Goal: Task Accomplishment & Management: Use online tool/utility

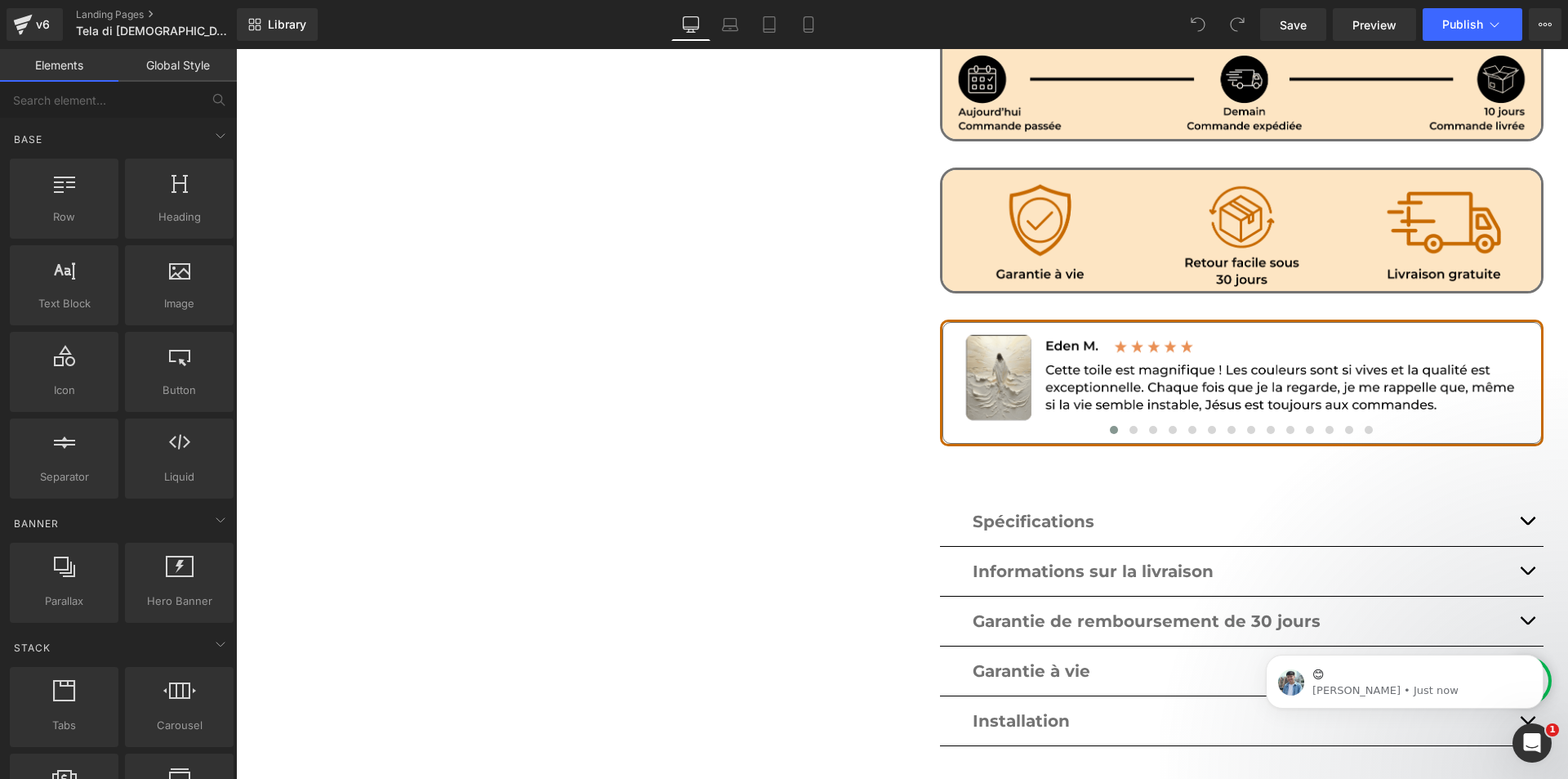
scroll to position [1062, 0]
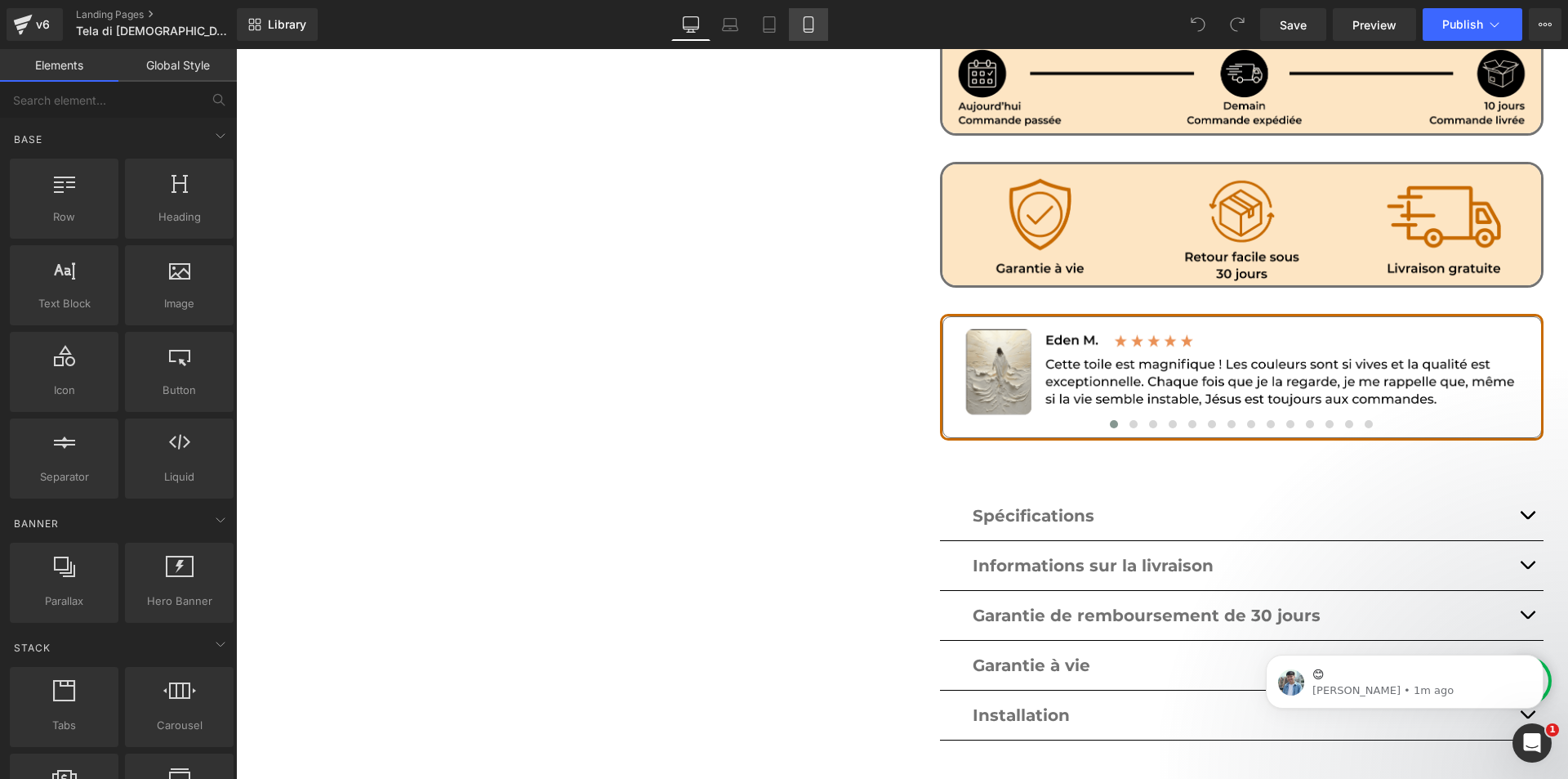
click at [812, 29] on icon at bounding box center [808, 29] width 9 height 0
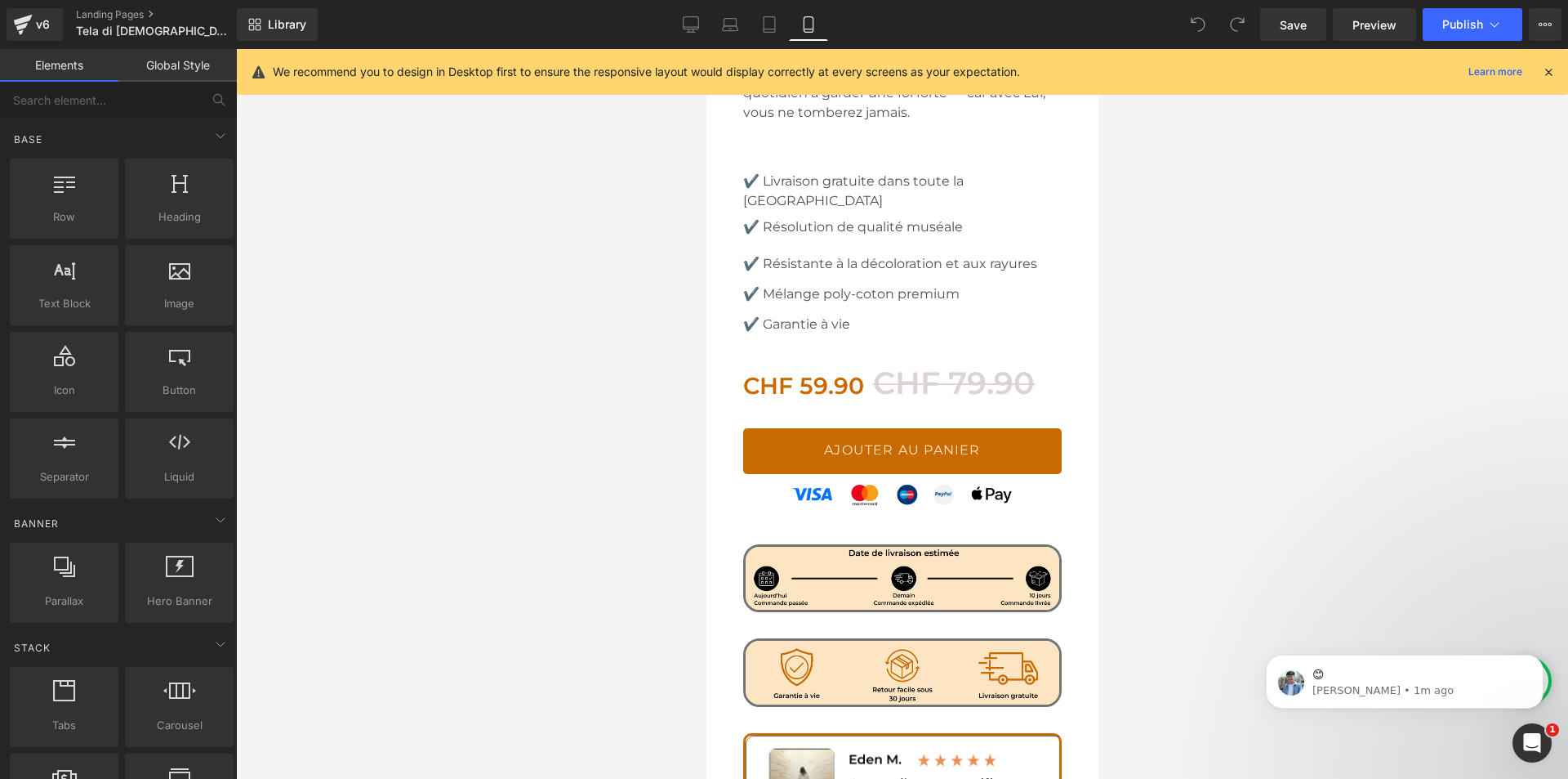
scroll to position [1055, 0]
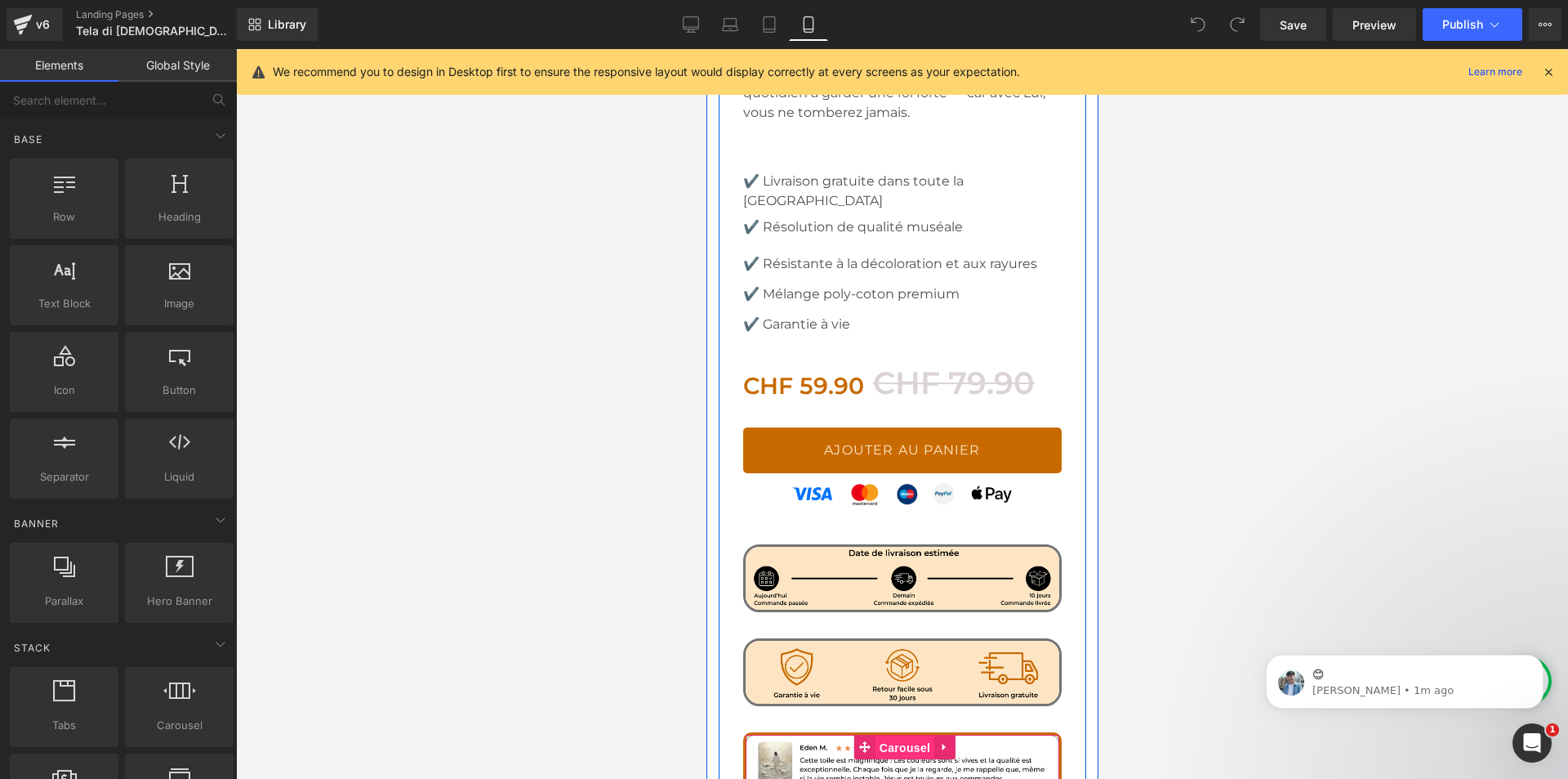
click at [893, 736] on span "Carousel" at bounding box center [903, 747] width 59 height 24
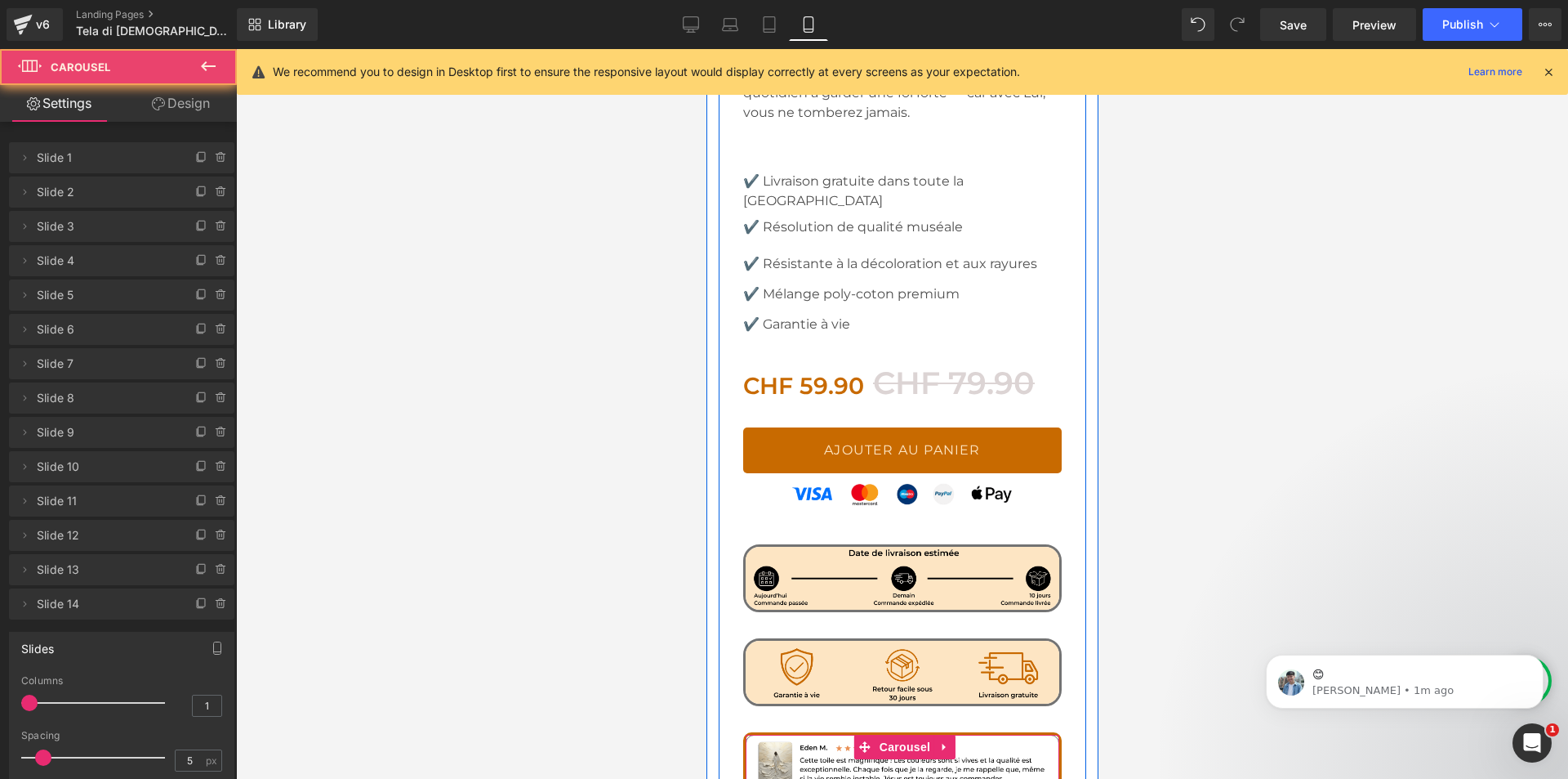
click at [794, 778] on button at bounding box center [794, 786] width 20 height 17
click at [809, 778] on span at bounding box center [814, 786] width 8 height 8
click at [830, 778] on button at bounding box center [834, 786] width 20 height 17
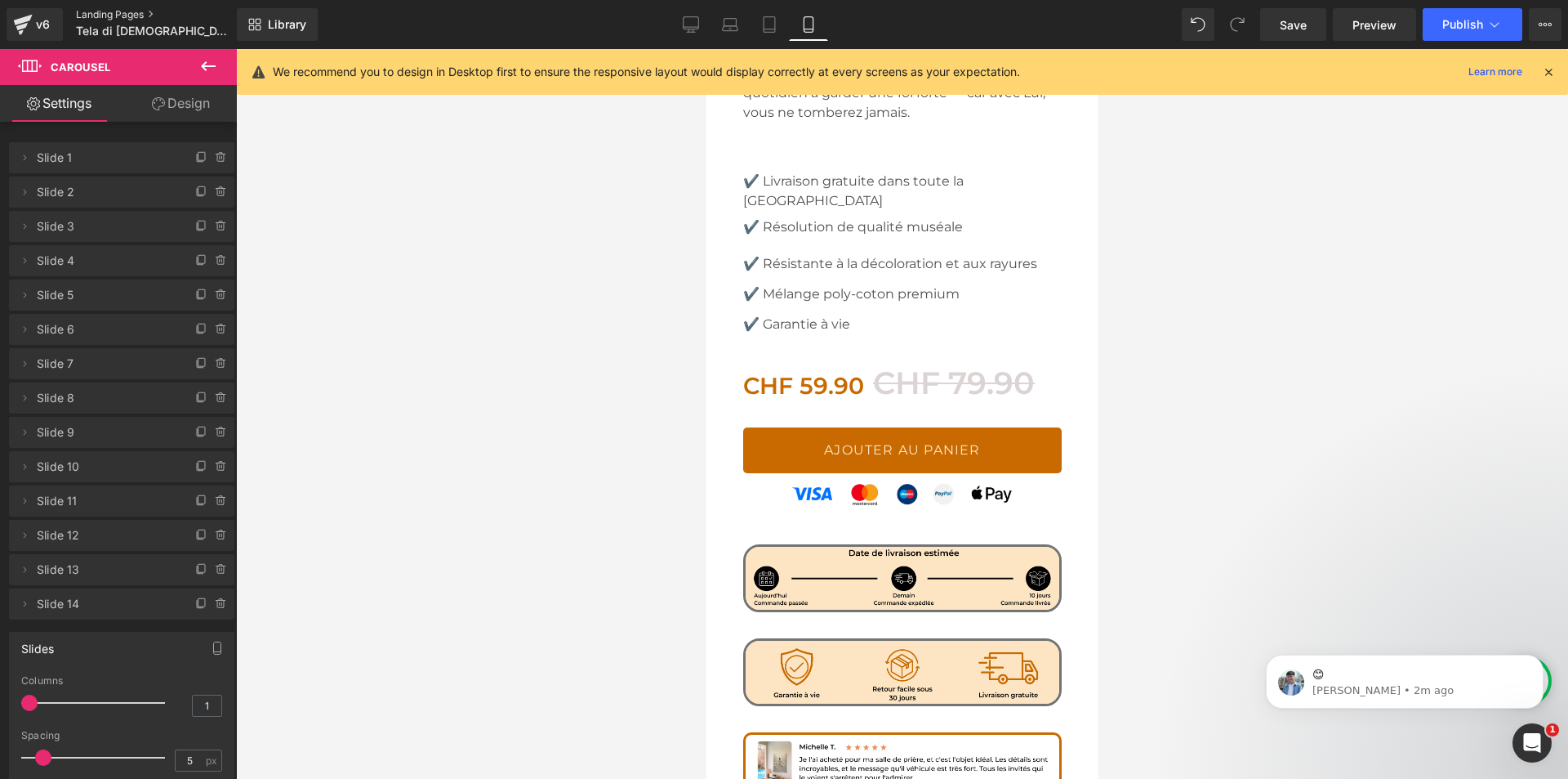
click at [118, 20] on link "Landing Pages" at bounding box center [170, 15] width 188 height 13
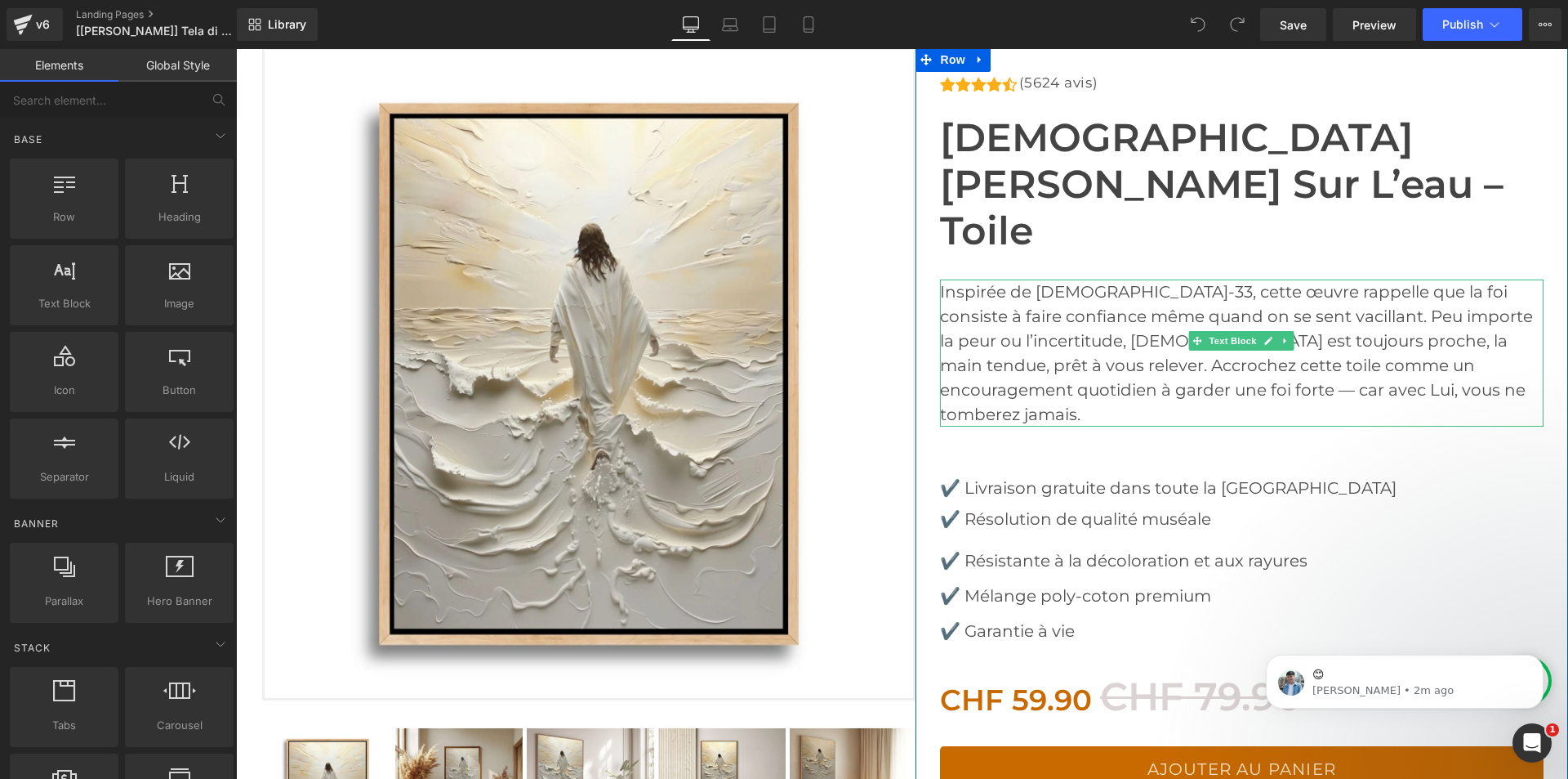
scroll to position [490, 0]
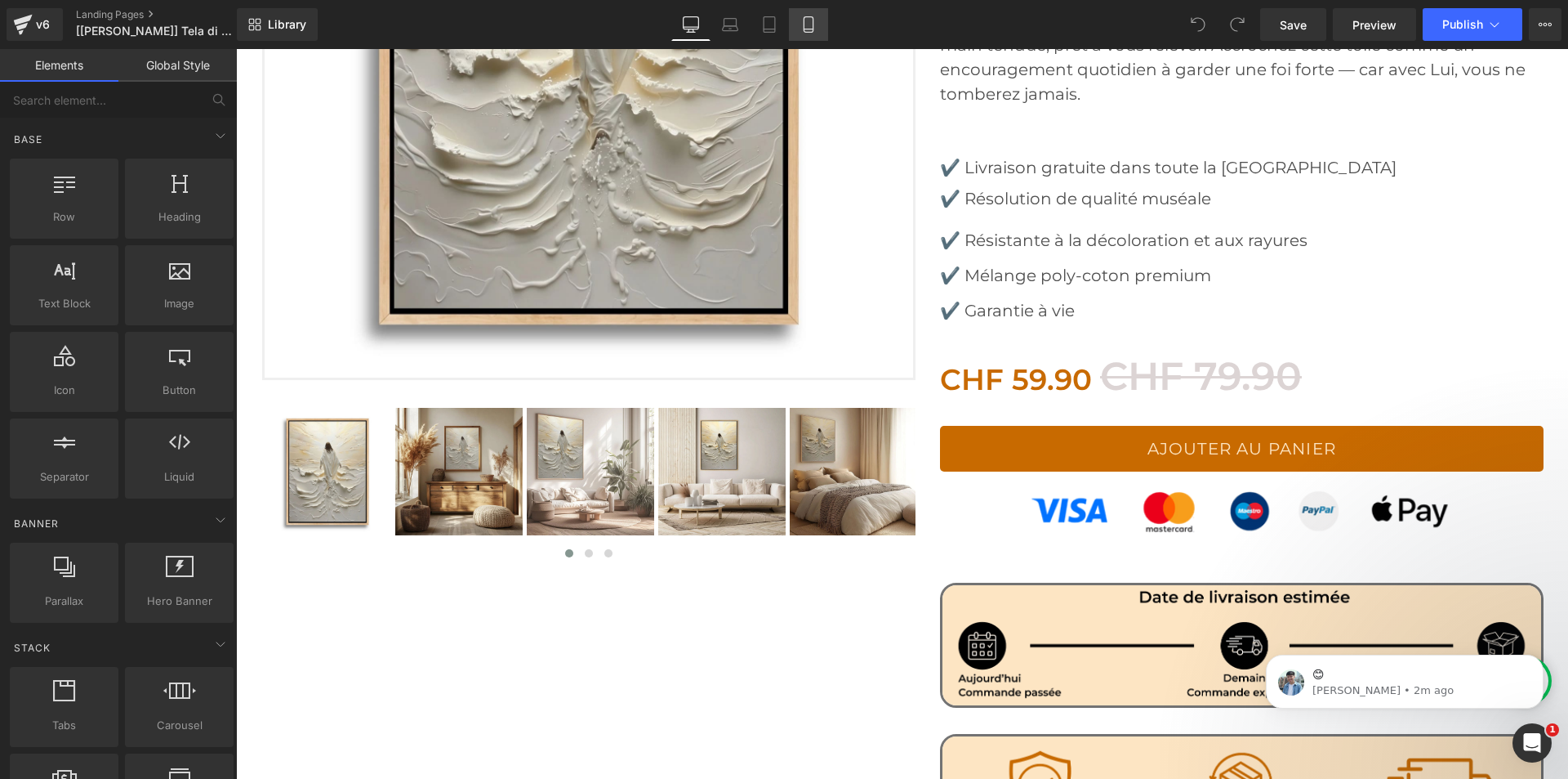
click at [809, 29] on icon at bounding box center [808, 29] width 9 height 0
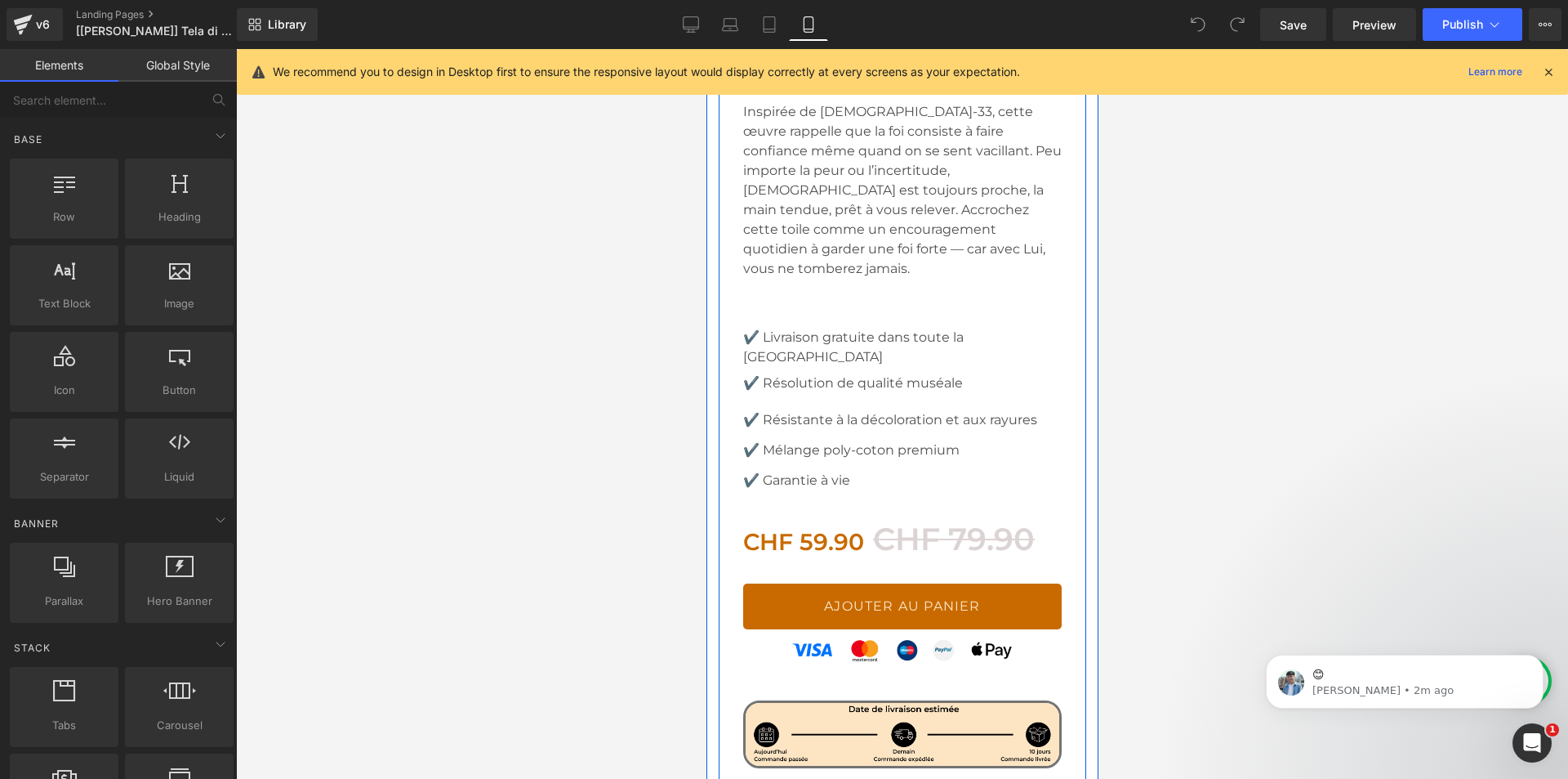
scroll to position [1307, 0]
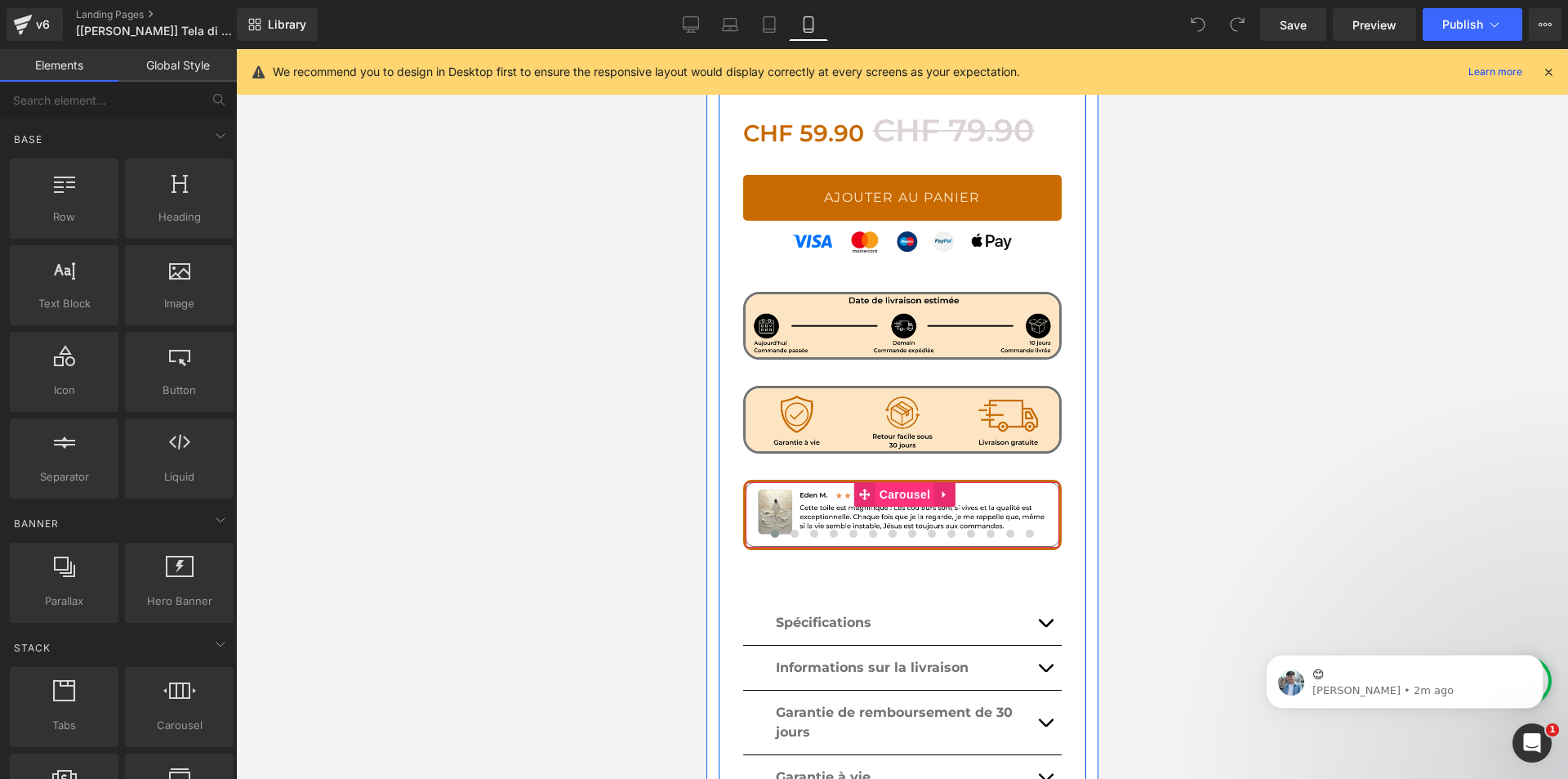
click at [893, 482] on span "Carousel" at bounding box center [903, 494] width 59 height 24
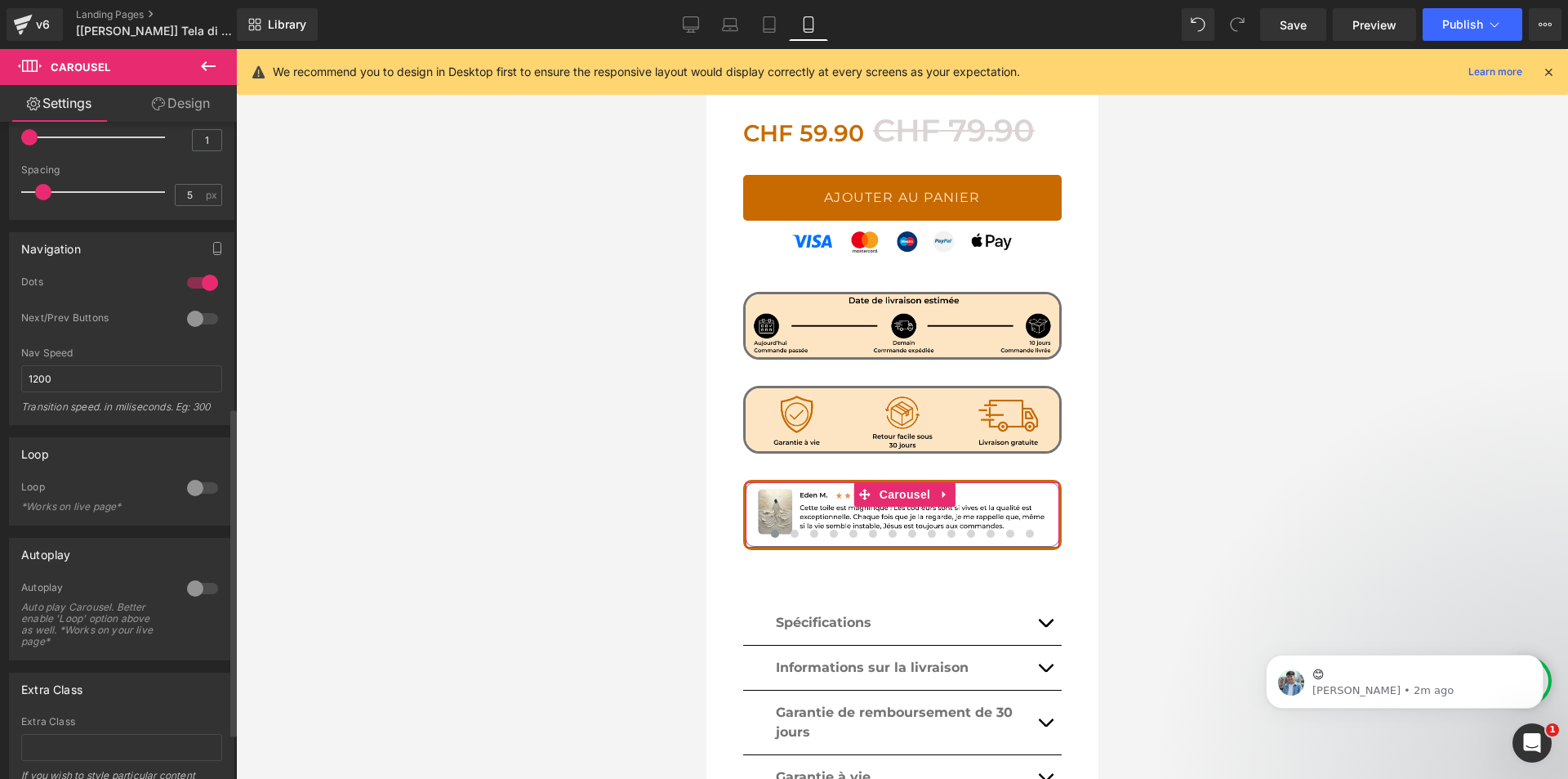
scroll to position [572, 0]
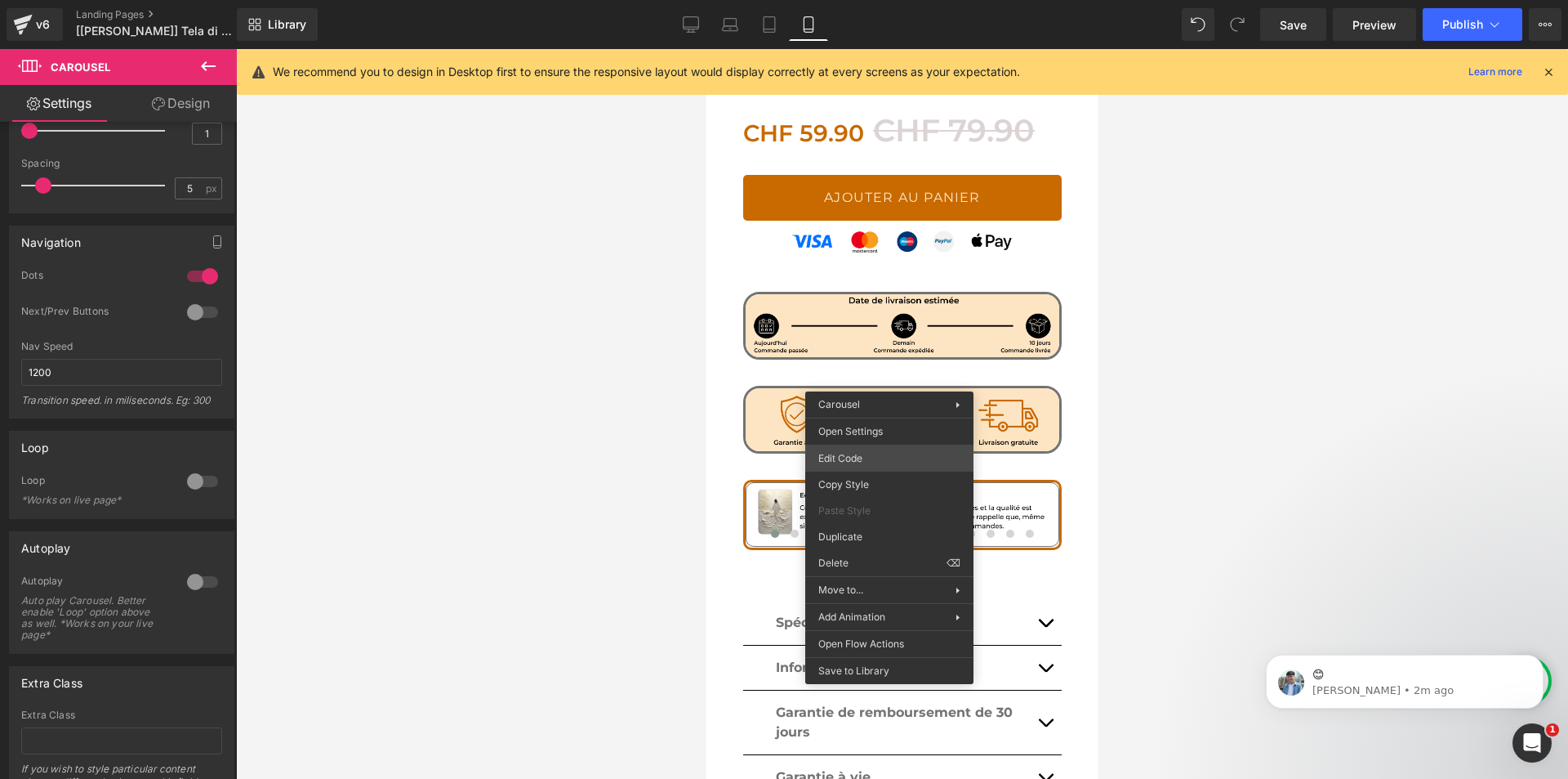
click at [854, 0] on div "Carousel You are previewing how the will restyle your page. You can not edit El…" at bounding box center [784, 0] width 1568 height 0
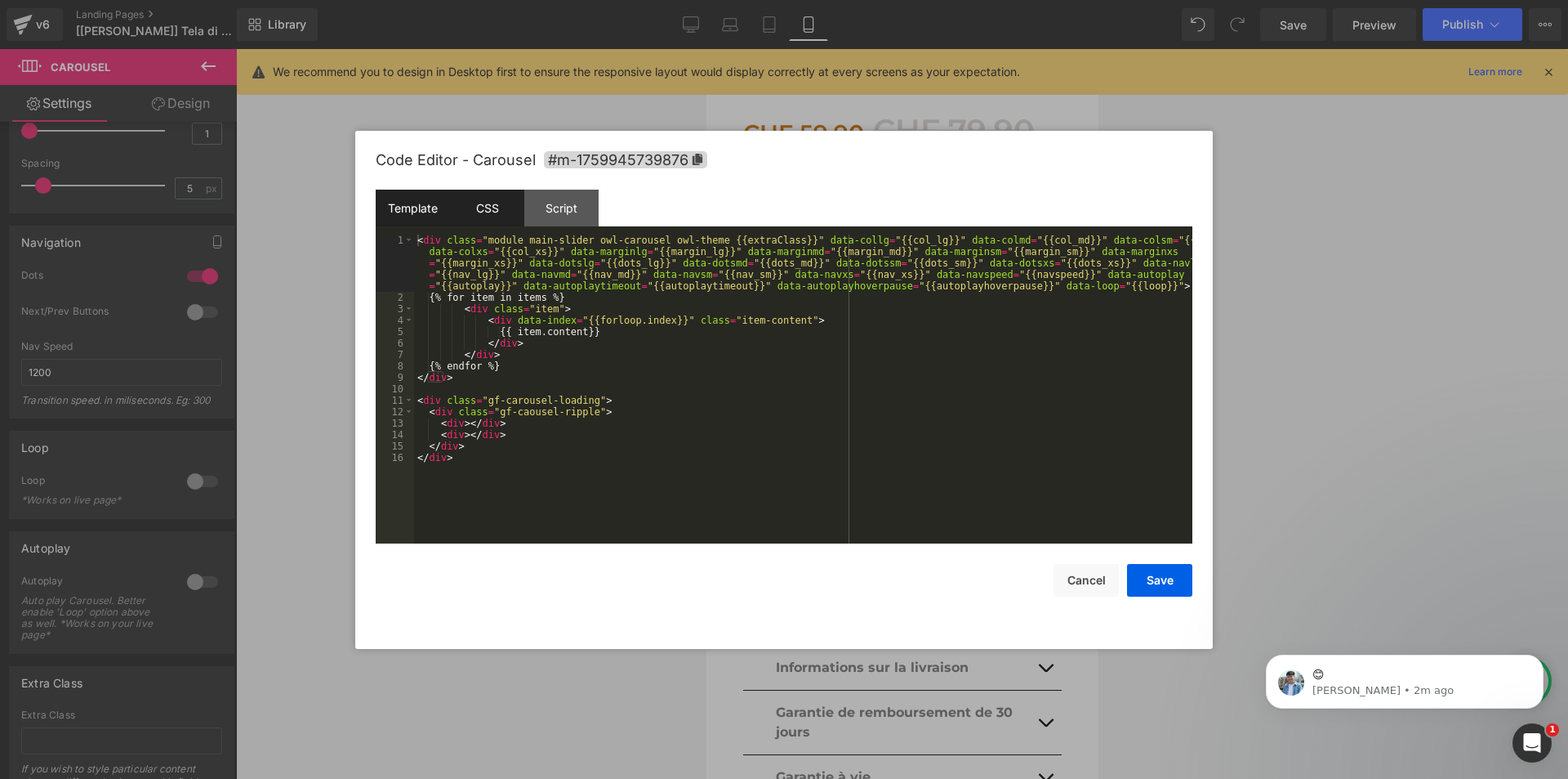
click at [508, 206] on div "CSS" at bounding box center [486, 208] width 74 height 37
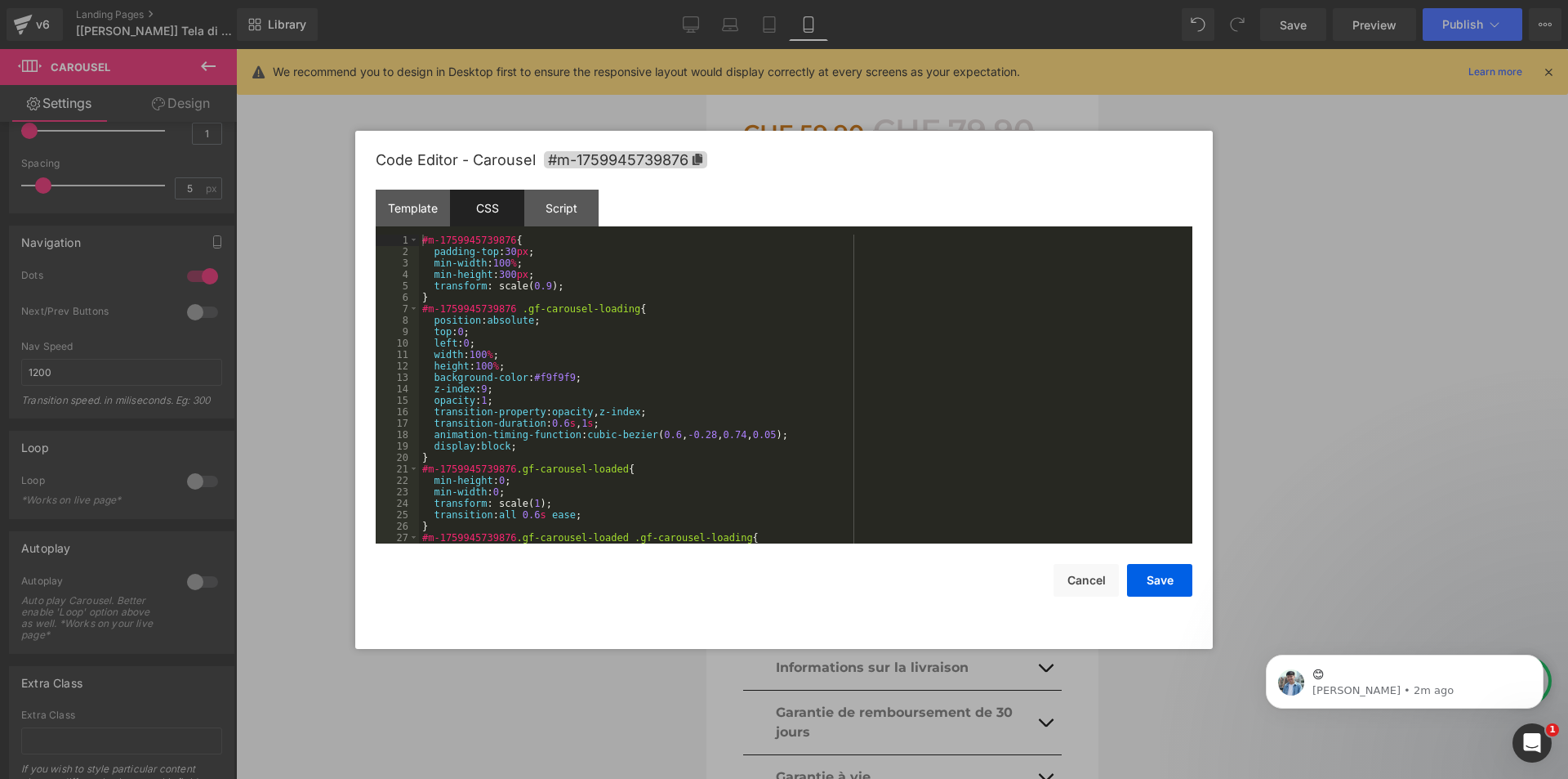
click at [612, 357] on div "#m-1759945739876 { padding-top : 30 px ; min-width : 100 % ; min-height : 300 p…" at bounding box center [802, 400] width 767 height 332
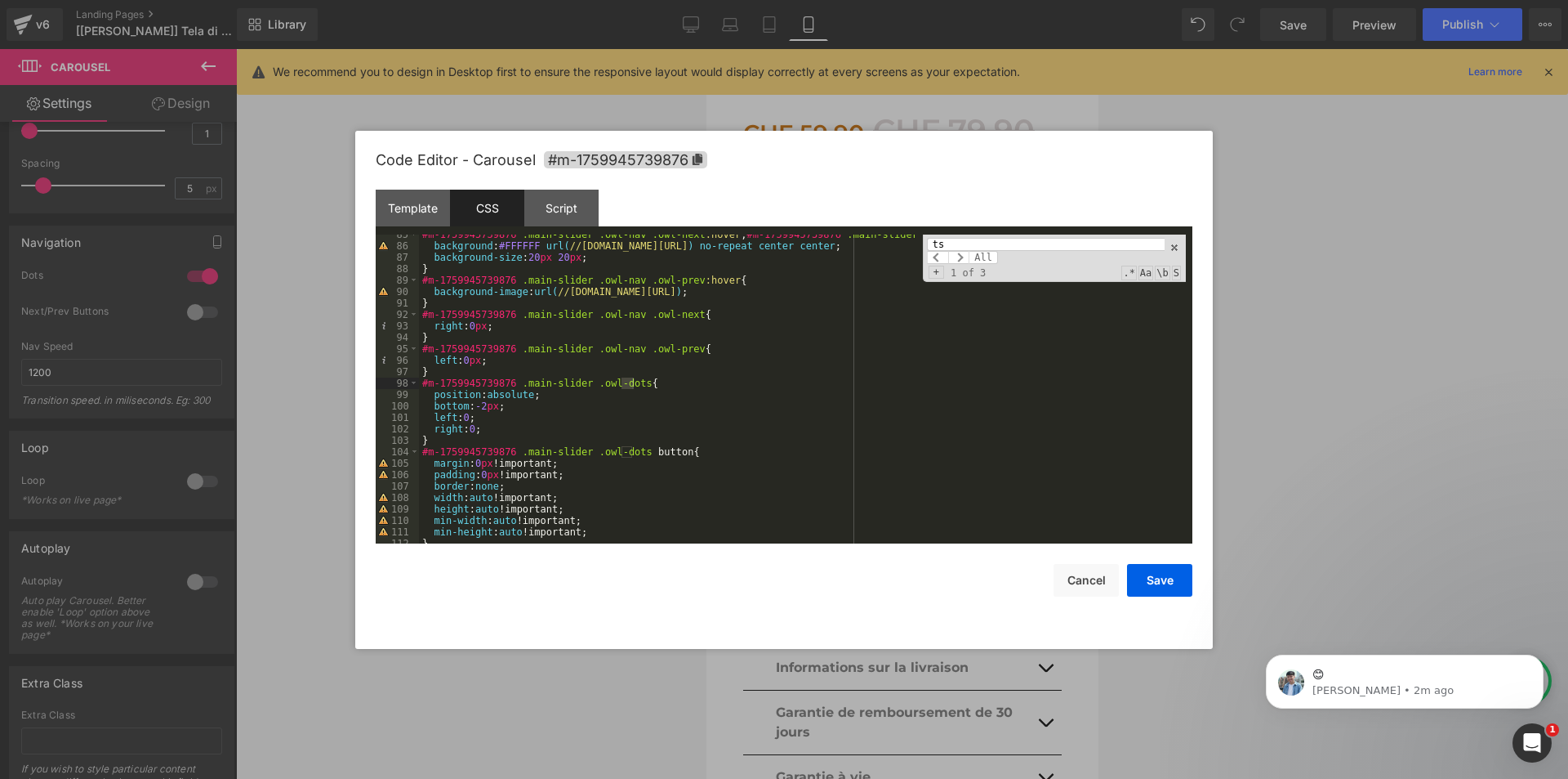
scroll to position [966, 0]
type input "t"
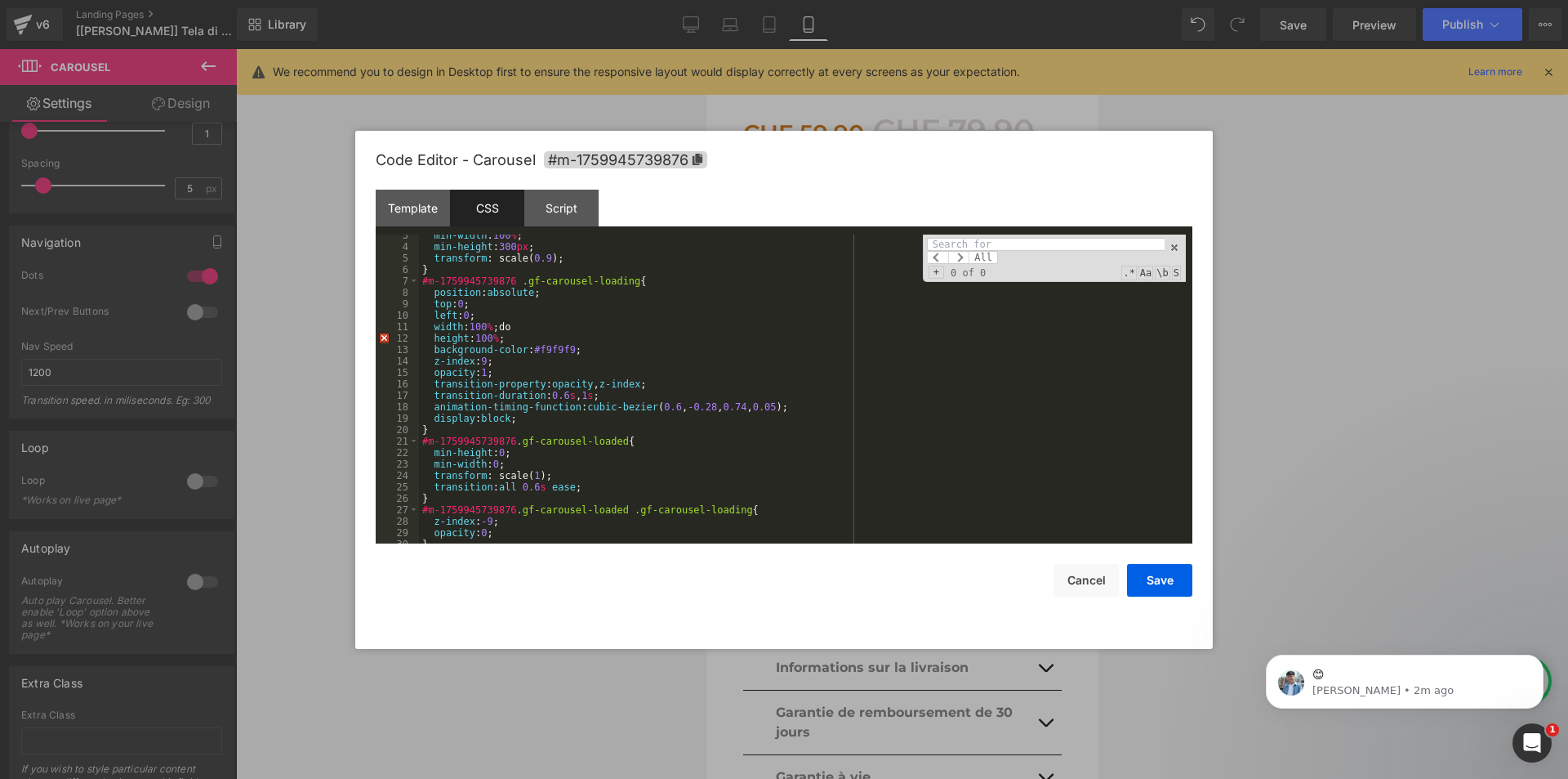
scroll to position [0, 0]
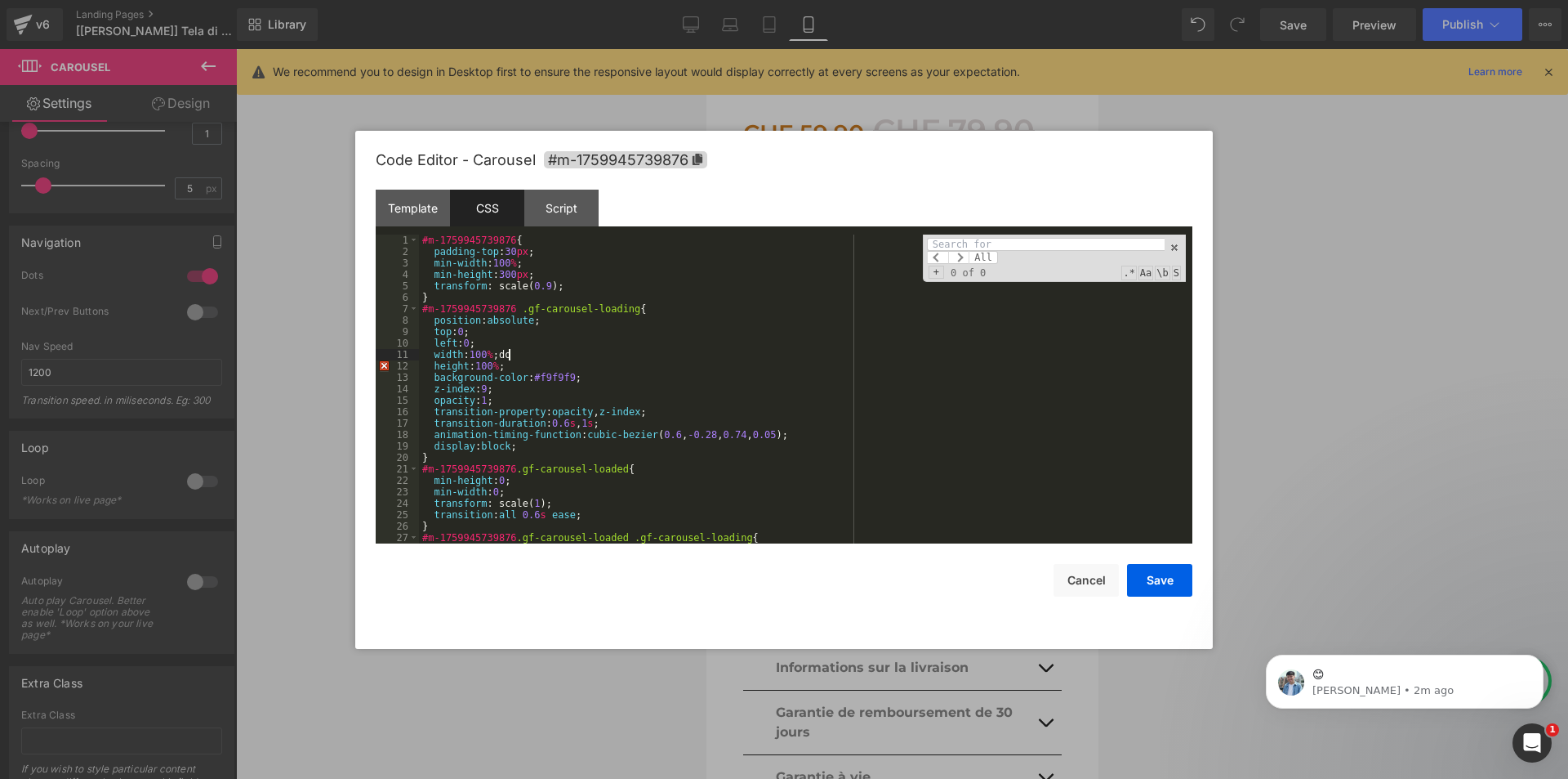
click at [531, 354] on div "#m-1759945739876 { padding-top : 30 px ; min-width : 100 % ; min-height : 300 p…" at bounding box center [802, 400] width 767 height 332
click at [549, 377] on div "#m-1759945739876 { padding-top : 30 px ; min-width : 100 % ; min-height : 300 p…" at bounding box center [802, 400] width 767 height 332
click at [980, 251] on span "All" at bounding box center [983, 257] width 29 height 13
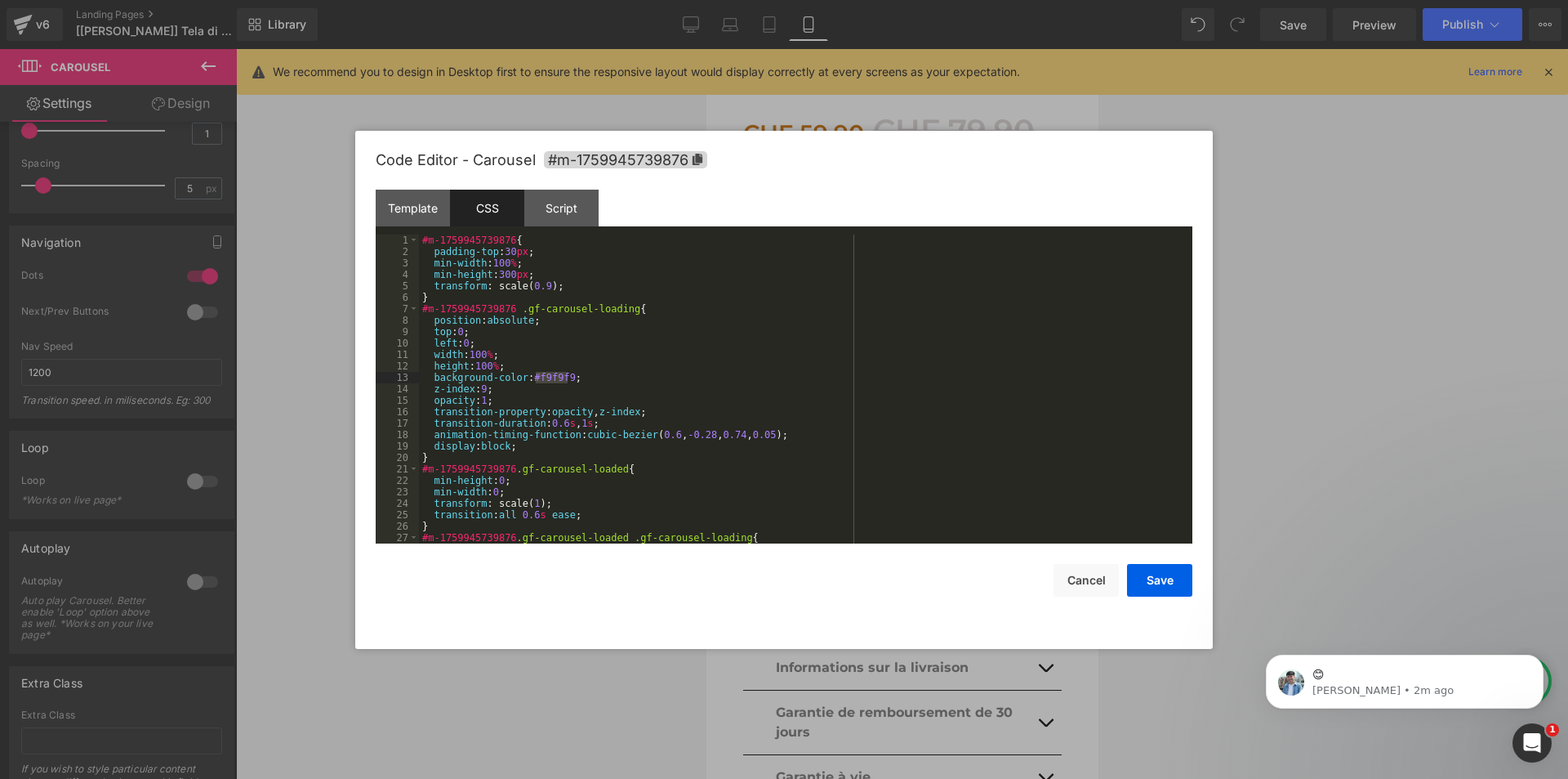
click at [697, 332] on div "#m-1759945739876 { padding-top : 30 px ; min-width : 100 % ; min-height : 300 p…" at bounding box center [802, 400] width 767 height 332
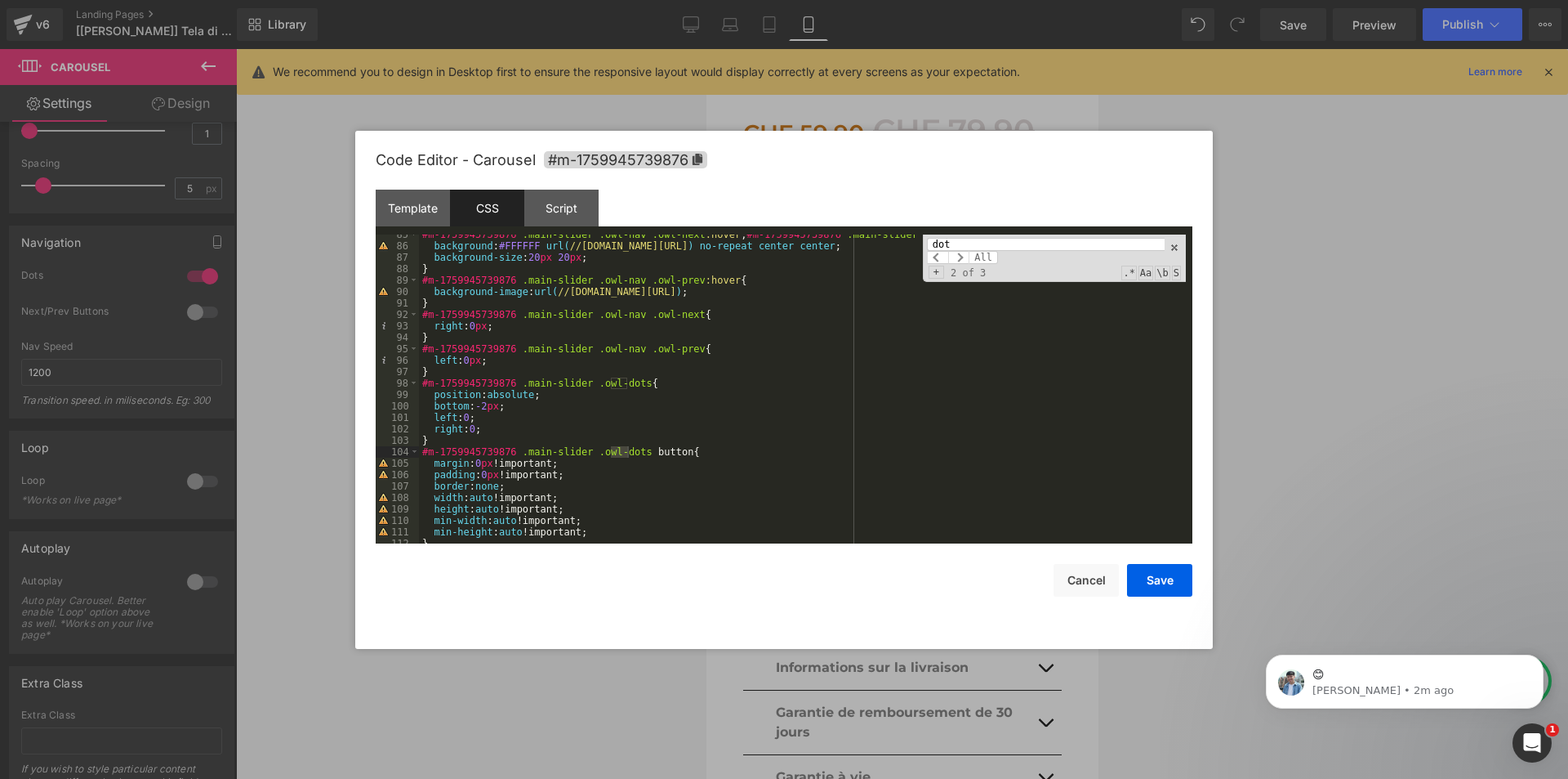
scroll to position [984, 0]
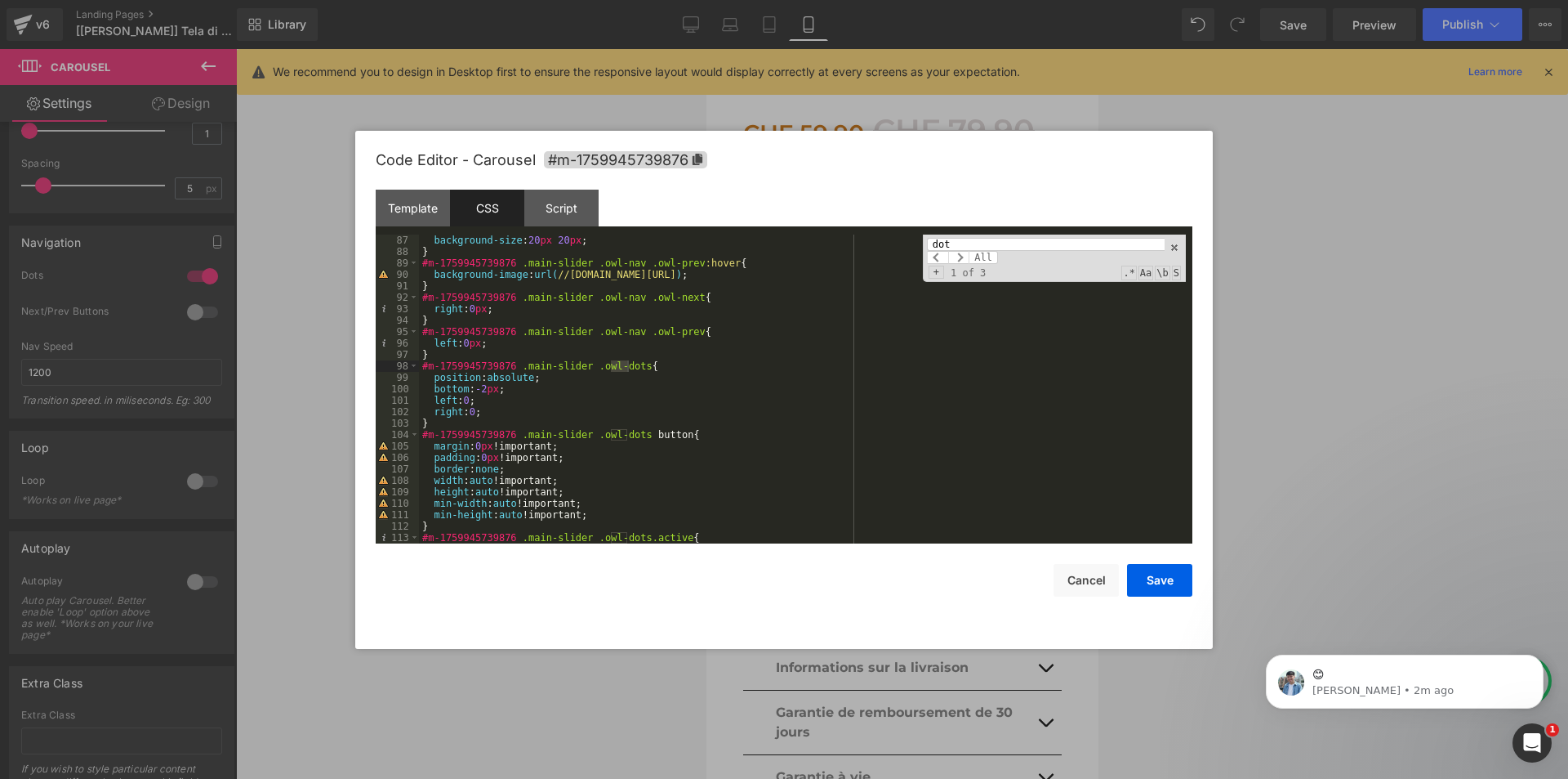
type input "dot"
click at [480, 395] on div "background-size : 20 px 20 px ; } #m-1759945739876 .main-slider .owl-nav .owl-p…" at bounding box center [802, 400] width 767 height 332
click at [486, 391] on div "background-size : 20 px 20 px ; } #m-1759945739876 .main-slider .owl-nav .owl-p…" at bounding box center [802, 400] width 767 height 332
click at [1182, 578] on button "Save" at bounding box center [1159, 580] width 65 height 32
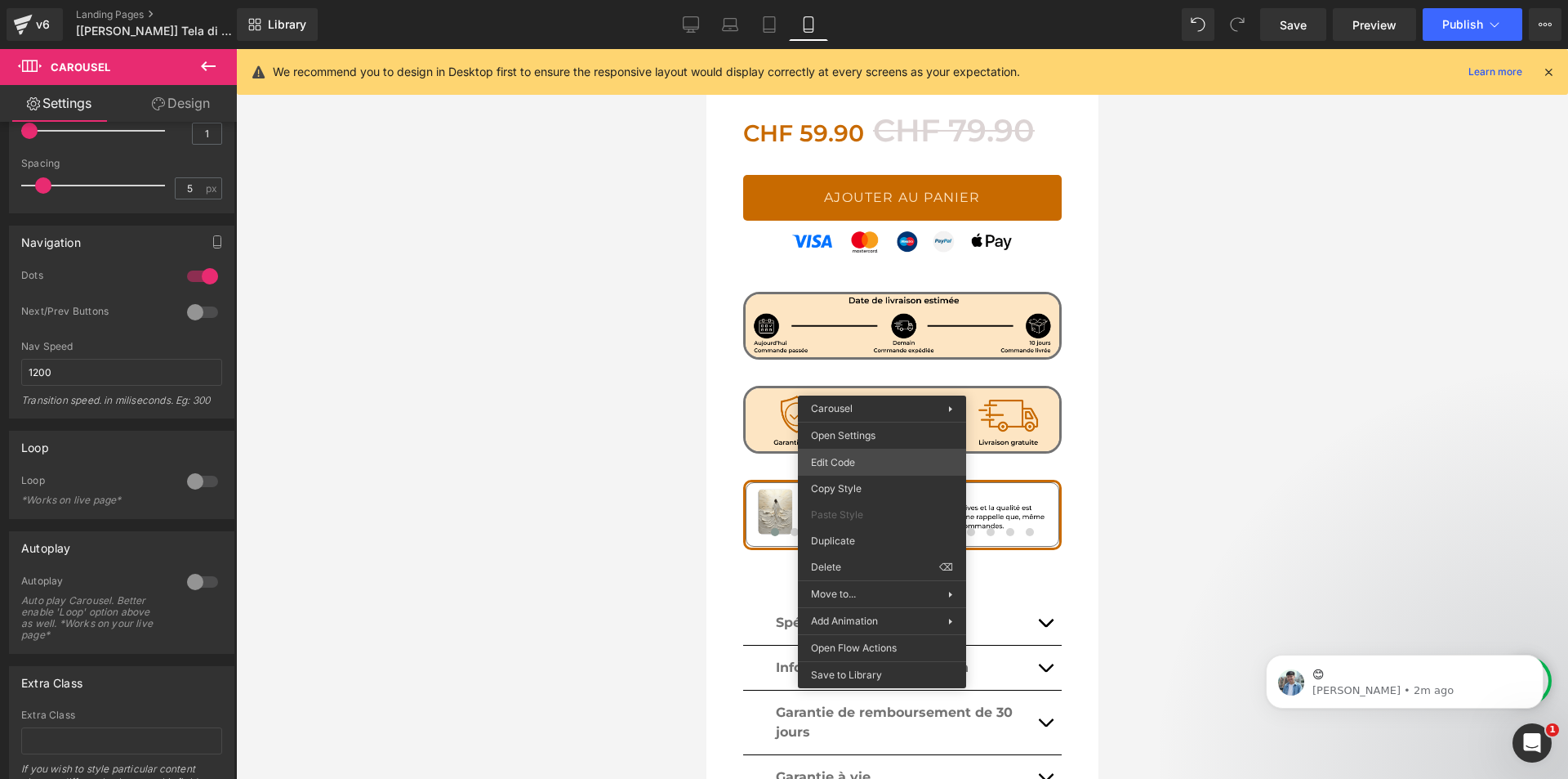
click at [885, 0] on div "Carousel You are previewing how the will restyle your page. You can not edit El…" at bounding box center [784, 0] width 1568 height 0
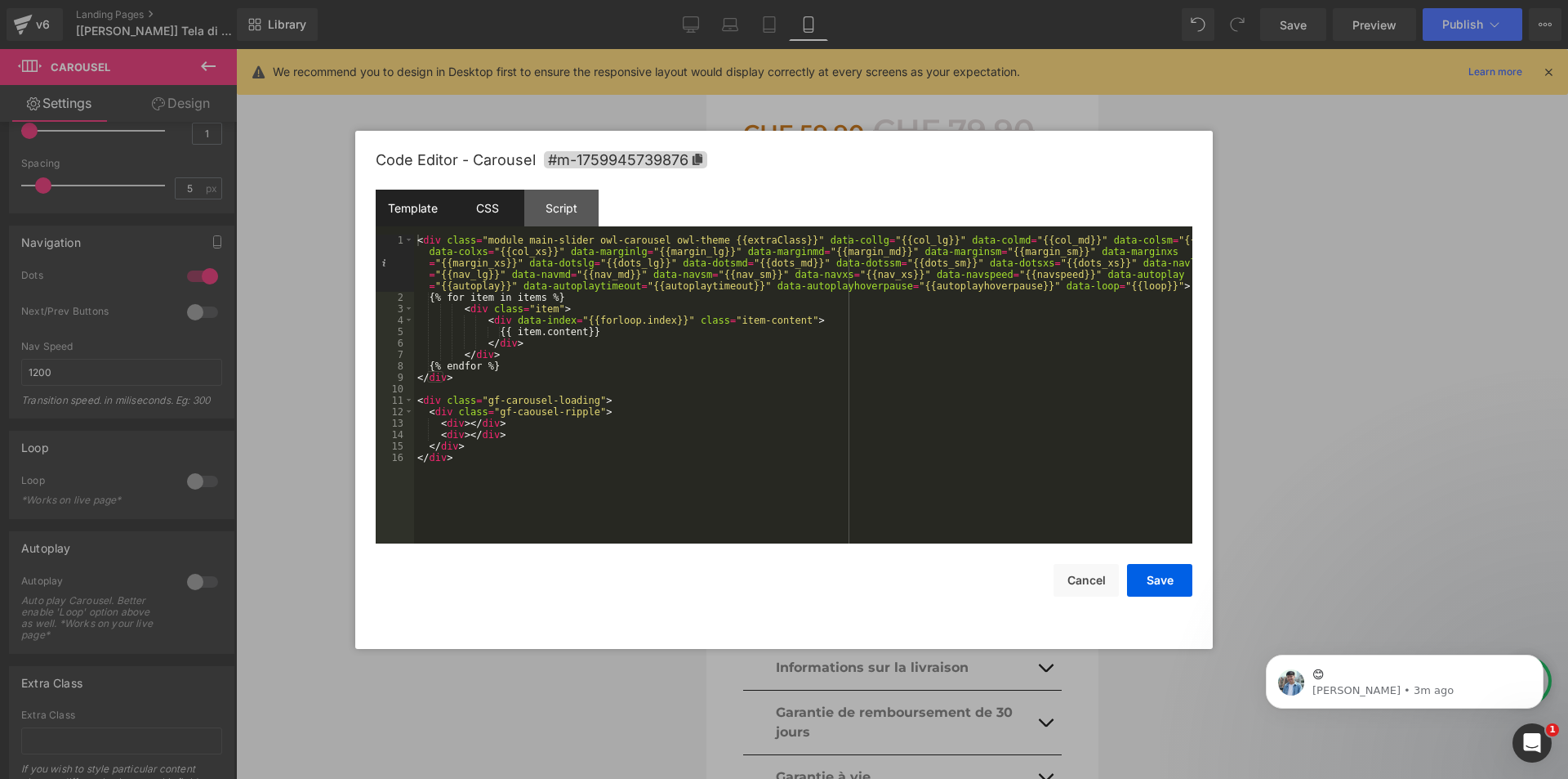
click at [490, 217] on div "CSS" at bounding box center [486, 208] width 74 height 37
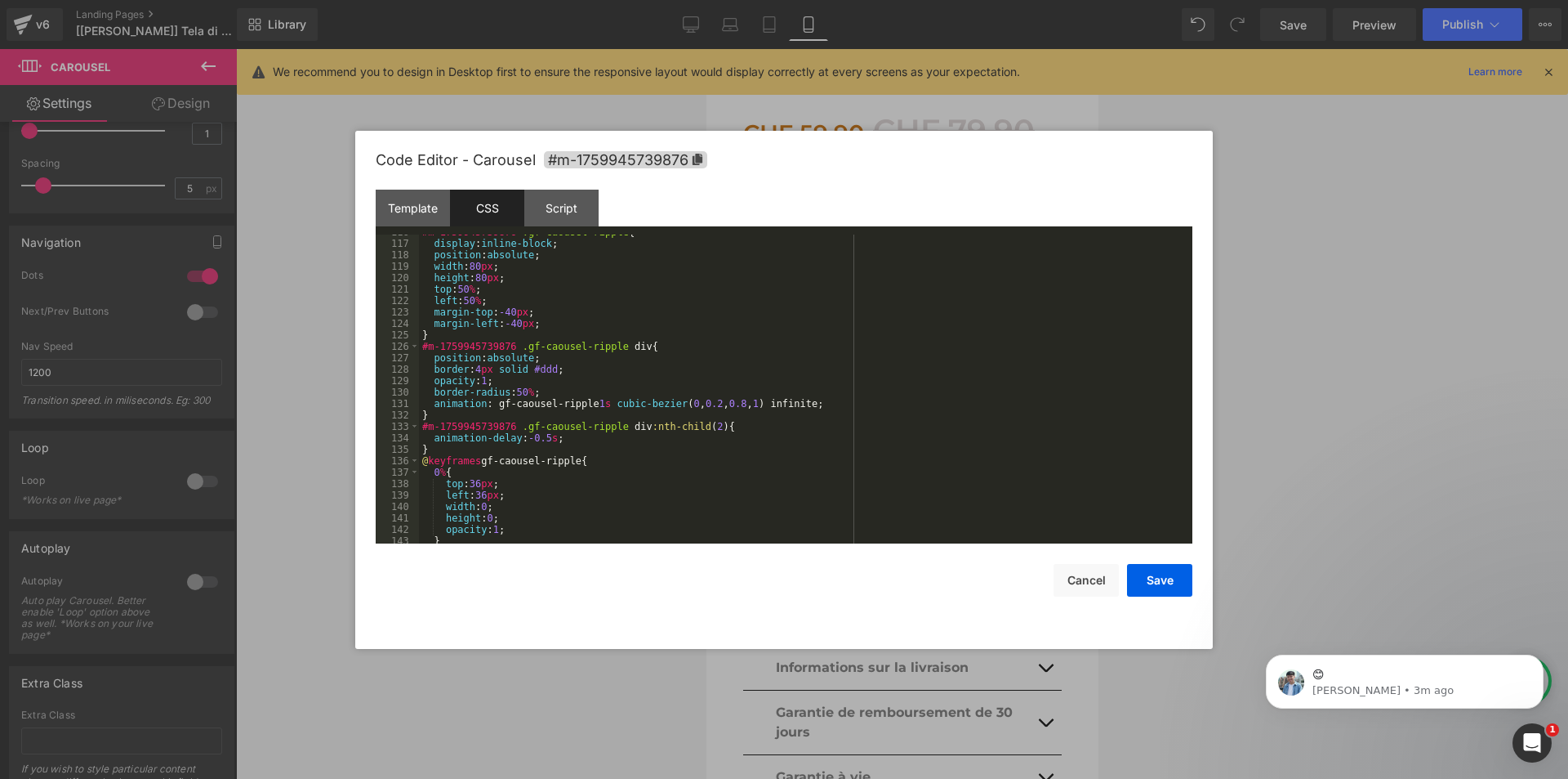
scroll to position [1324, 0]
click at [523, 443] on div "#m-1759945739876 .gf-caousel-ripple { display : inline-block ; position : absol…" at bounding box center [802, 392] width 767 height 332
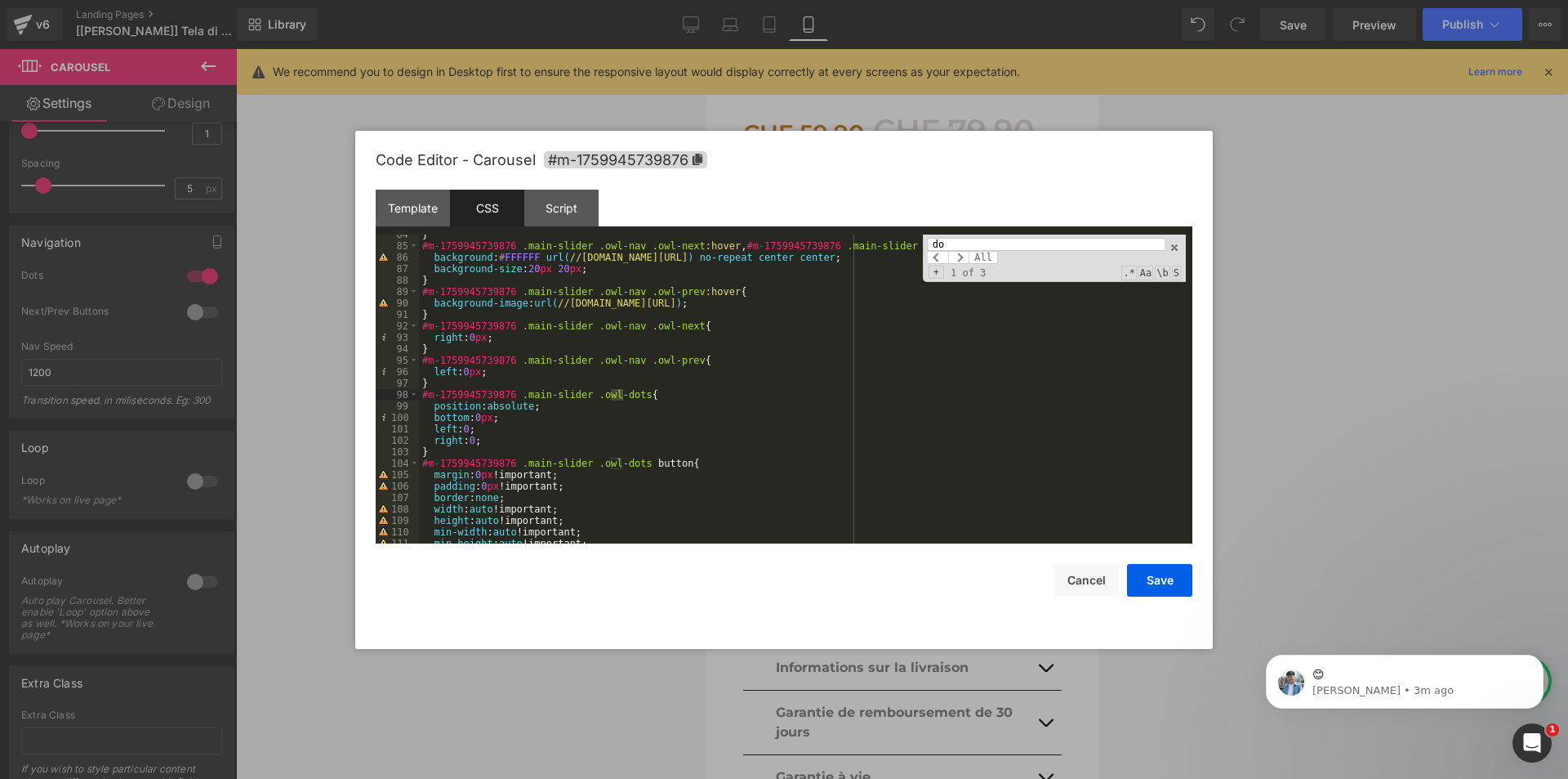
scroll to position [955, 0]
type input "dot"
click at [480, 414] on div "} #m-1759945739876 .main-slider .owl-nav .owl-next :hover , #m-1759945739876 .m…" at bounding box center [802, 395] width 767 height 332
click at [1181, 570] on button "Save" at bounding box center [1159, 580] width 65 height 32
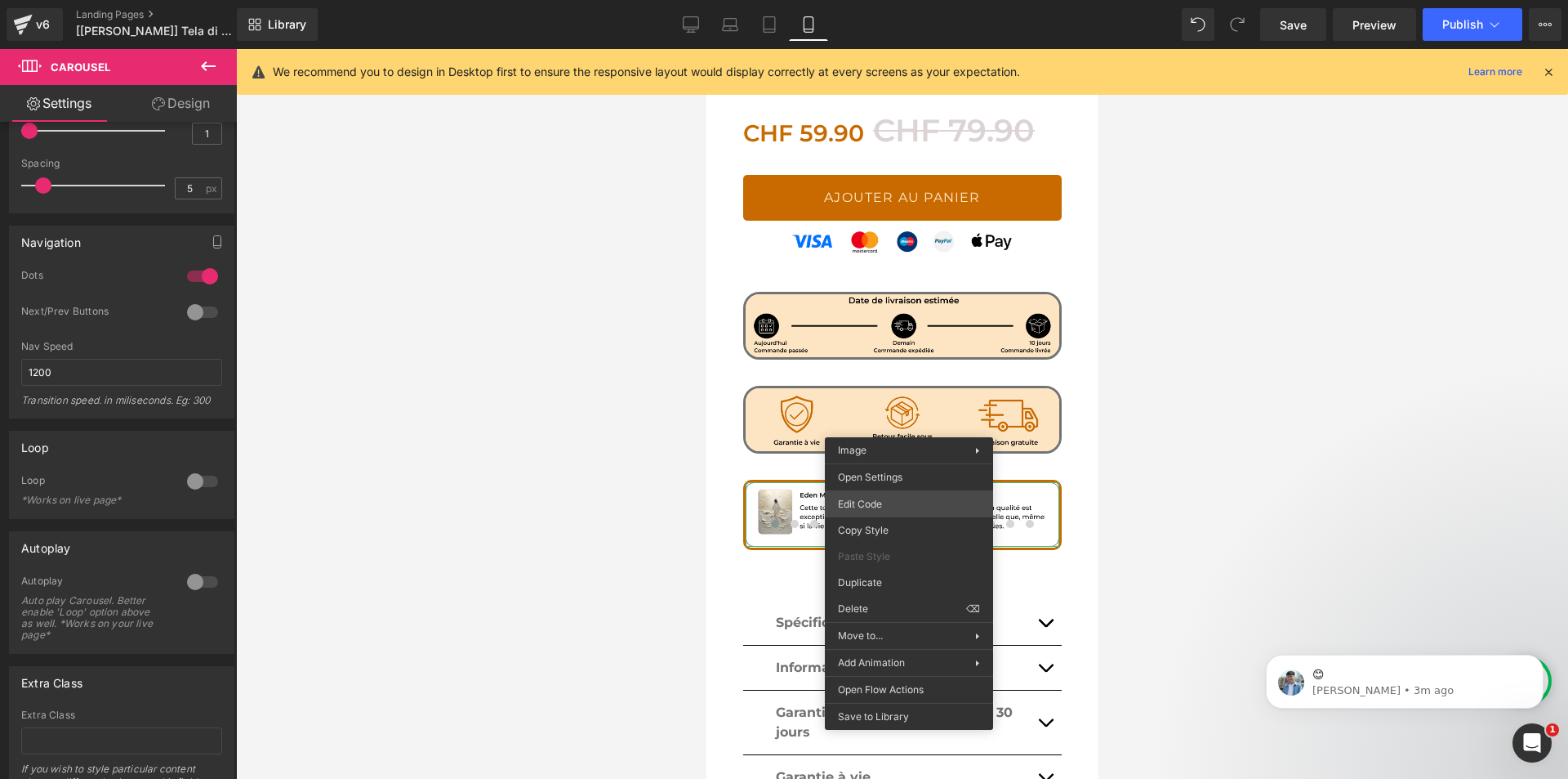
click at [901, 0] on div "Carousel You are previewing how the will restyle your page. You can not edit El…" at bounding box center [784, 0] width 1568 height 0
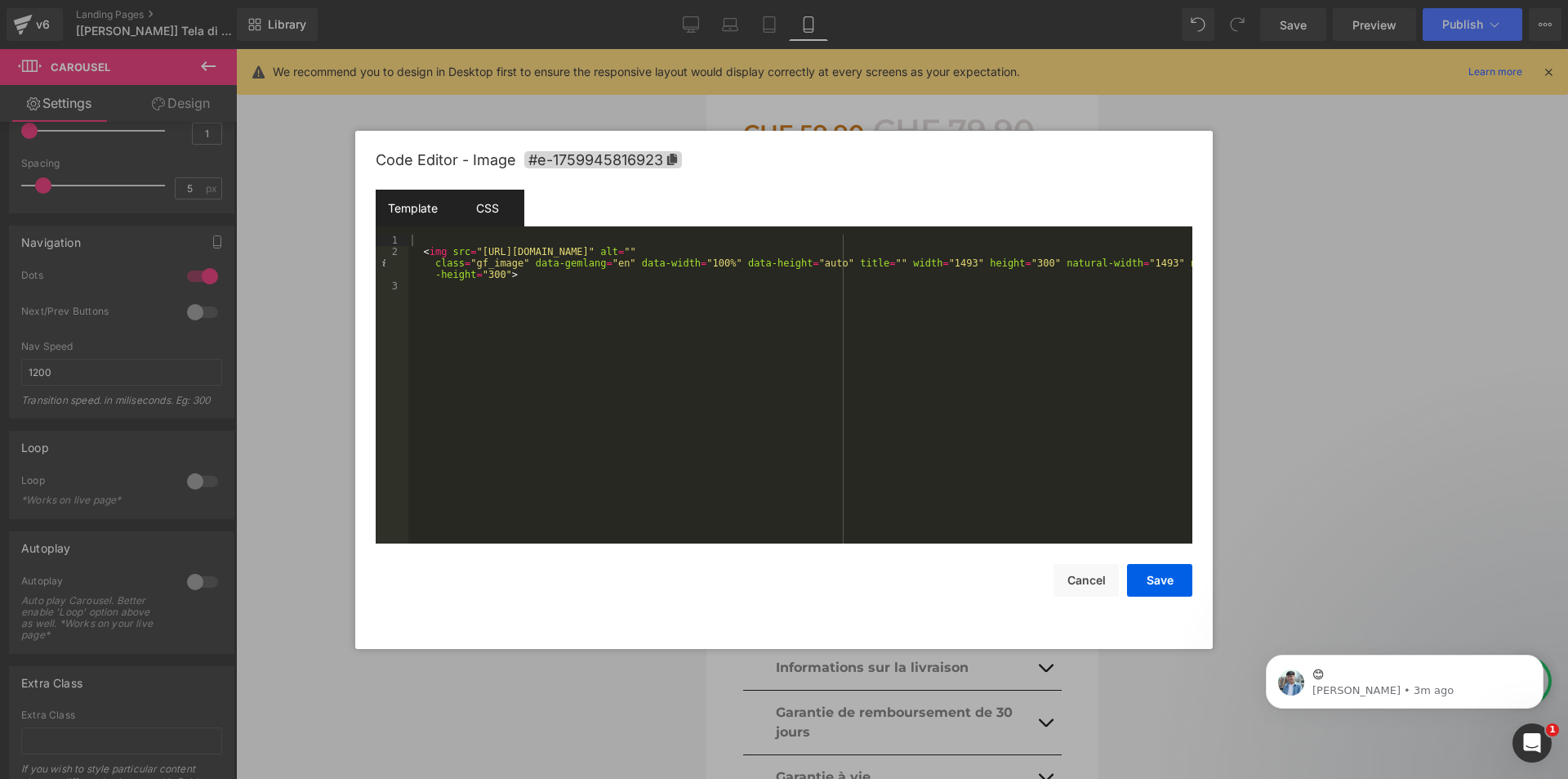
click at [509, 198] on div "CSS" at bounding box center [486, 208] width 74 height 37
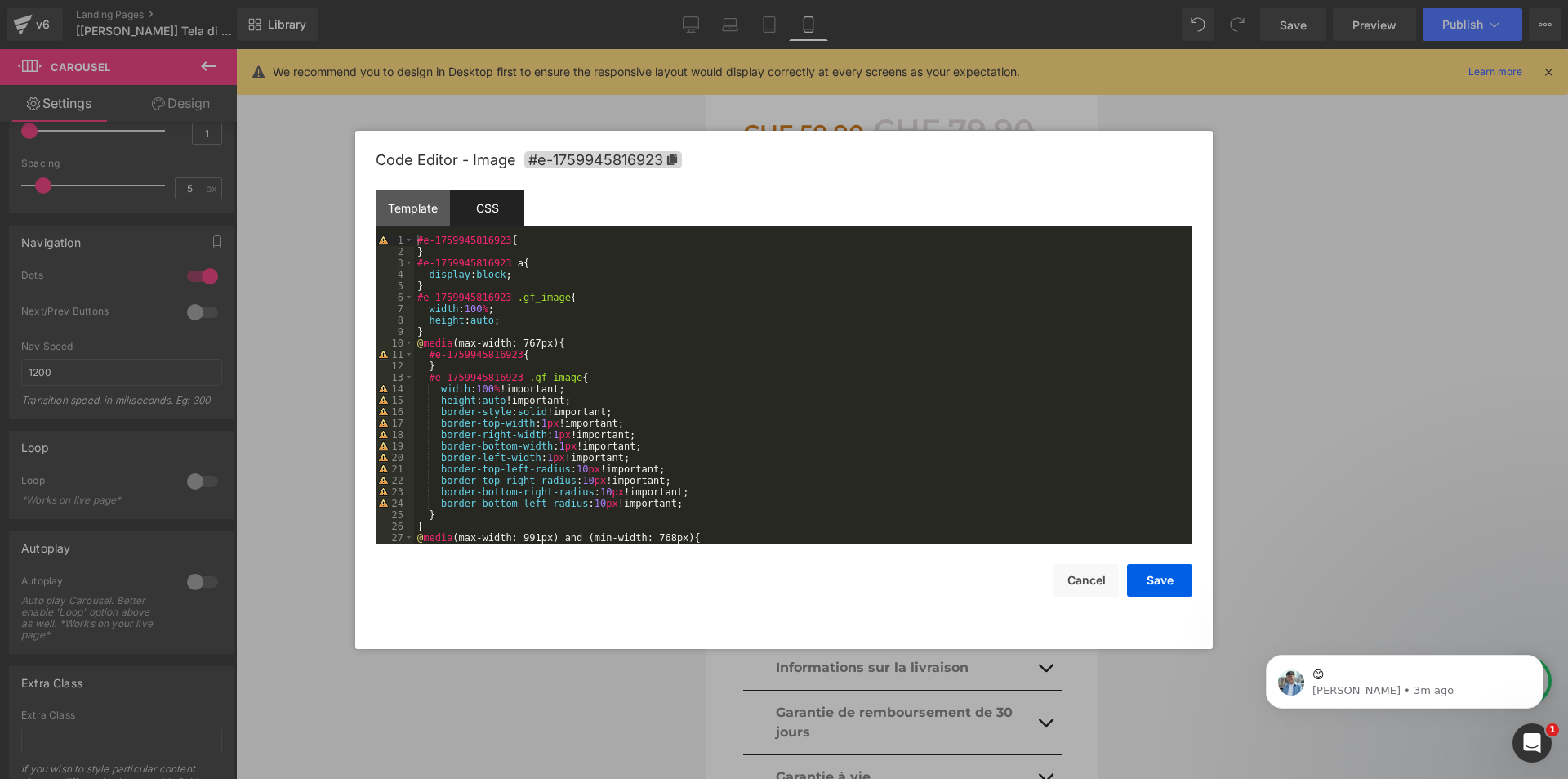
click at [383, 764] on div at bounding box center [784, 389] width 1568 height 779
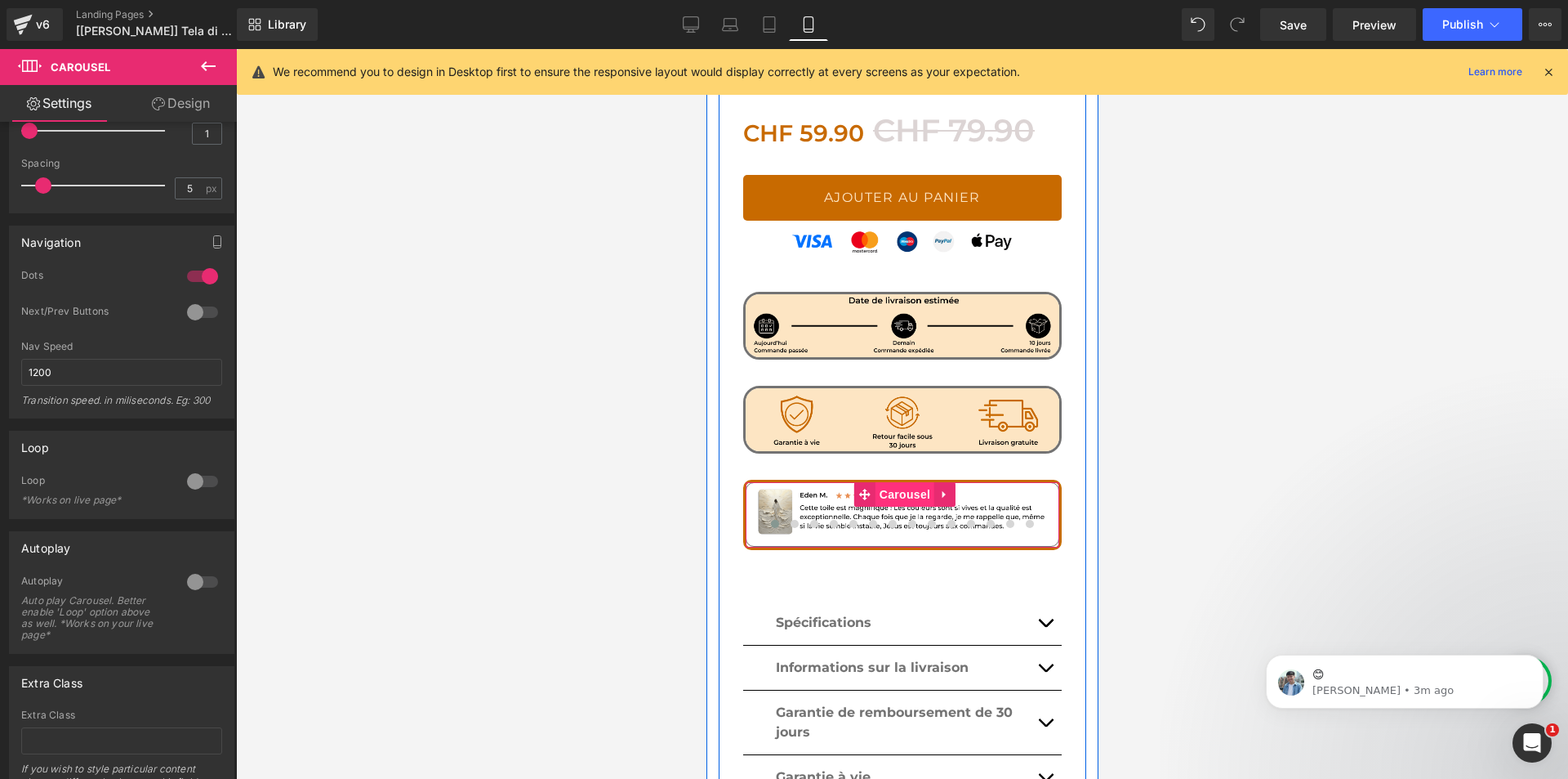
click at [889, 482] on span "Carousel" at bounding box center [903, 494] width 59 height 24
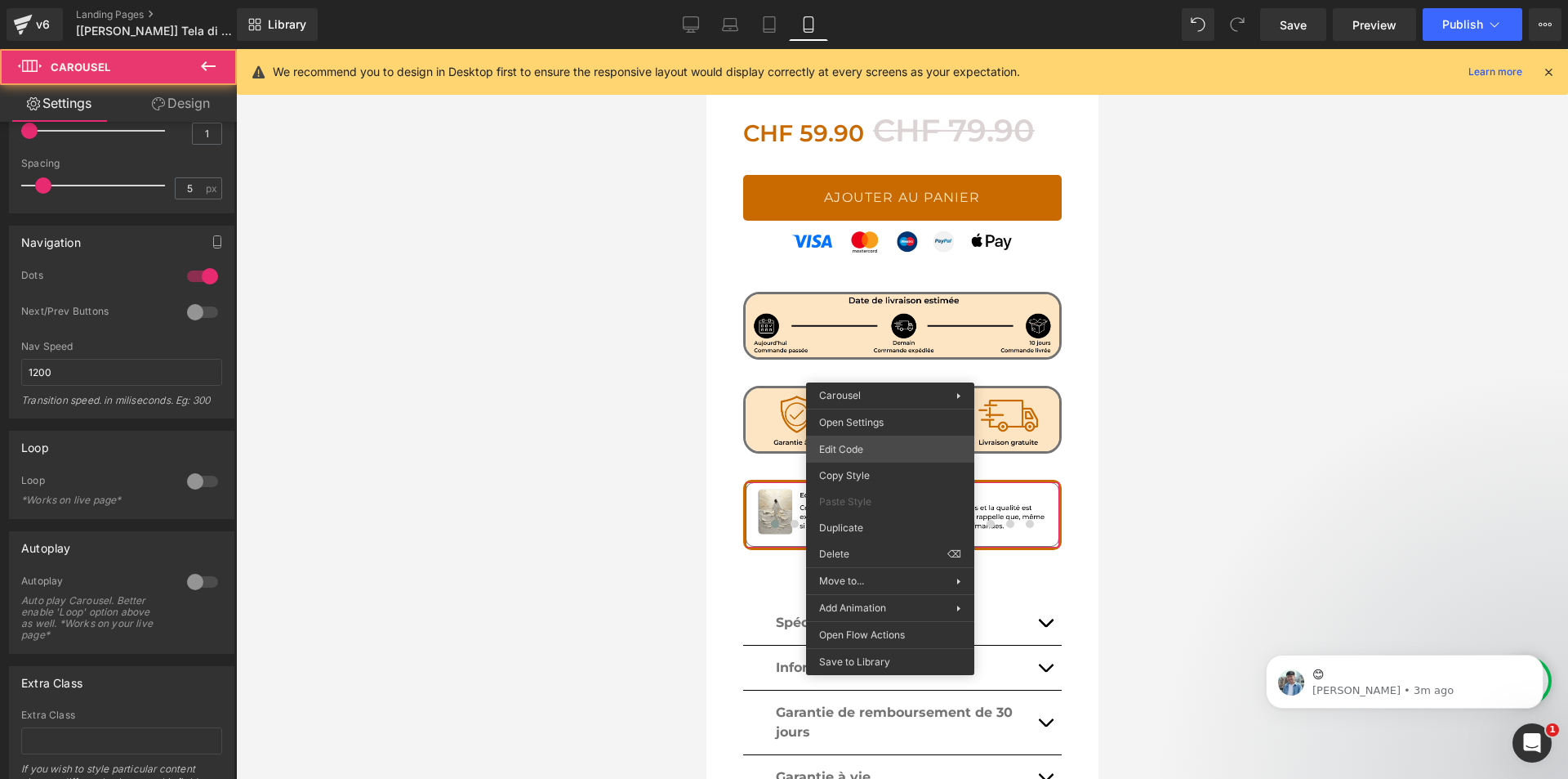
click at [877, 0] on div "Carousel You are previewing how the will restyle your page. You can not edit El…" at bounding box center [784, 0] width 1568 height 0
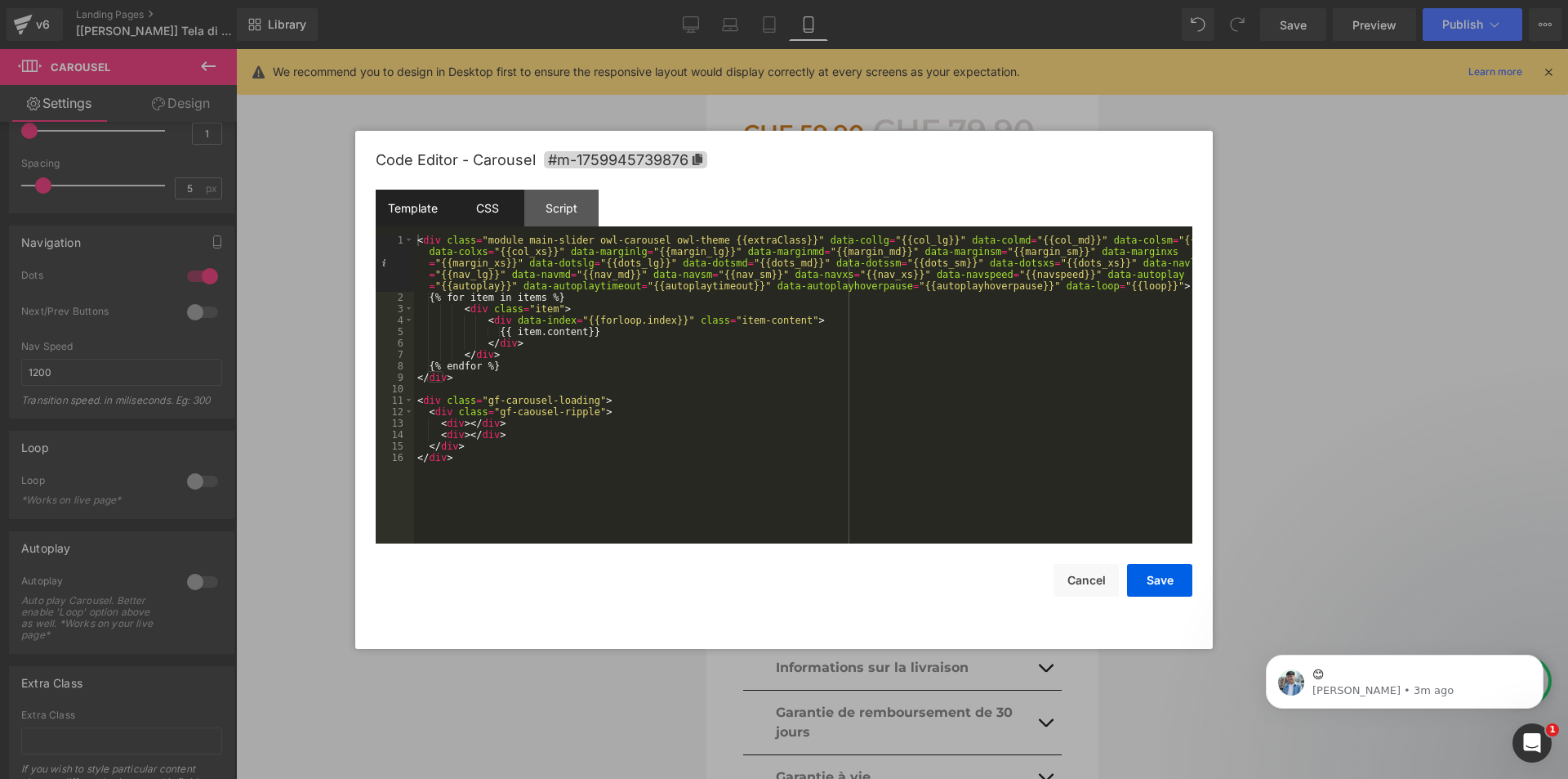
click at [505, 199] on div "CSS" at bounding box center [486, 208] width 74 height 37
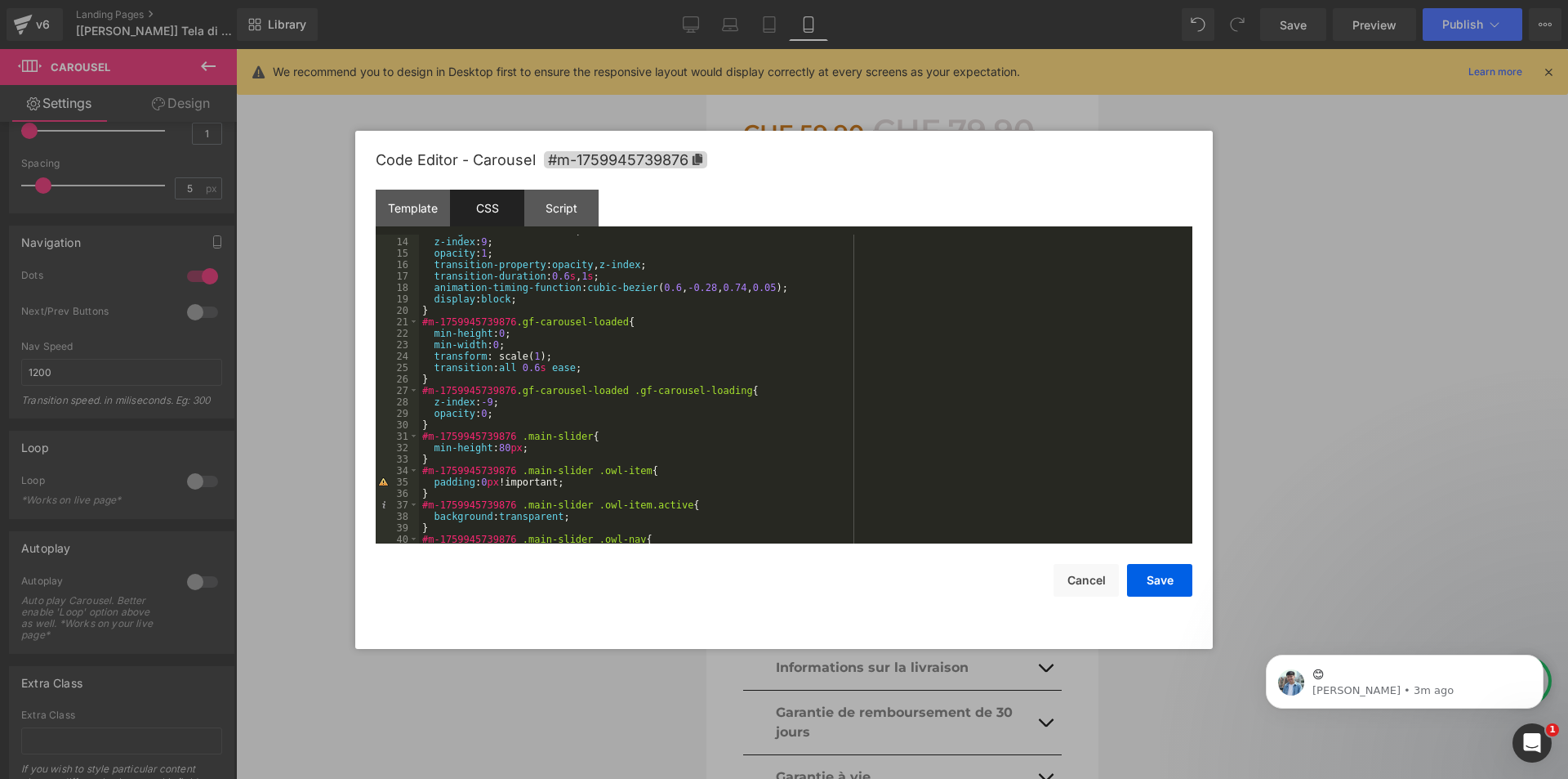
scroll to position [196, 0]
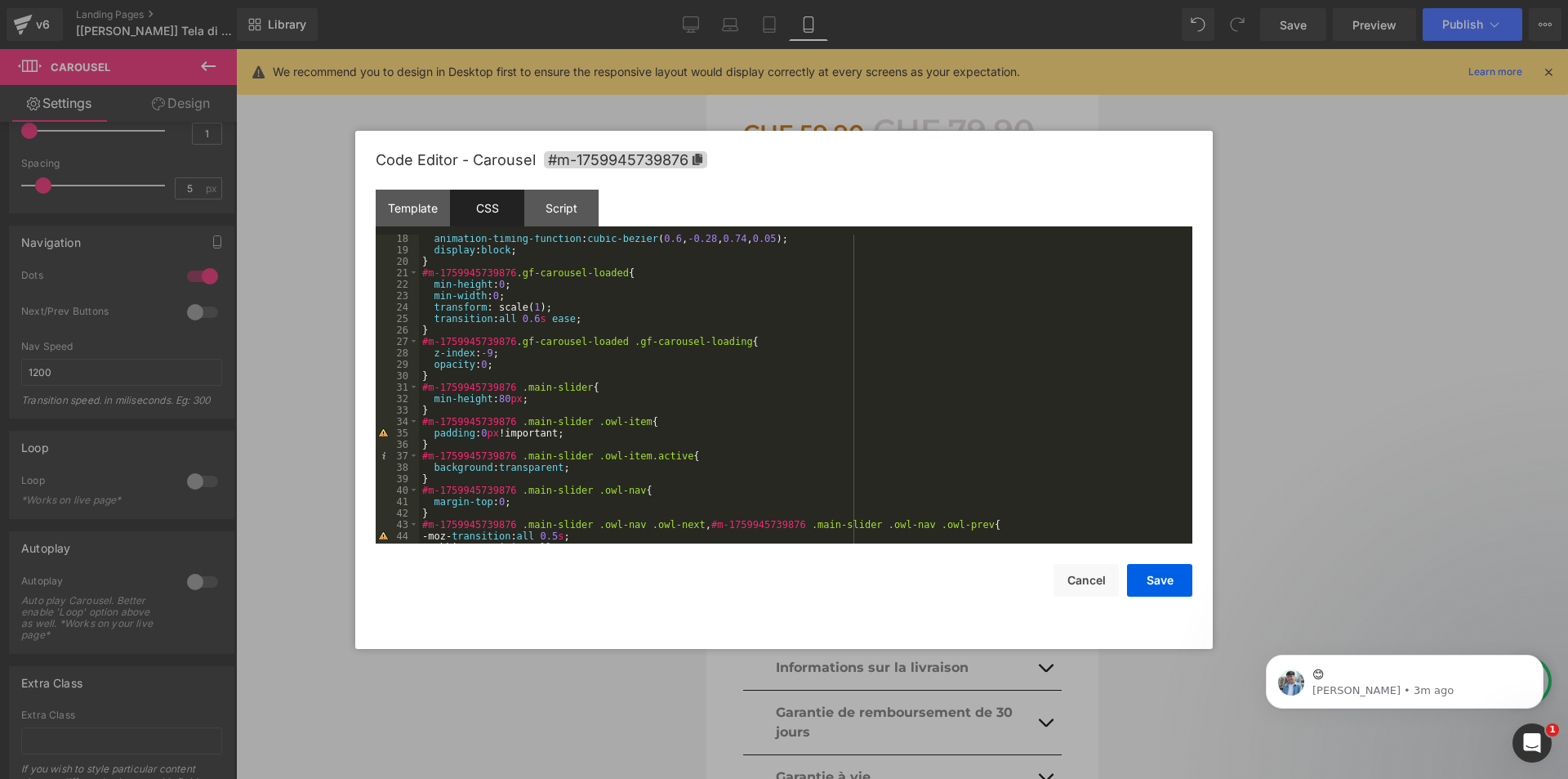
click at [605, 455] on div "animation-timing-function : cubic-bezier ( 0.6 , -0.28 , 0.74 , 0.05 ); display…" at bounding box center [802, 398] width 767 height 332
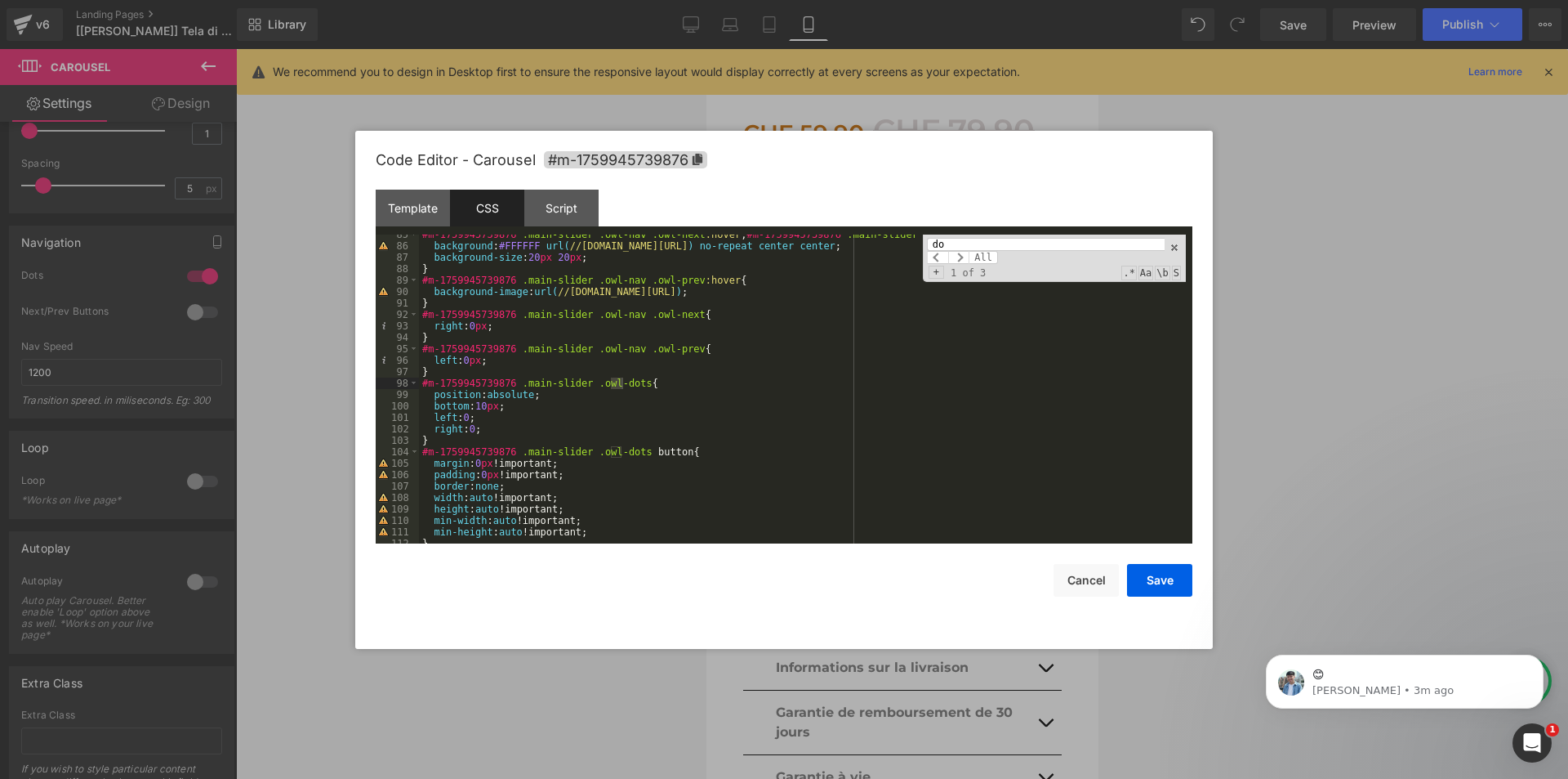
scroll to position [966, 0]
type input "dot"
click at [479, 406] on div "#m-1759945739876 .main-slider .owl-nav .owl-next :hover , #m-1759945739876 .mai…" at bounding box center [802, 395] width 767 height 332
click at [1146, 592] on button "Save" at bounding box center [1159, 580] width 65 height 32
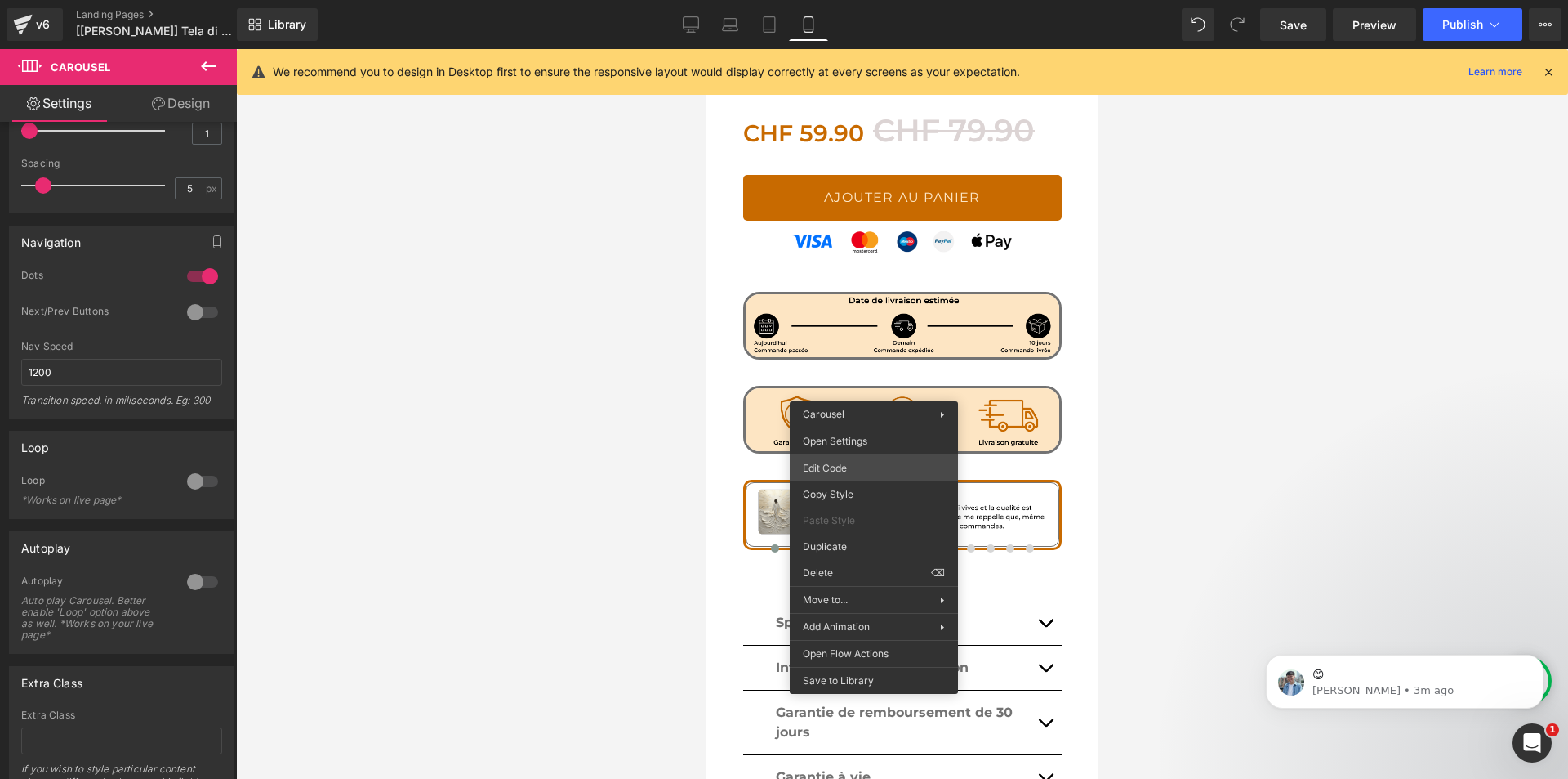
click at [840, 0] on div "Carousel You are previewing how the will restyle your page. You can not edit El…" at bounding box center [784, 0] width 1568 height 0
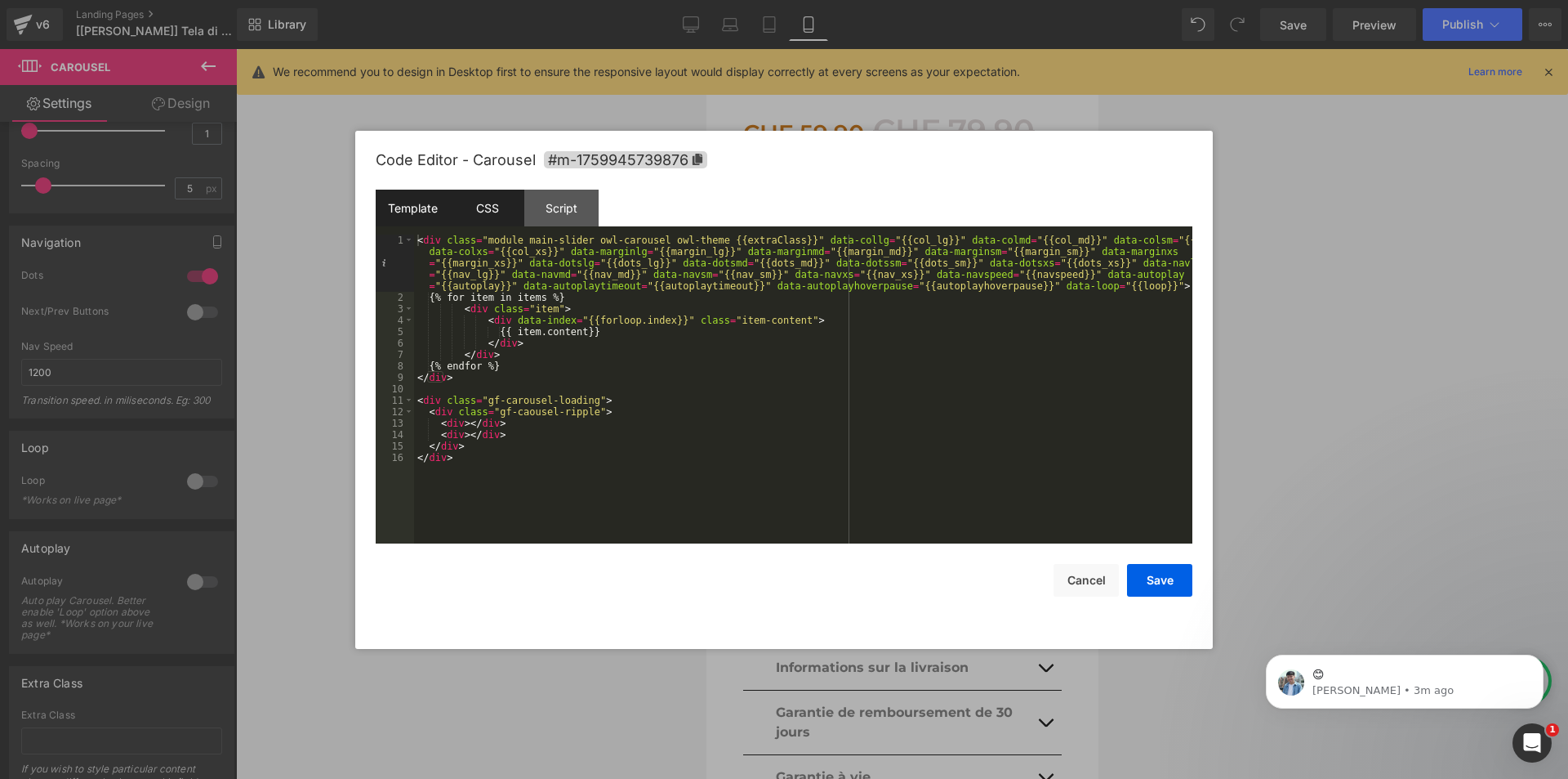
click at [502, 208] on div "CSS" at bounding box center [486, 208] width 74 height 37
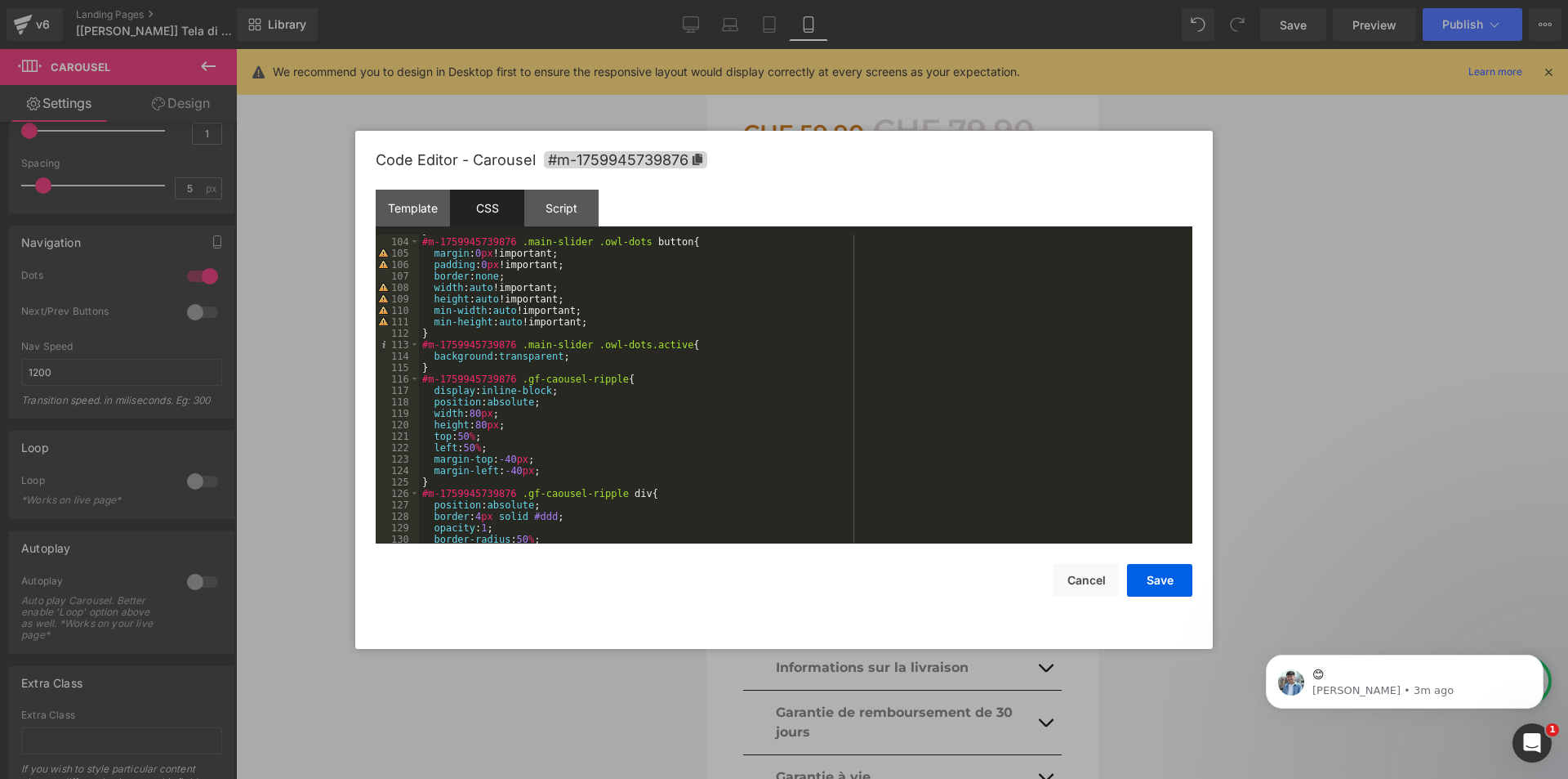
scroll to position [1421, 0]
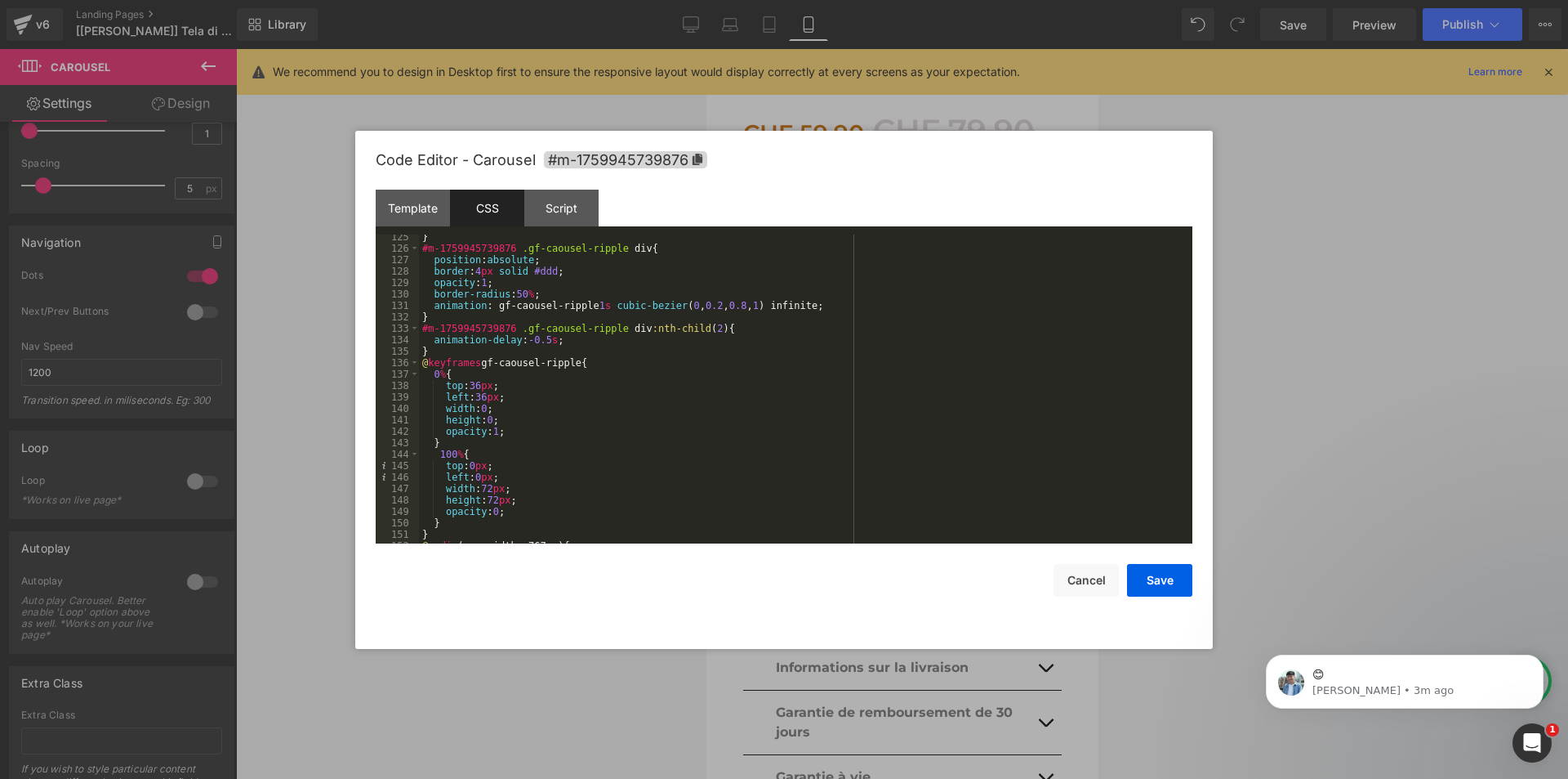
click at [580, 459] on div "} #m-1759945739876 .gf-caousel-ripple div { position : absolute ; border : 4 px…" at bounding box center [802, 397] width 767 height 332
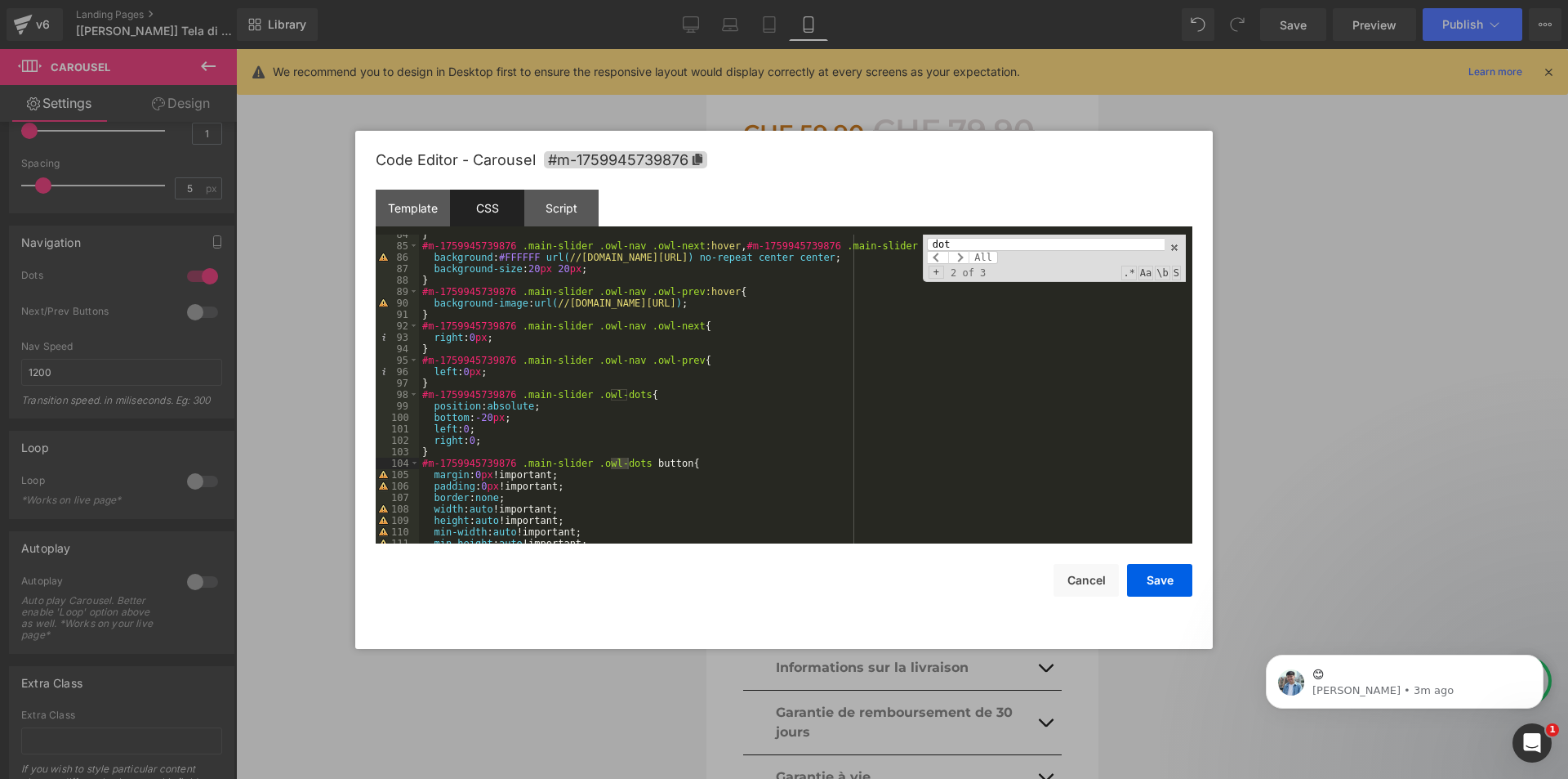
type input "dot"
click at [486, 419] on div "} #m-1759945739876 .main-slider .owl-nav .owl-next :hover , #m-1759945739876 .m…" at bounding box center [802, 395] width 767 height 332
click at [1175, 587] on button "Save" at bounding box center [1159, 580] width 65 height 32
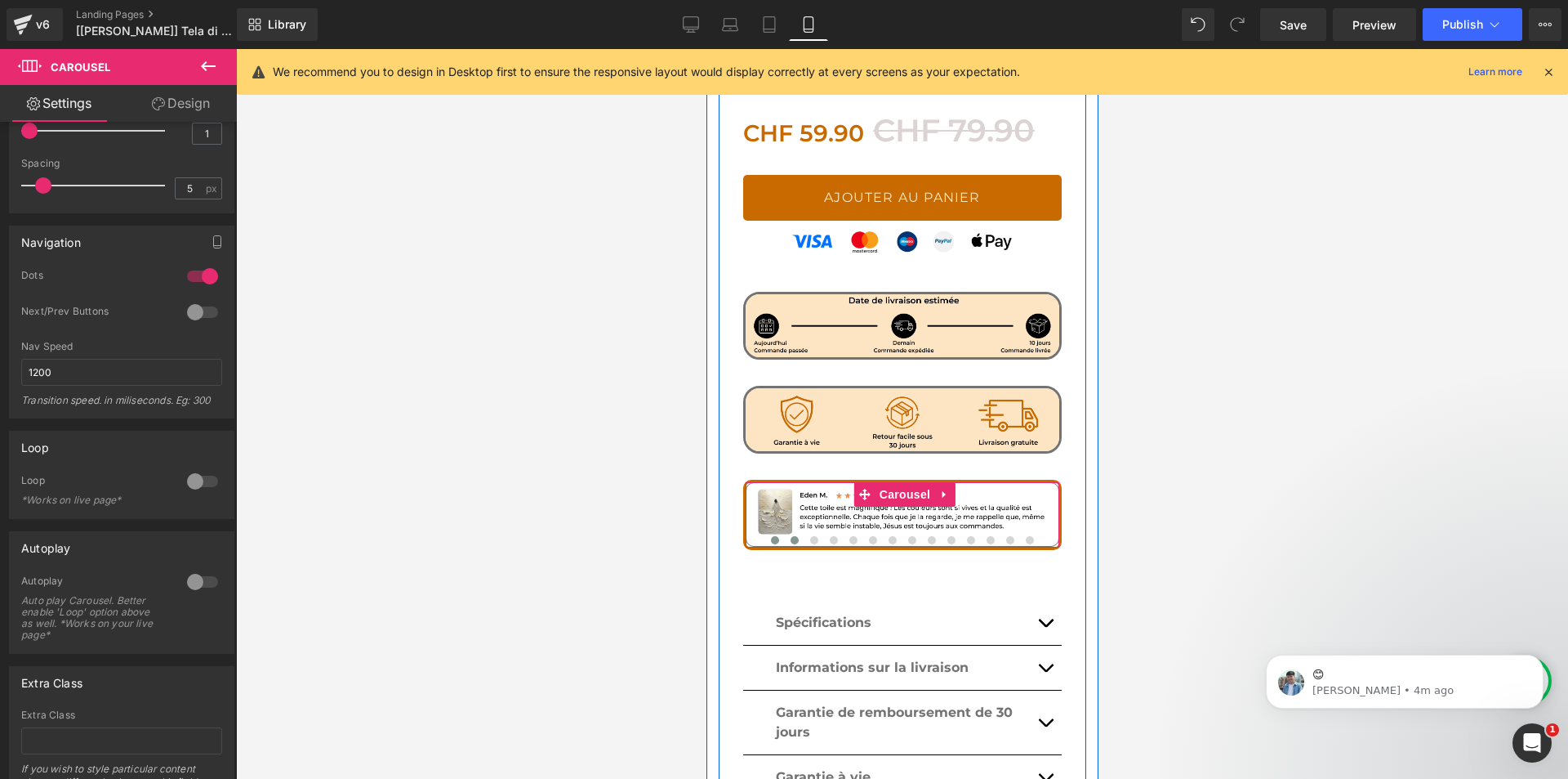
click at [789, 536] on span at bounding box center [794, 540] width 8 height 8
click at [811, 532] on button at bounding box center [814, 540] width 20 height 17
click at [831, 532] on button at bounding box center [834, 540] width 20 height 17
click at [849, 536] on span at bounding box center [853, 540] width 8 height 8
click at [868, 536] on span at bounding box center [872, 540] width 8 height 8
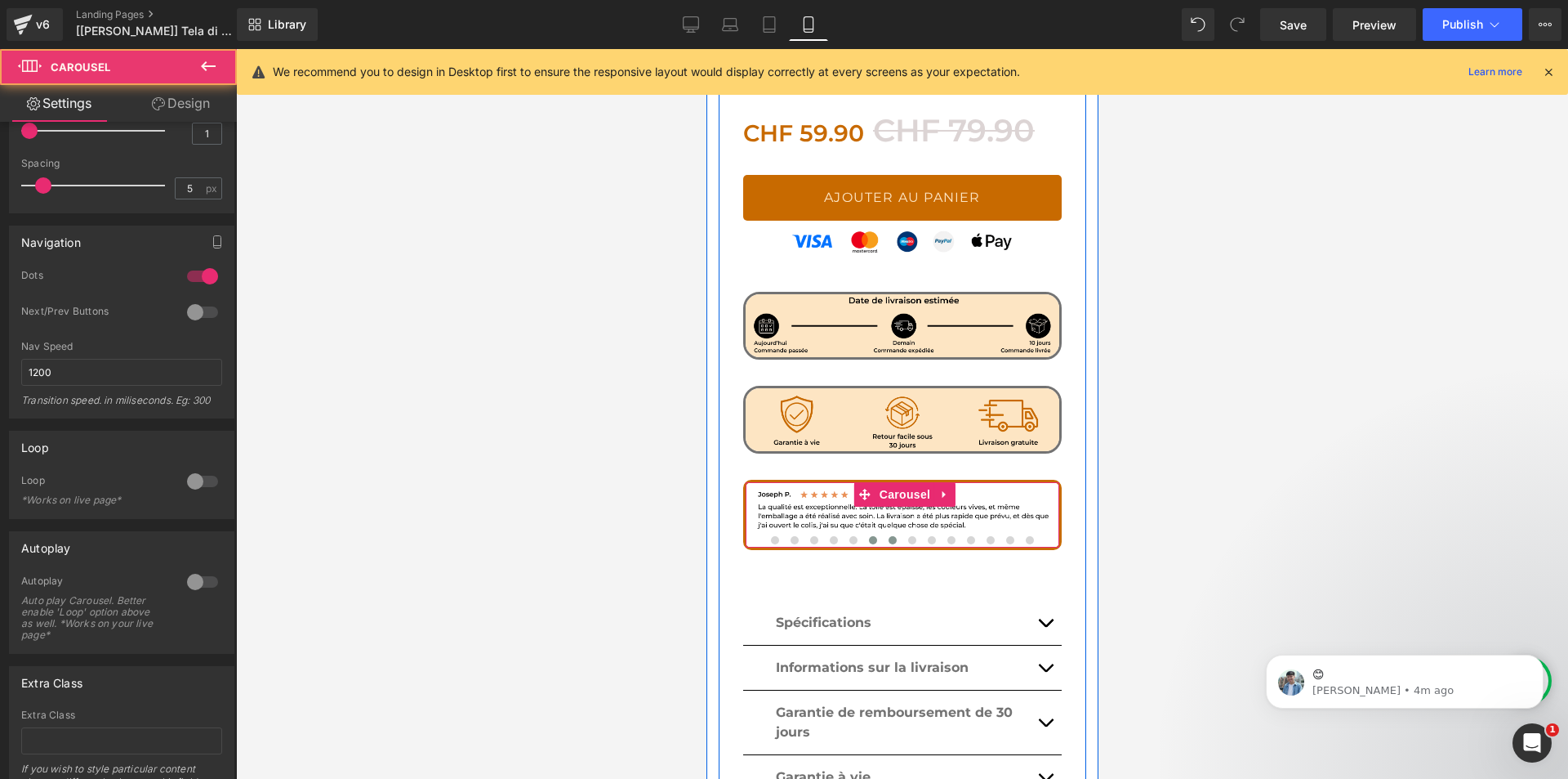
click at [889, 536] on span at bounding box center [892, 540] width 8 height 8
click at [908, 536] on span at bounding box center [912, 540] width 8 height 8
click at [927, 536] on span at bounding box center [931, 540] width 8 height 8
click at [948, 532] on button at bounding box center [951, 540] width 20 height 17
click at [966, 536] on span at bounding box center [970, 540] width 8 height 8
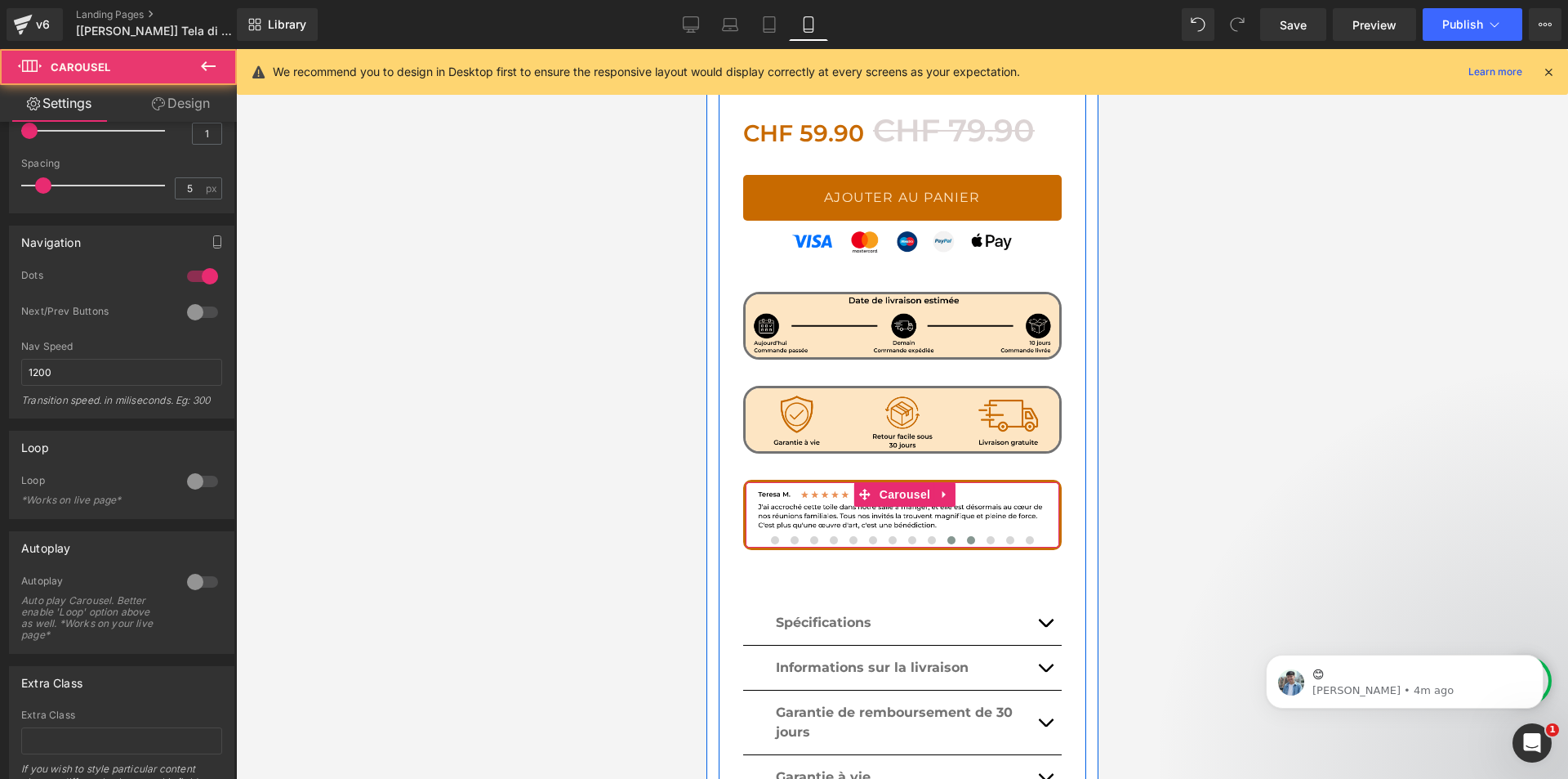
click at [947, 536] on span at bounding box center [951, 540] width 8 height 8
click at [986, 536] on span at bounding box center [990, 540] width 8 height 8
click at [993, 532] on button at bounding box center [990, 540] width 20 height 17
click at [1019, 532] on button at bounding box center [1029, 540] width 20 height 17
click at [889, 482] on span "Carousel" at bounding box center [903, 494] width 59 height 24
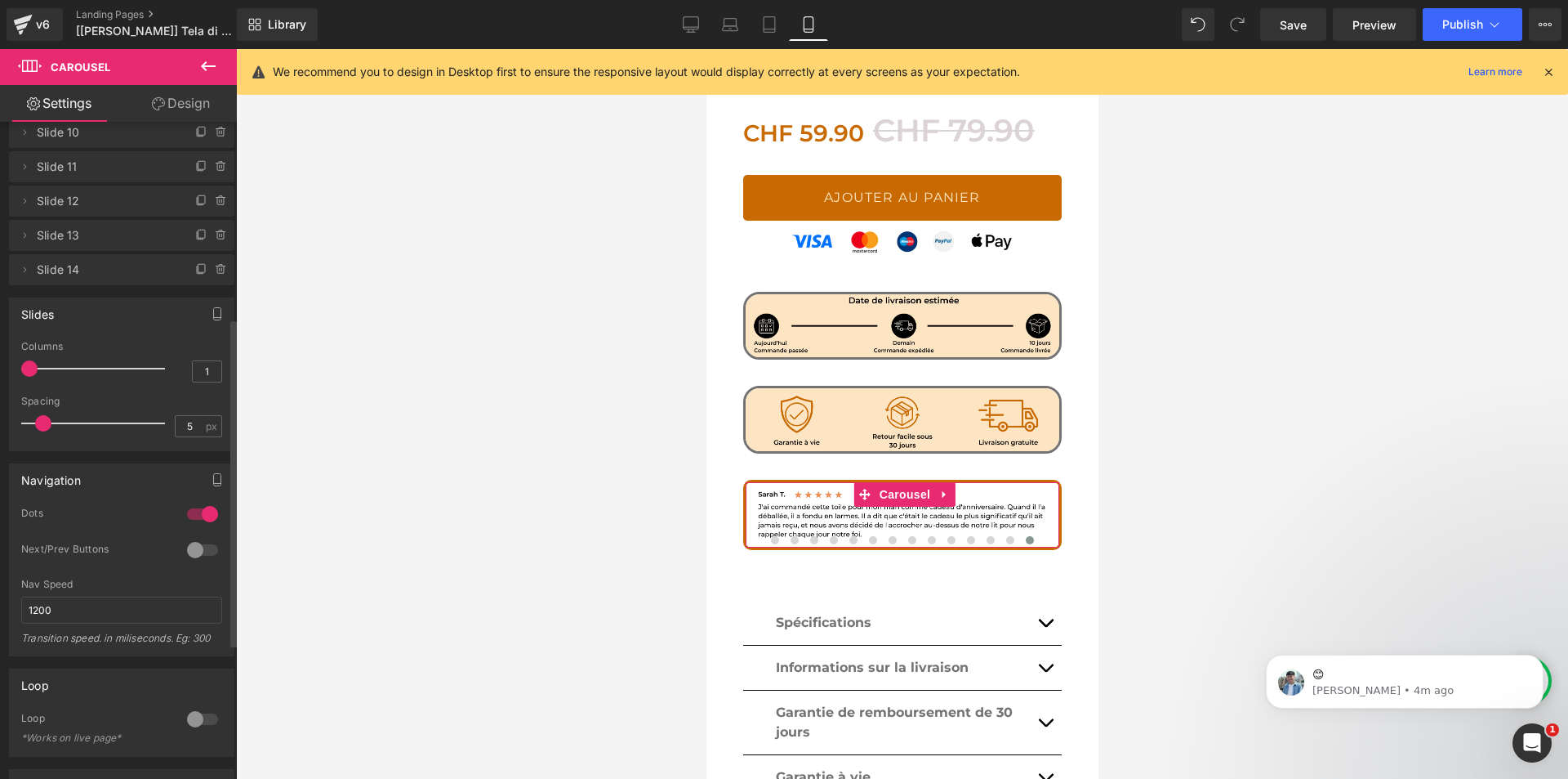
scroll to position [327, 0]
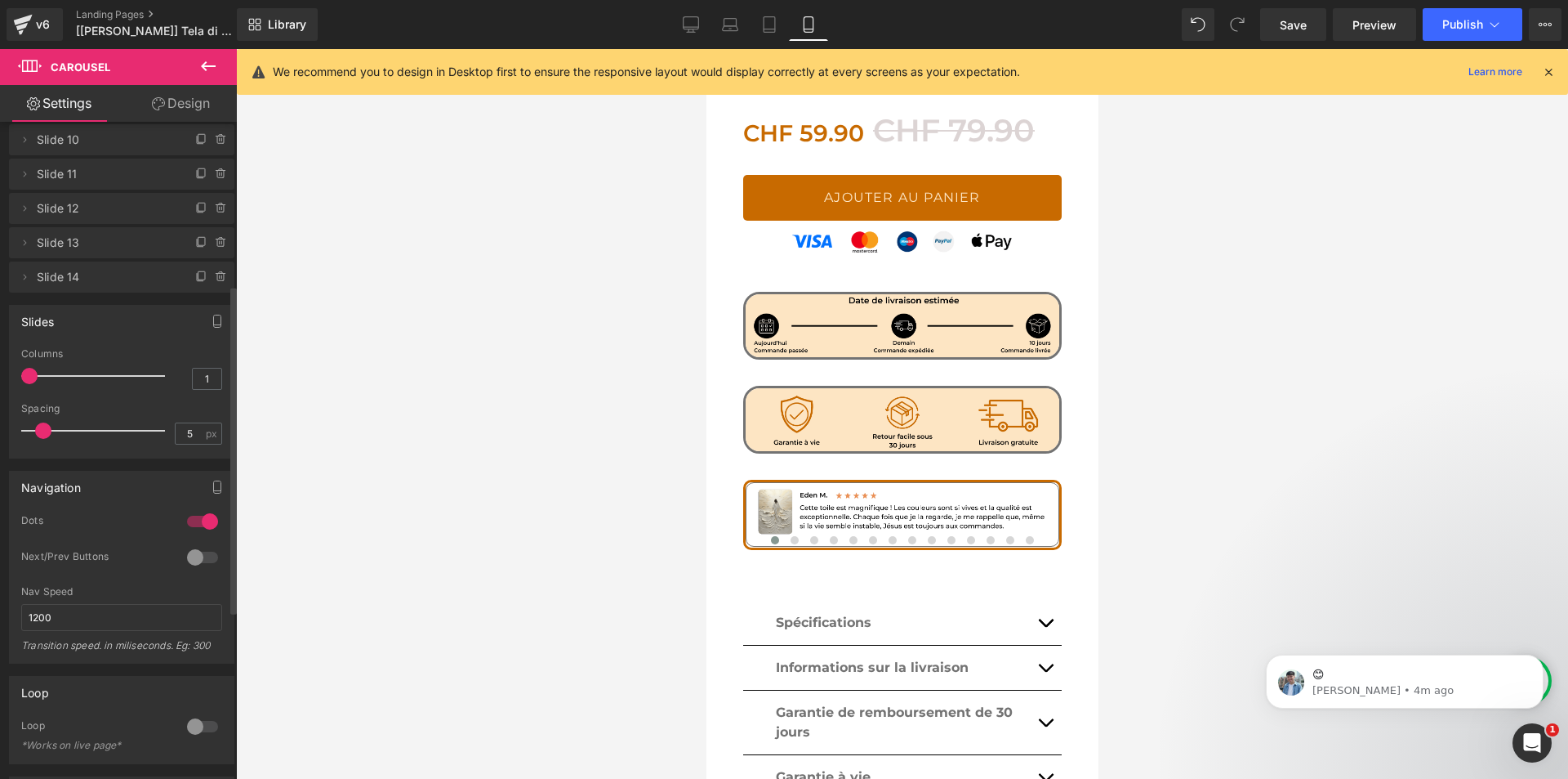
click at [45, 429] on span at bounding box center [43, 431] width 17 height 17
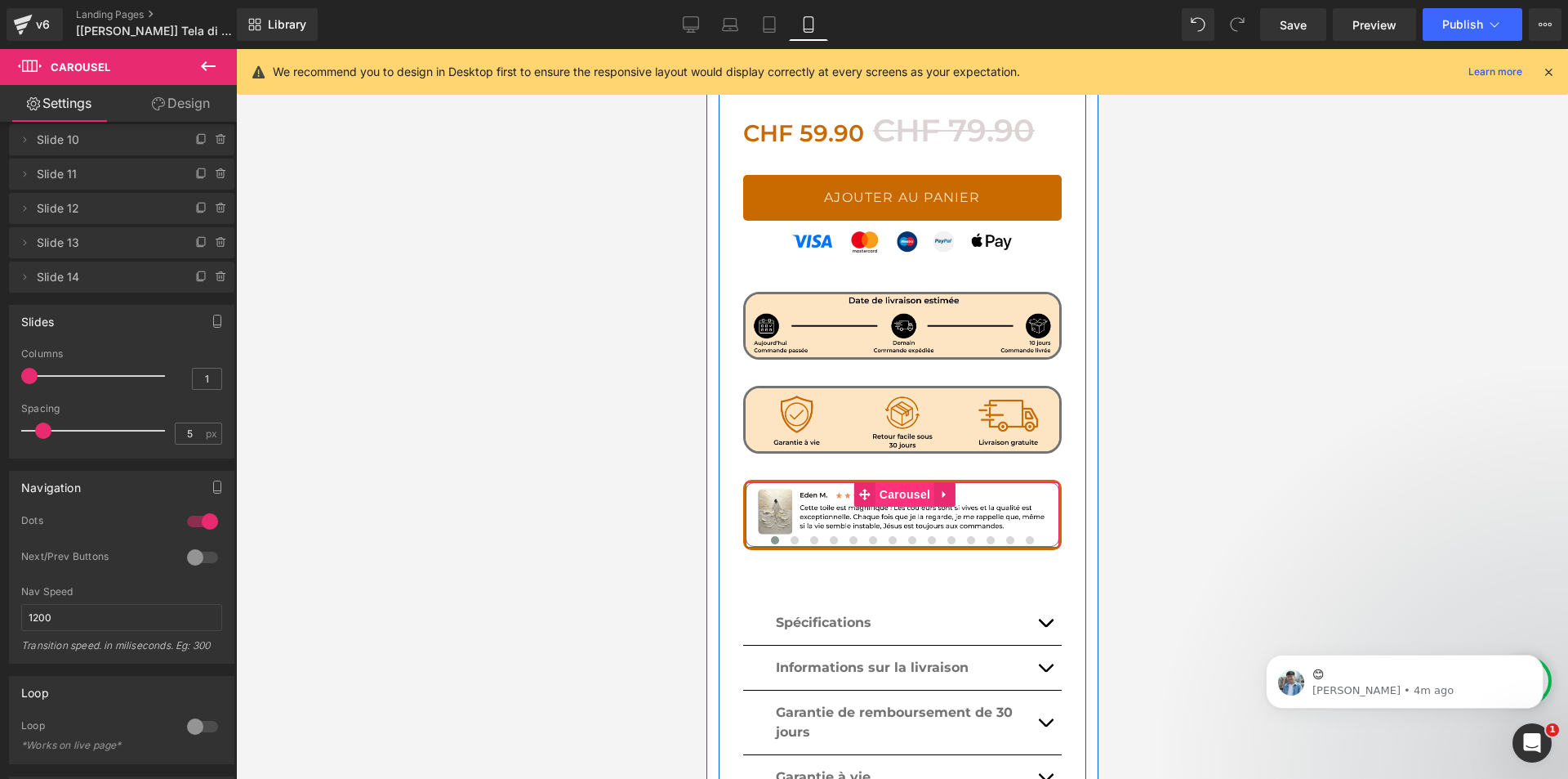
click at [875, 482] on span "Carousel" at bounding box center [903, 494] width 59 height 24
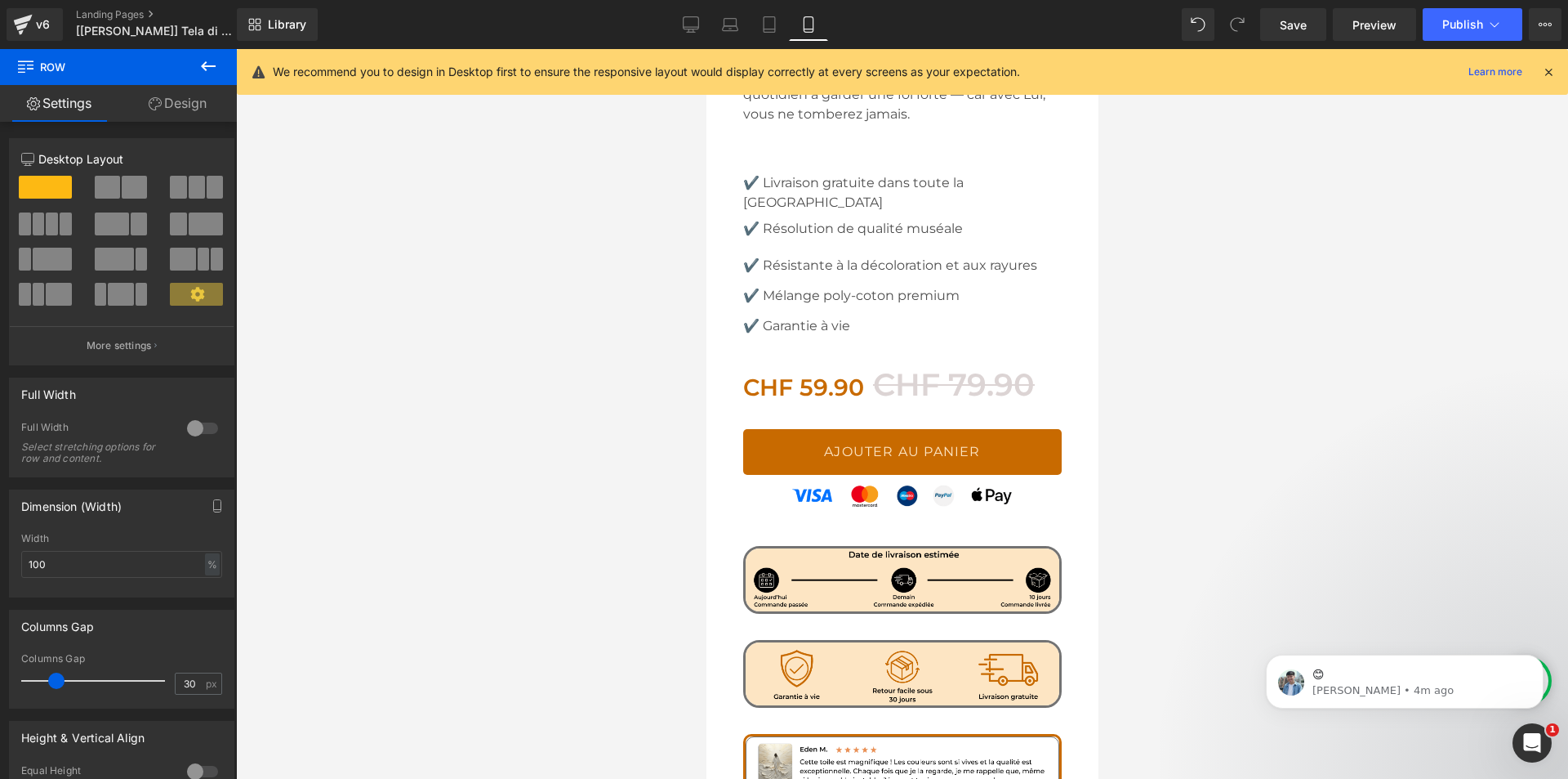
scroll to position [1135, 0]
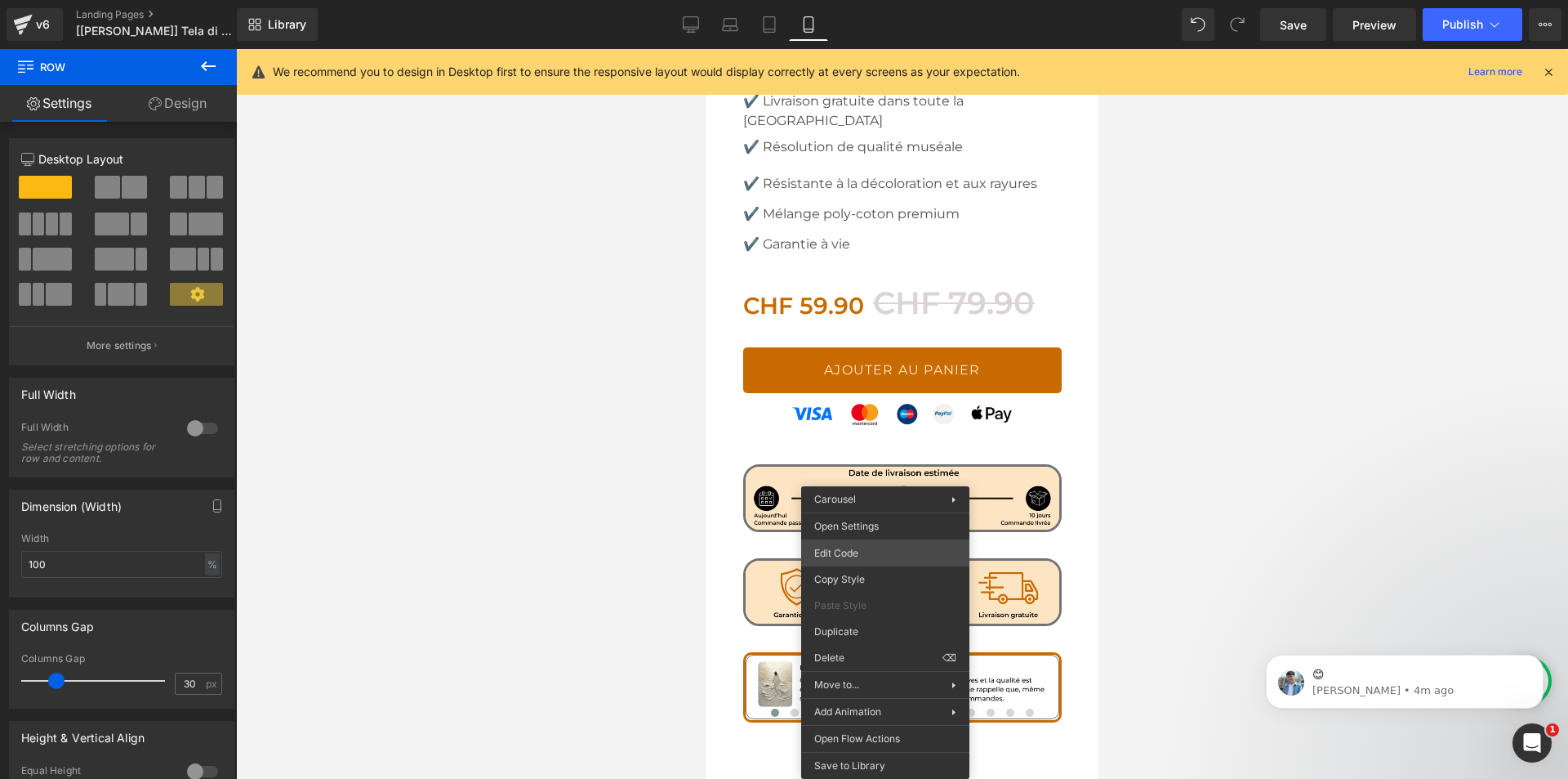
click at [896, 0] on div "Carousel You are previewing how the will restyle your page. You can not edit El…" at bounding box center [784, 0] width 1568 height 0
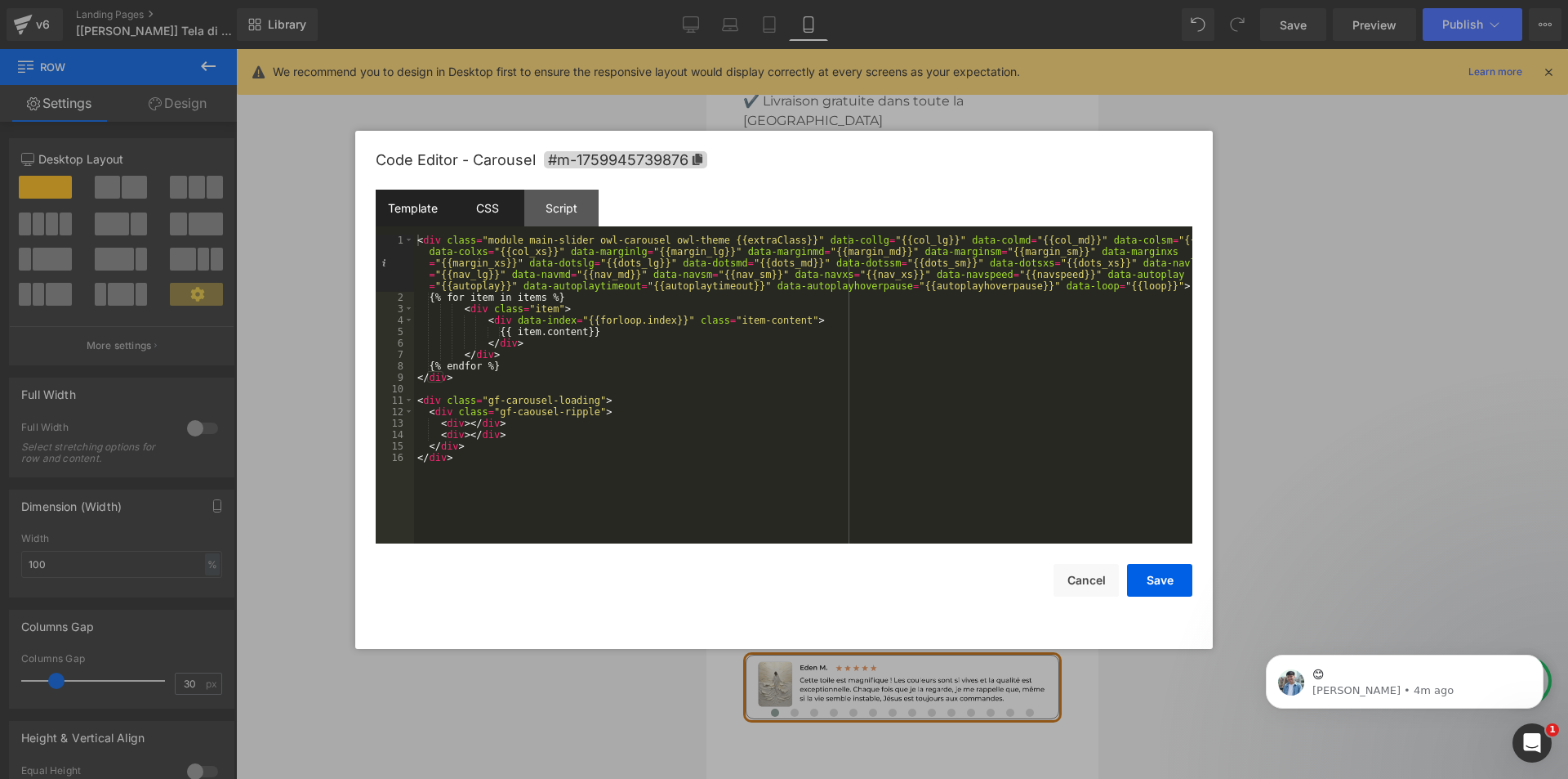
click at [491, 224] on div "CSS" at bounding box center [486, 208] width 74 height 37
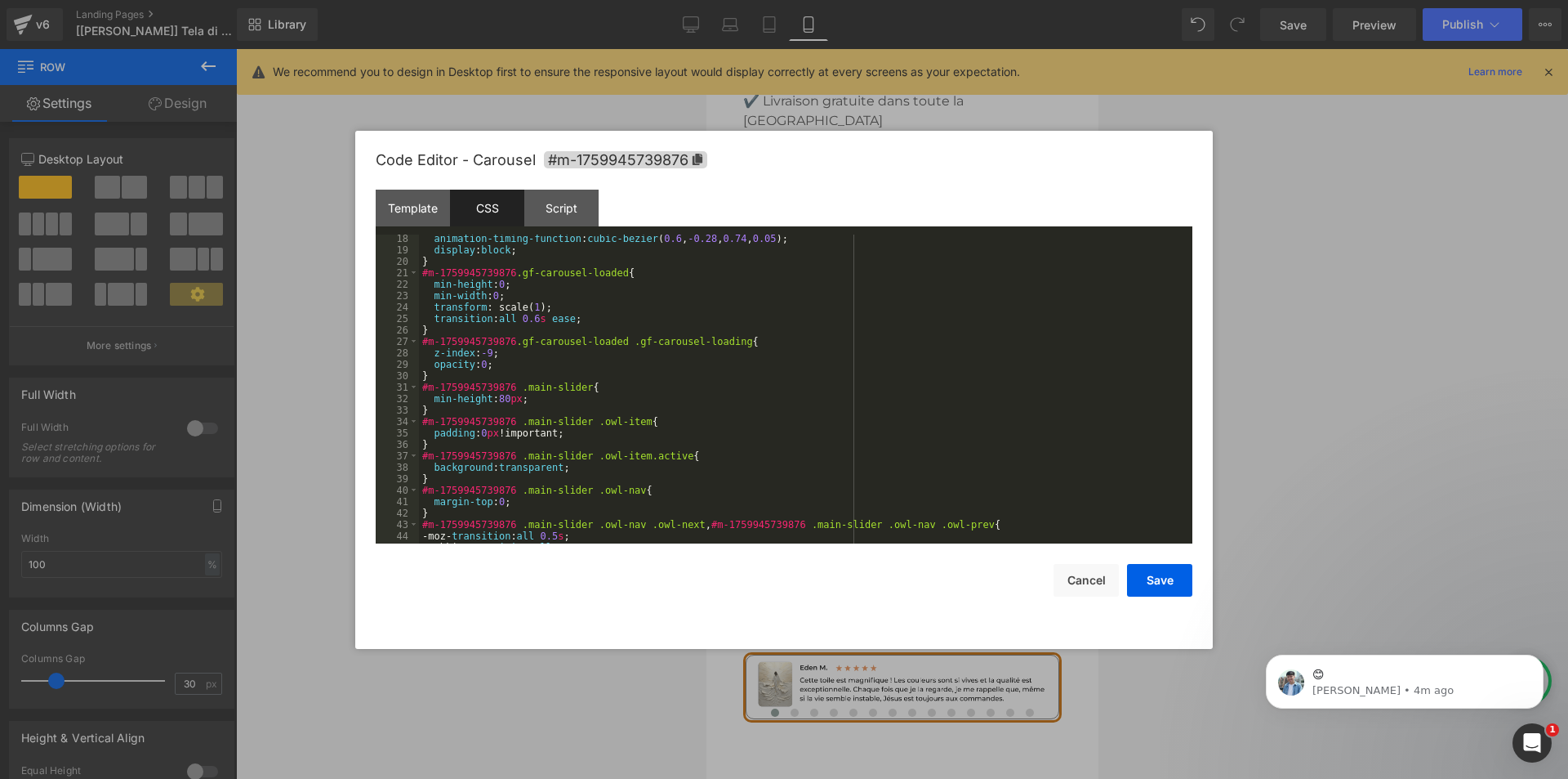
scroll to position [343, 0]
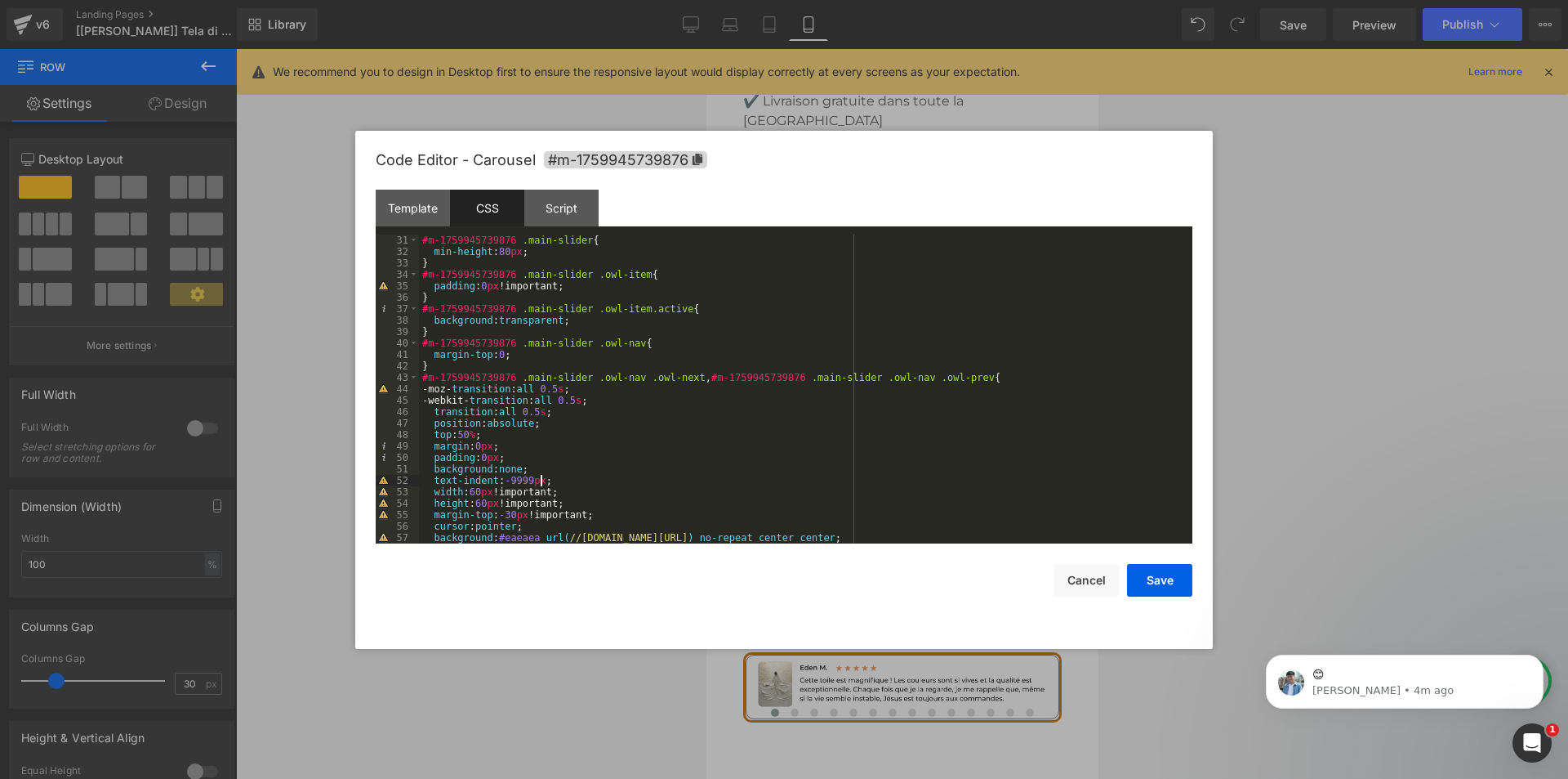
click at [541, 481] on div "#m-1759945739876 .main-slider { min-height : 80 px ; } #m-1759945739876 .main-s…" at bounding box center [802, 400] width 767 height 332
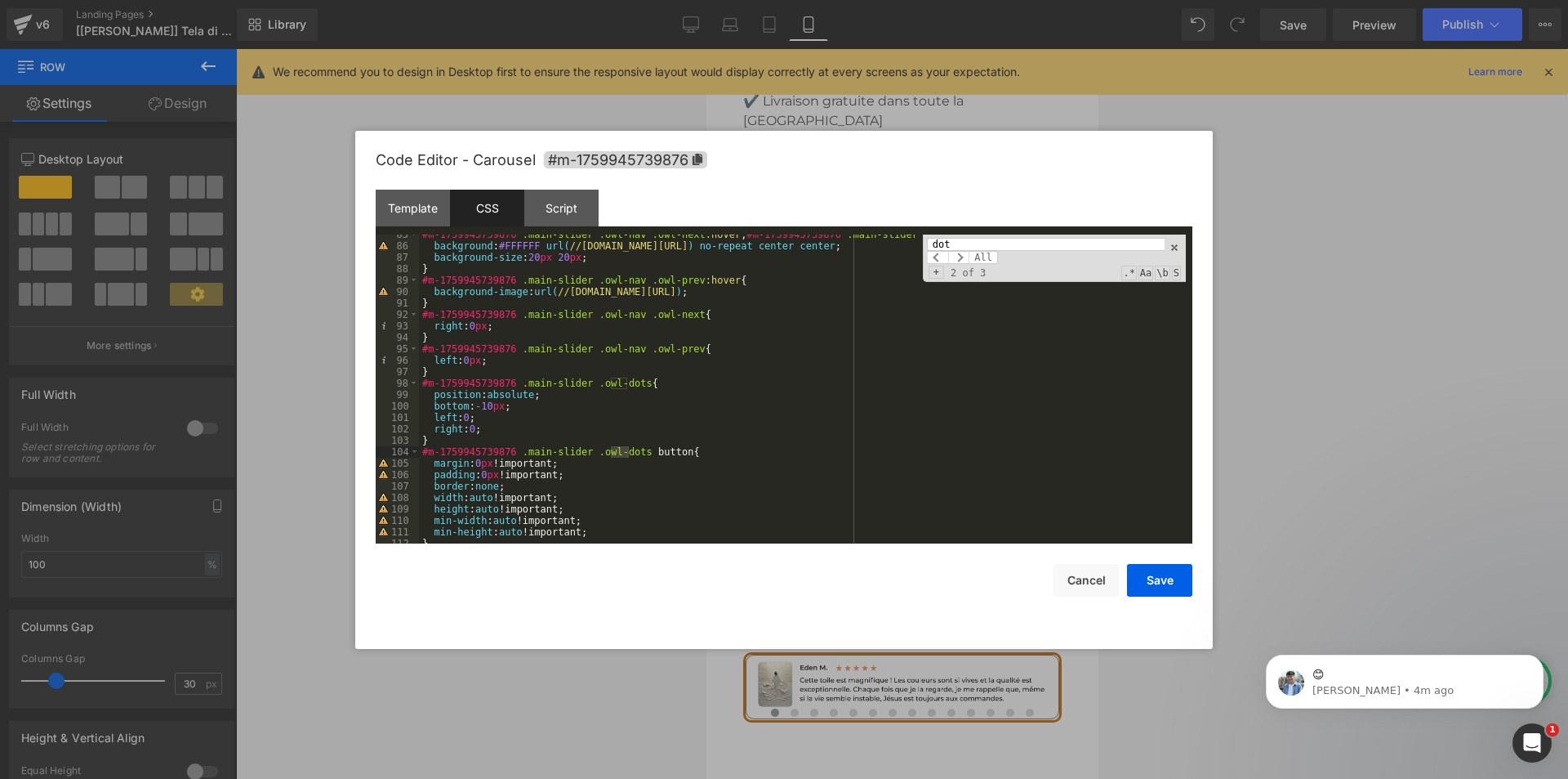
type input "dot"
click at [491, 399] on div "#m-1759945739876 .main-slider .owl-nav .owl-next :hover , #m-1759945739876 .mai…" at bounding box center [802, 395] width 767 height 332
click at [1163, 574] on button "Save" at bounding box center [1159, 580] width 65 height 32
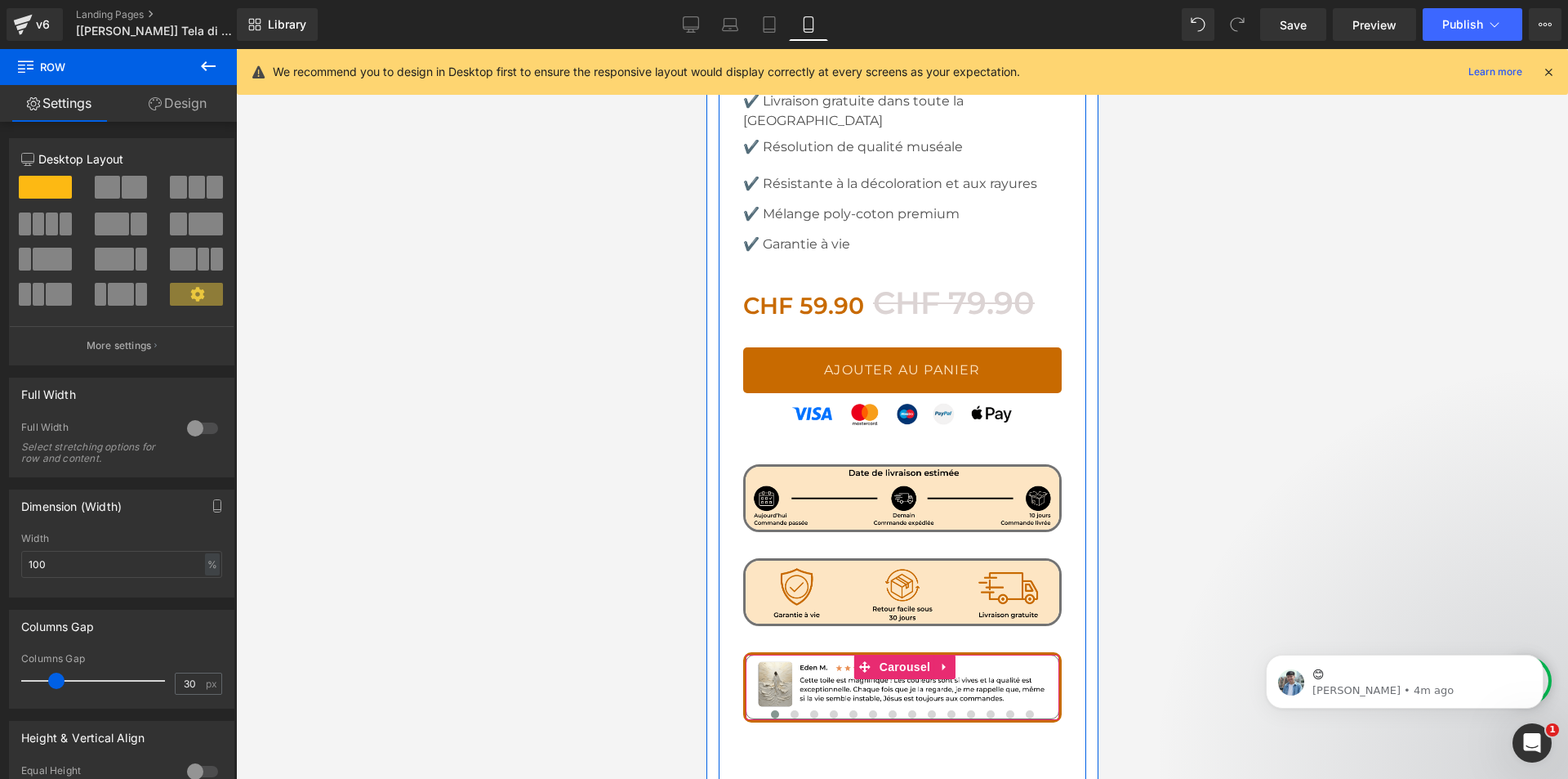
click at [793, 705] on div at bounding box center [901, 717] width 314 height 24
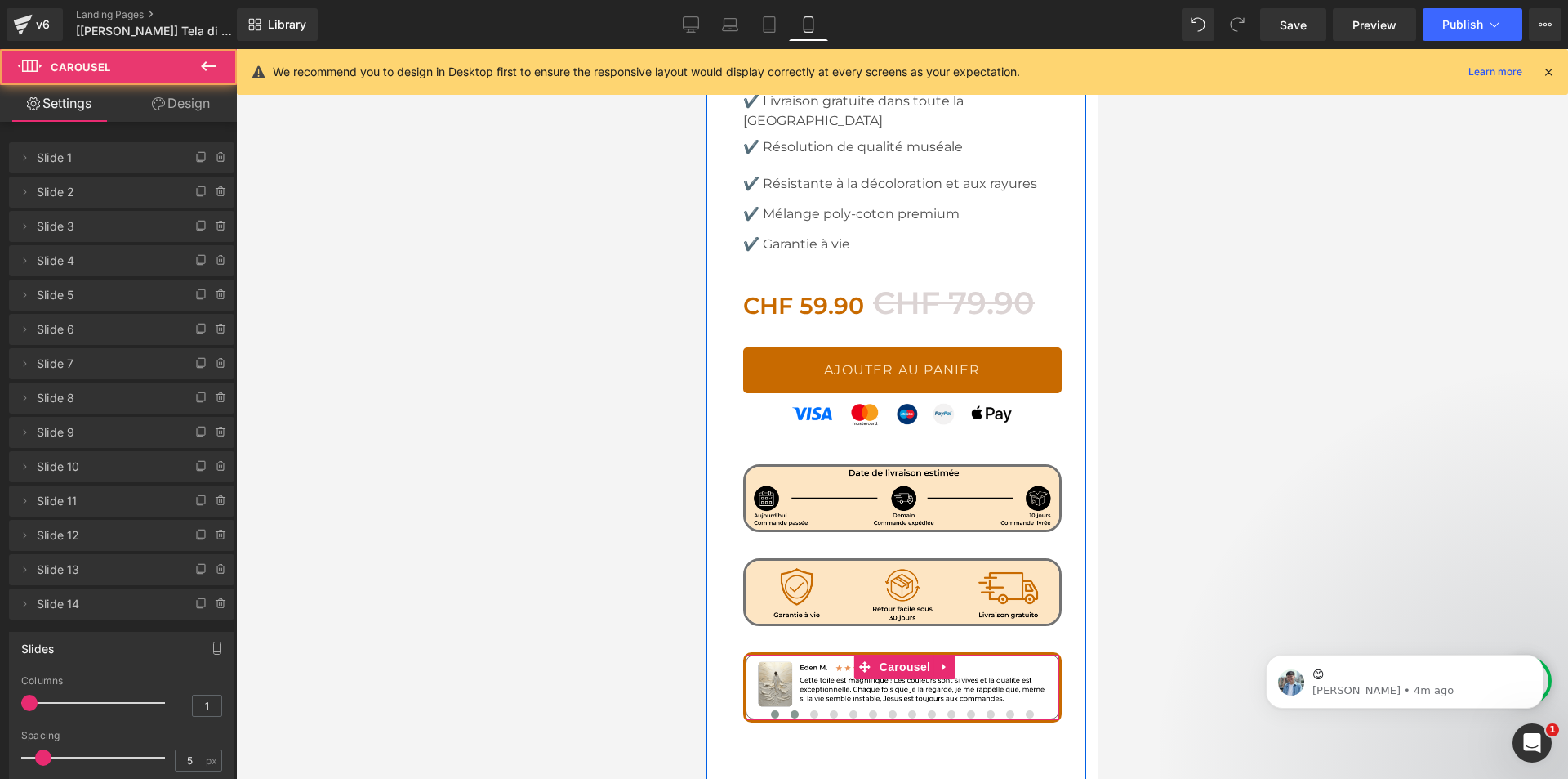
click at [789, 710] on span at bounding box center [794, 714] width 8 height 8
click at [809, 710] on span at bounding box center [814, 714] width 8 height 8
click at [830, 706] on button at bounding box center [834, 714] width 20 height 17
click at [849, 710] on span at bounding box center [853, 714] width 8 height 8
click at [868, 710] on span at bounding box center [872, 714] width 8 height 8
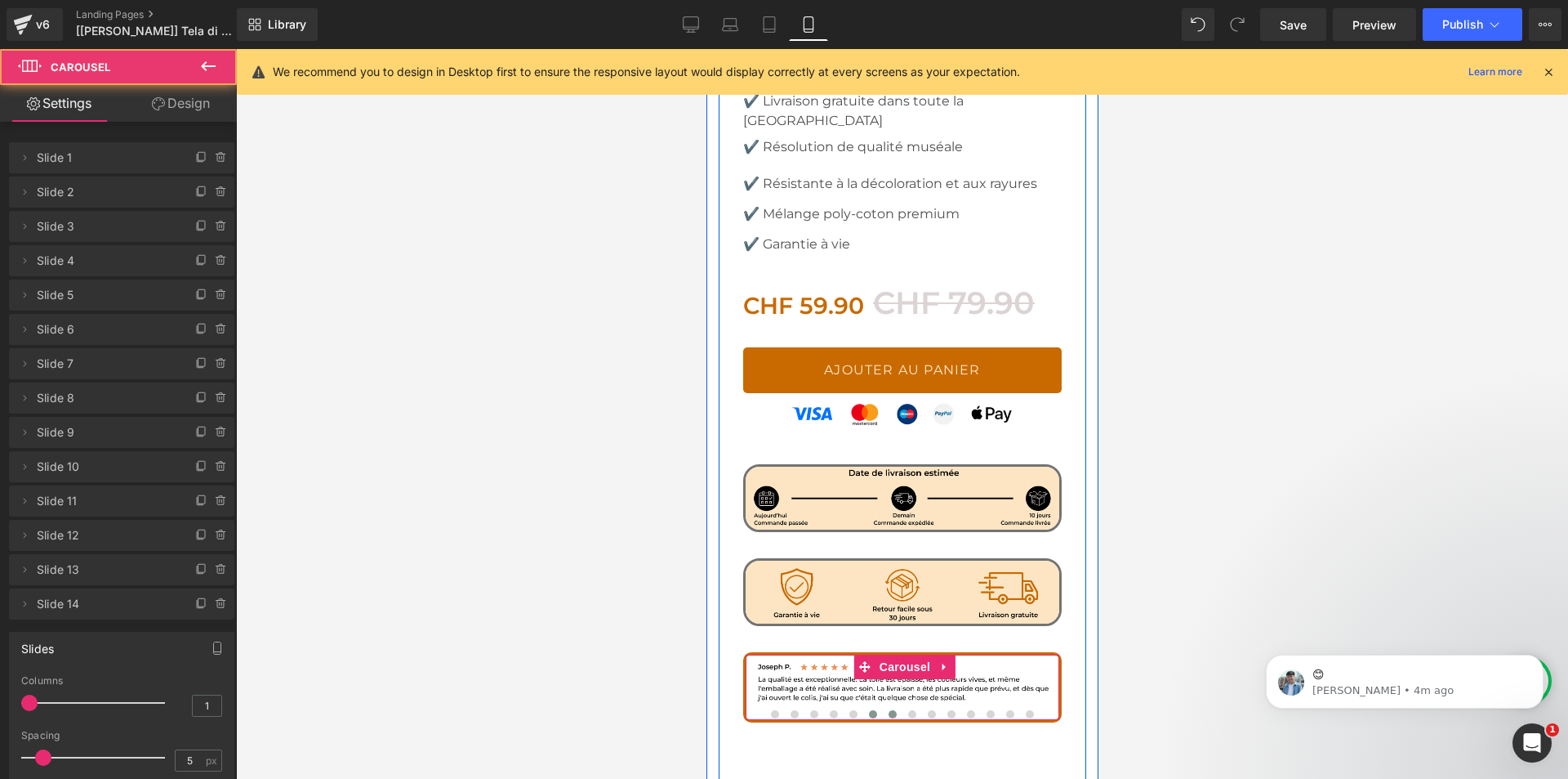
click at [888, 710] on span at bounding box center [892, 714] width 8 height 8
click at [910, 706] on button at bounding box center [912, 714] width 20 height 17
click at [941, 706] on button at bounding box center [951, 714] width 20 height 17
drag, startPoint x: 992, startPoint y: 597, endPoint x: 1015, endPoint y: 597, distance: 23.0
click at [993, 705] on div at bounding box center [901, 717] width 314 height 24
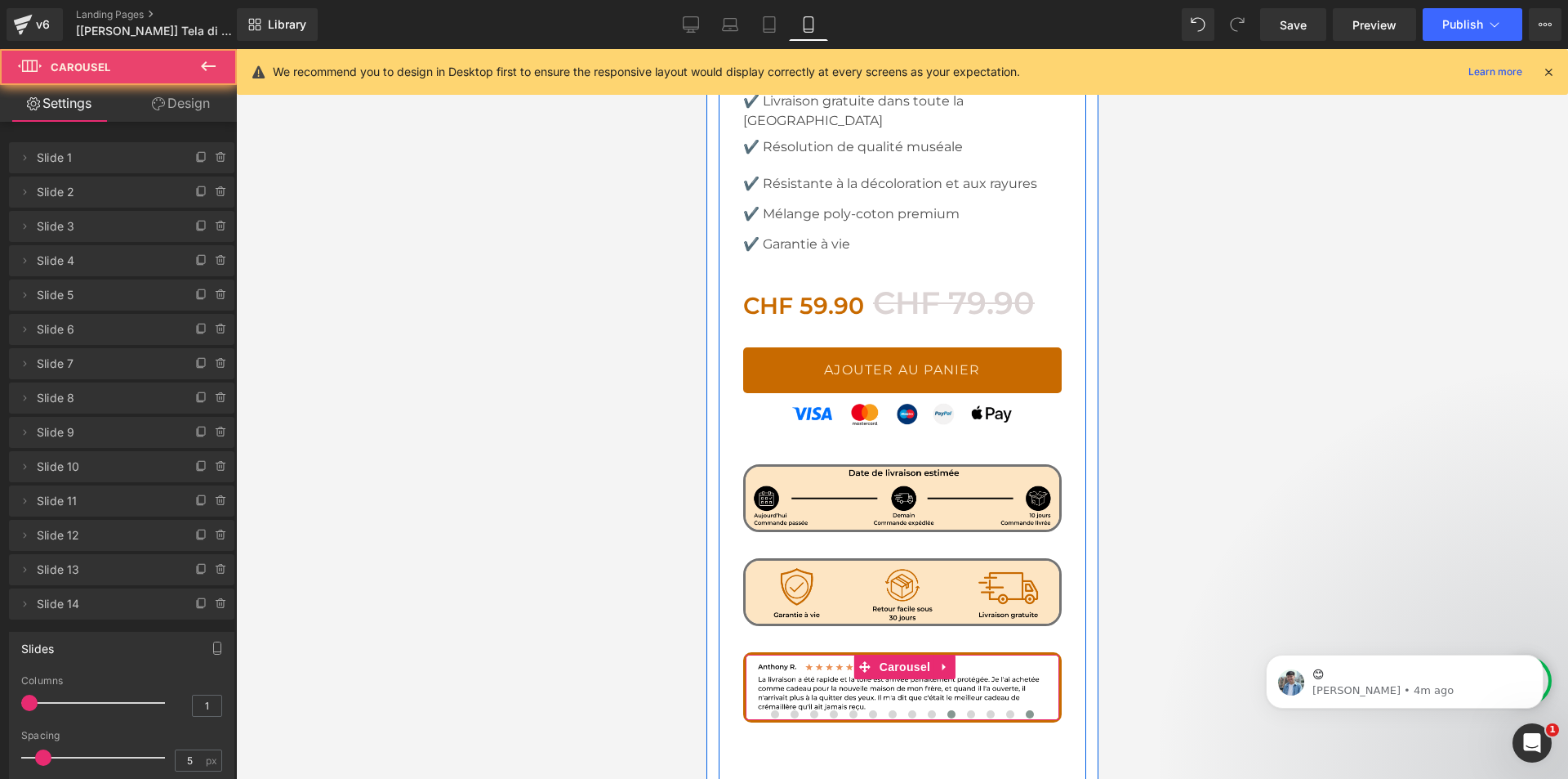
click at [1025, 710] on span at bounding box center [1029, 714] width 8 height 8
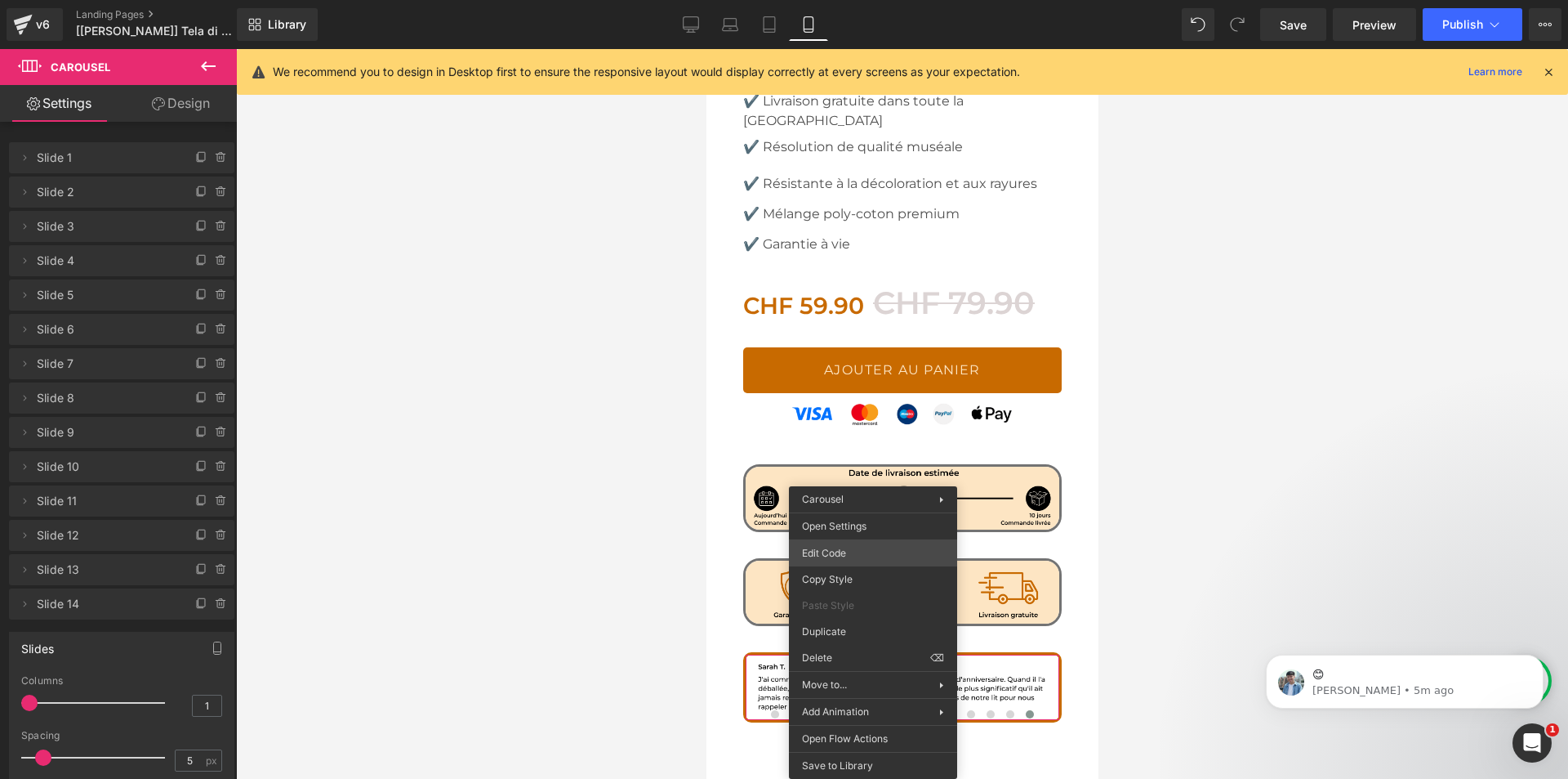
click at [884, 0] on div "Carousel You are previewing how the will restyle your page. You can not edit El…" at bounding box center [784, 0] width 1568 height 0
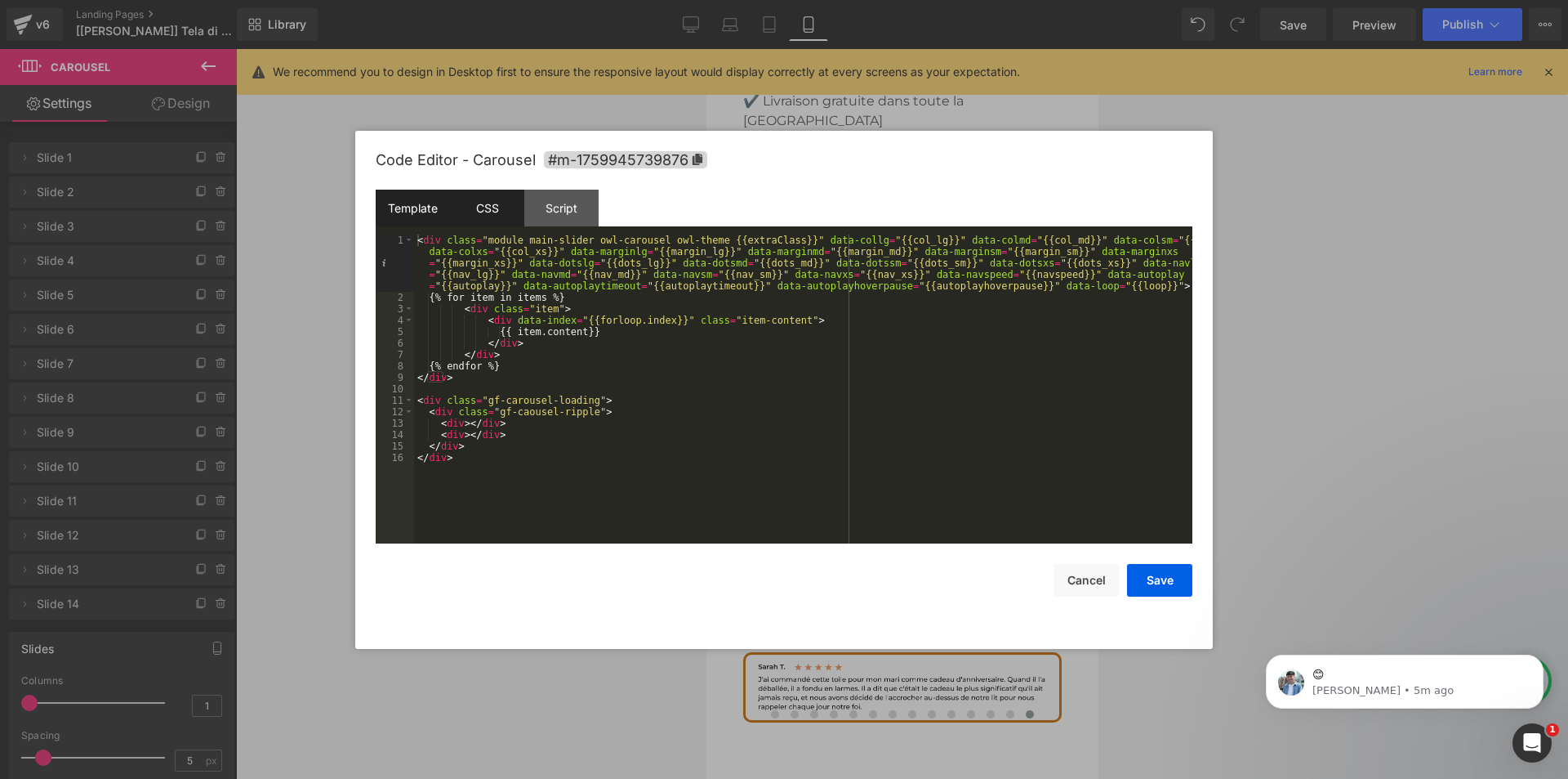
click at [486, 206] on div "CSS" at bounding box center [486, 208] width 74 height 37
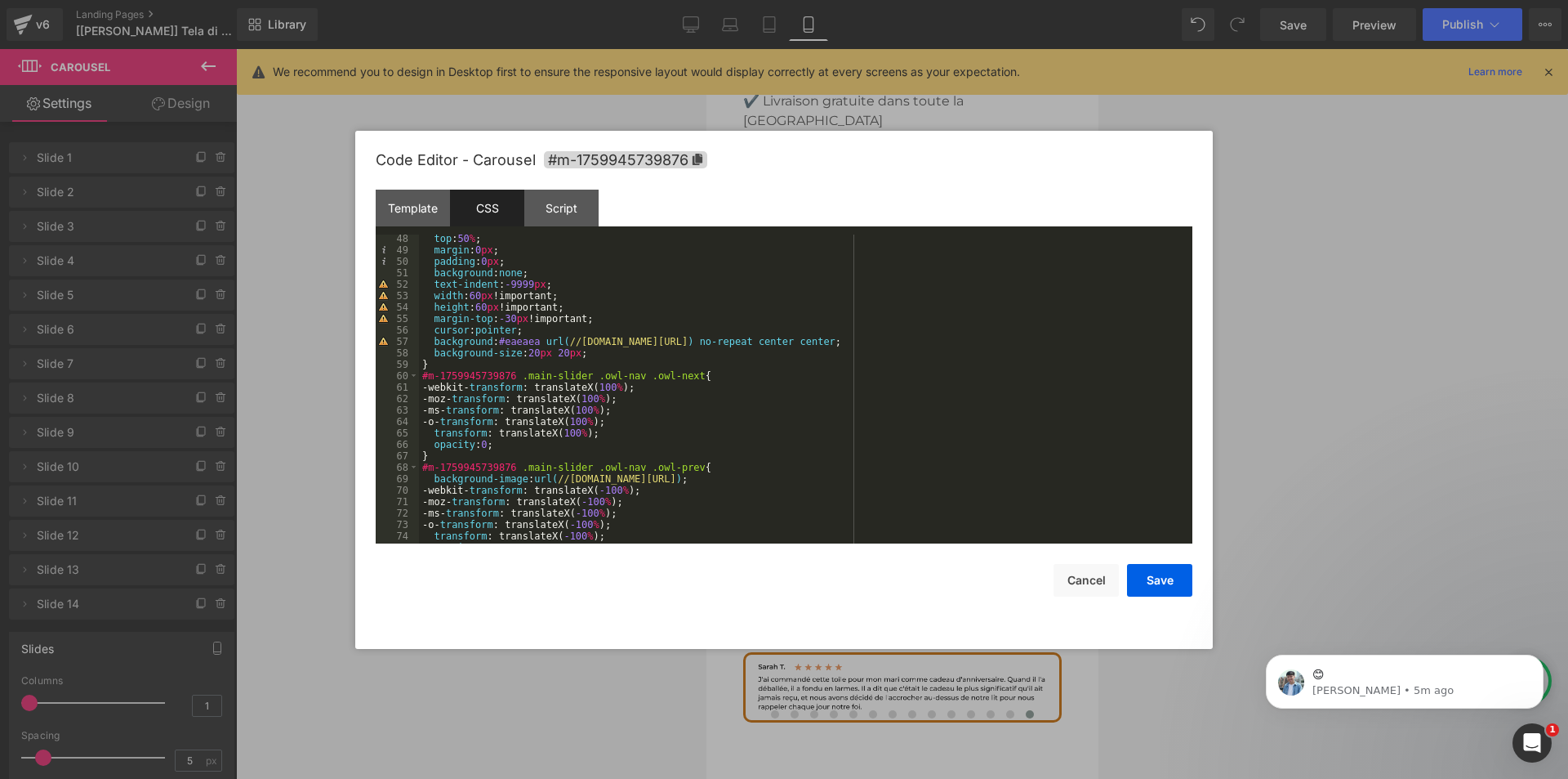
scroll to position [882, 0]
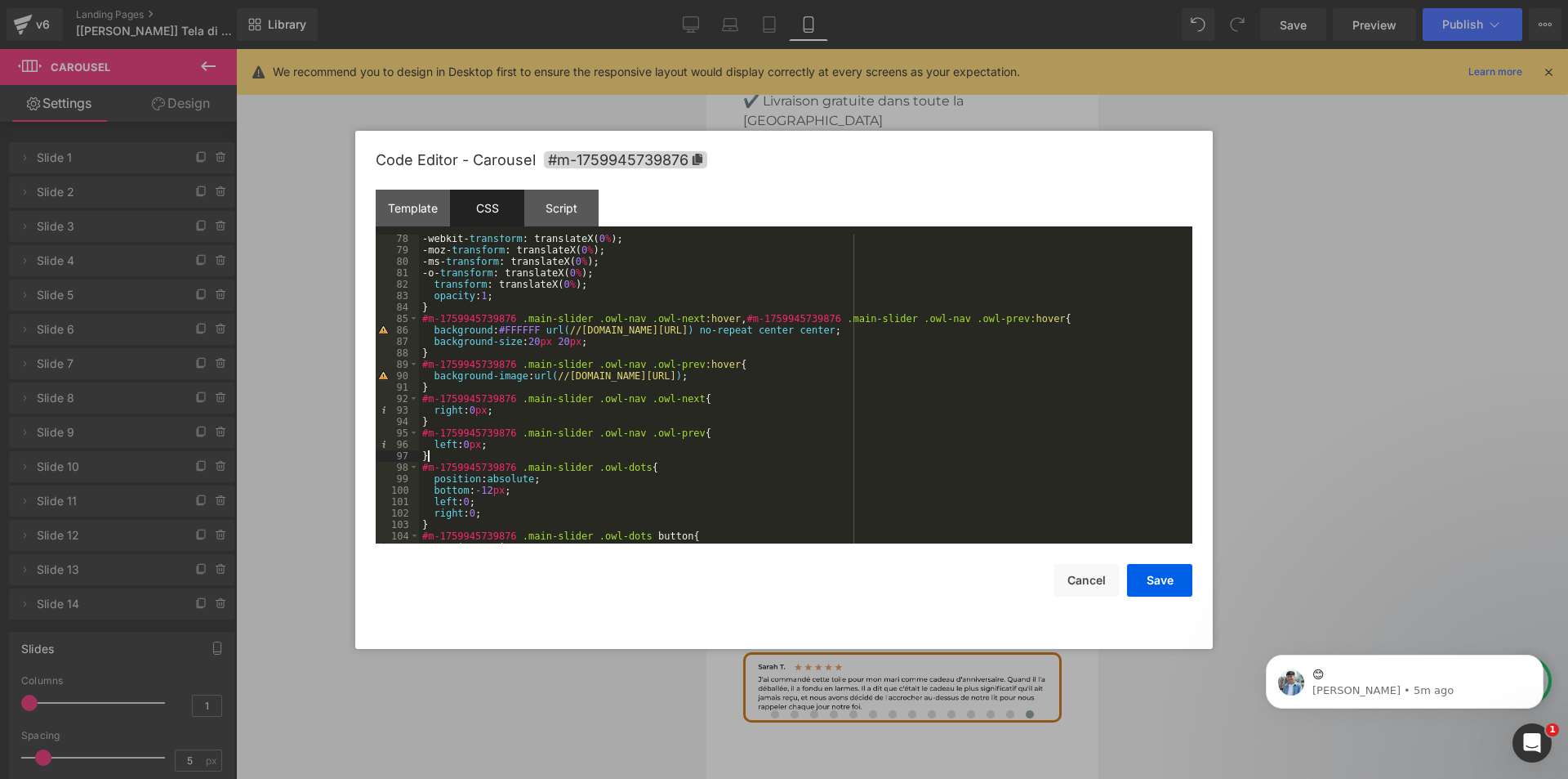
click at [527, 452] on div "-webkit- transform : translateX( 0 % ); -moz- transform : translateX( 0 % ); -m…" at bounding box center [802, 398] width 767 height 332
type input "dot"
click at [487, 487] on div "-webkit- transform : translateX( 0 % ); -moz- transform : translateX( 0 % ); -m…" at bounding box center [802, 398] width 767 height 332
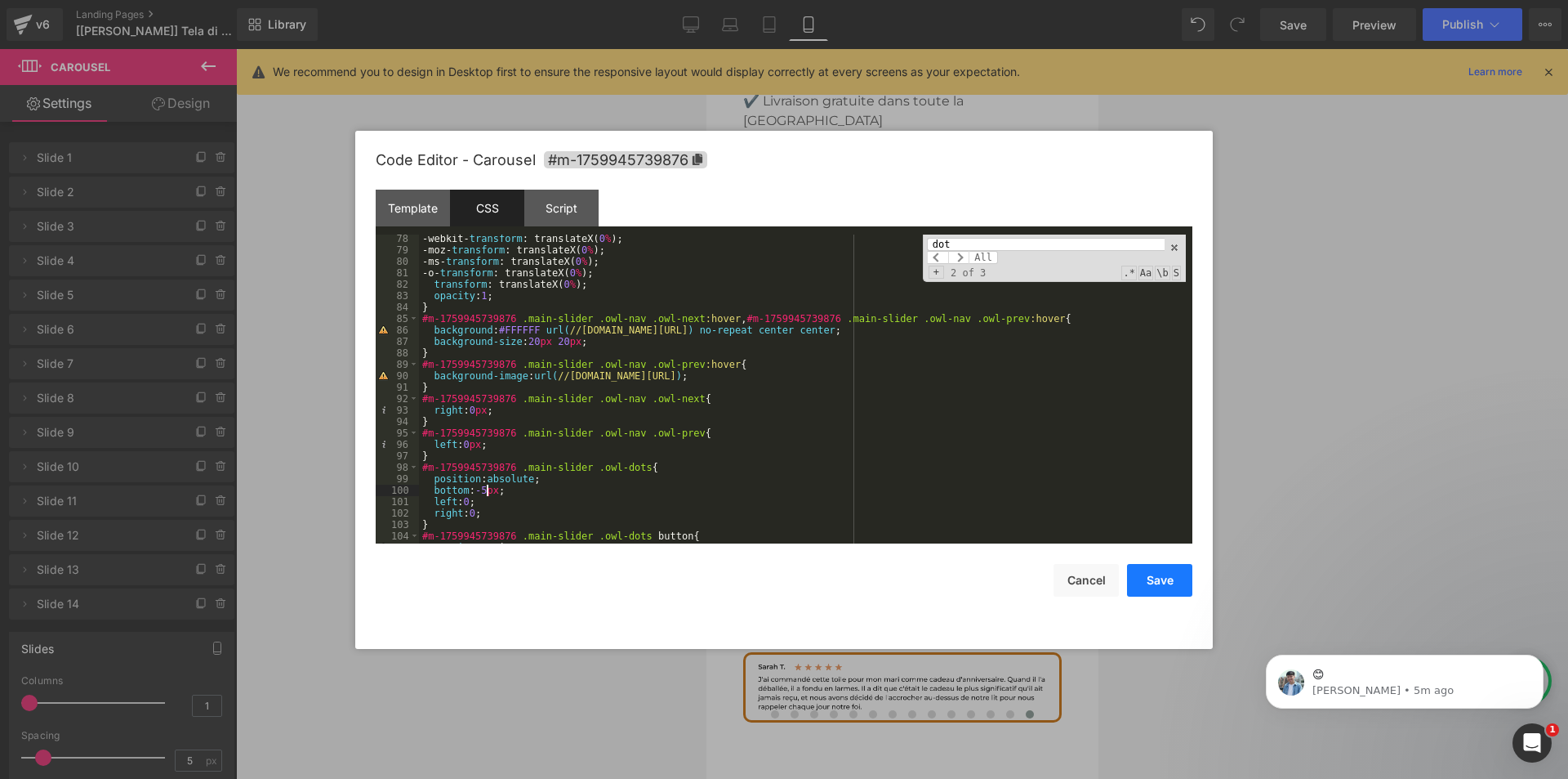
click at [1162, 570] on button "Save" at bounding box center [1159, 580] width 65 height 32
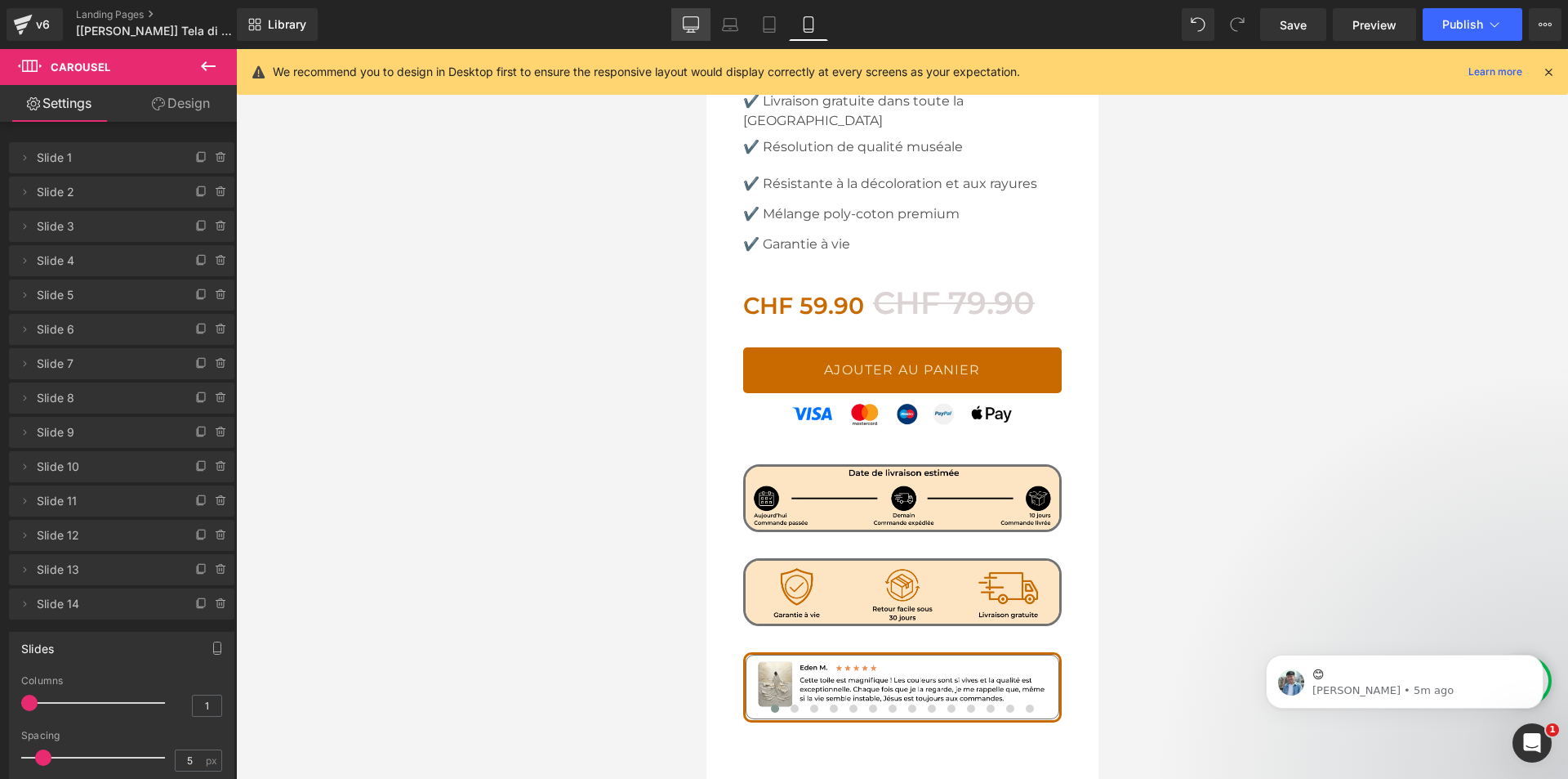
click at [688, 27] on icon at bounding box center [691, 25] width 17 height 17
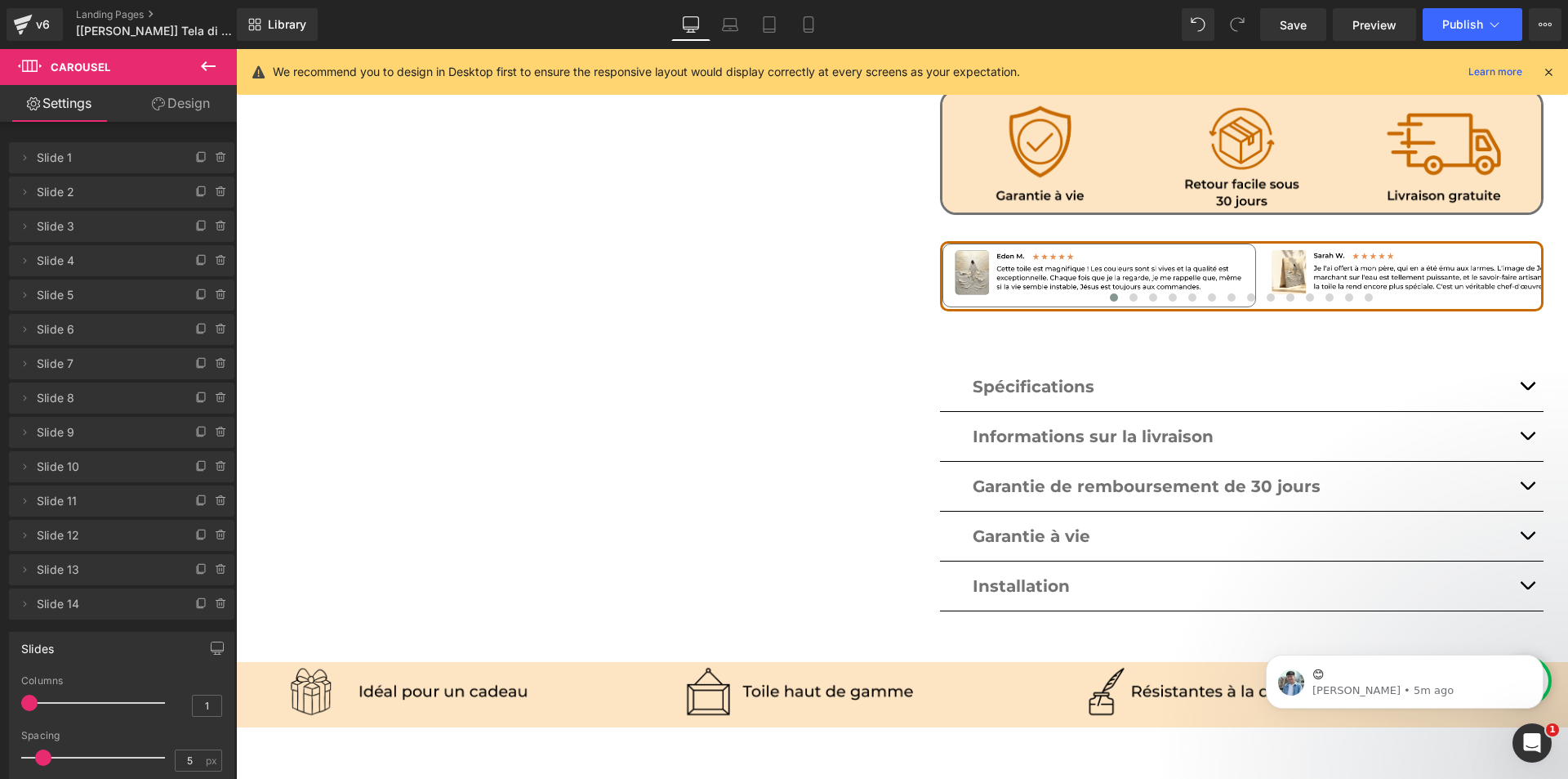
scroll to position [768, 0]
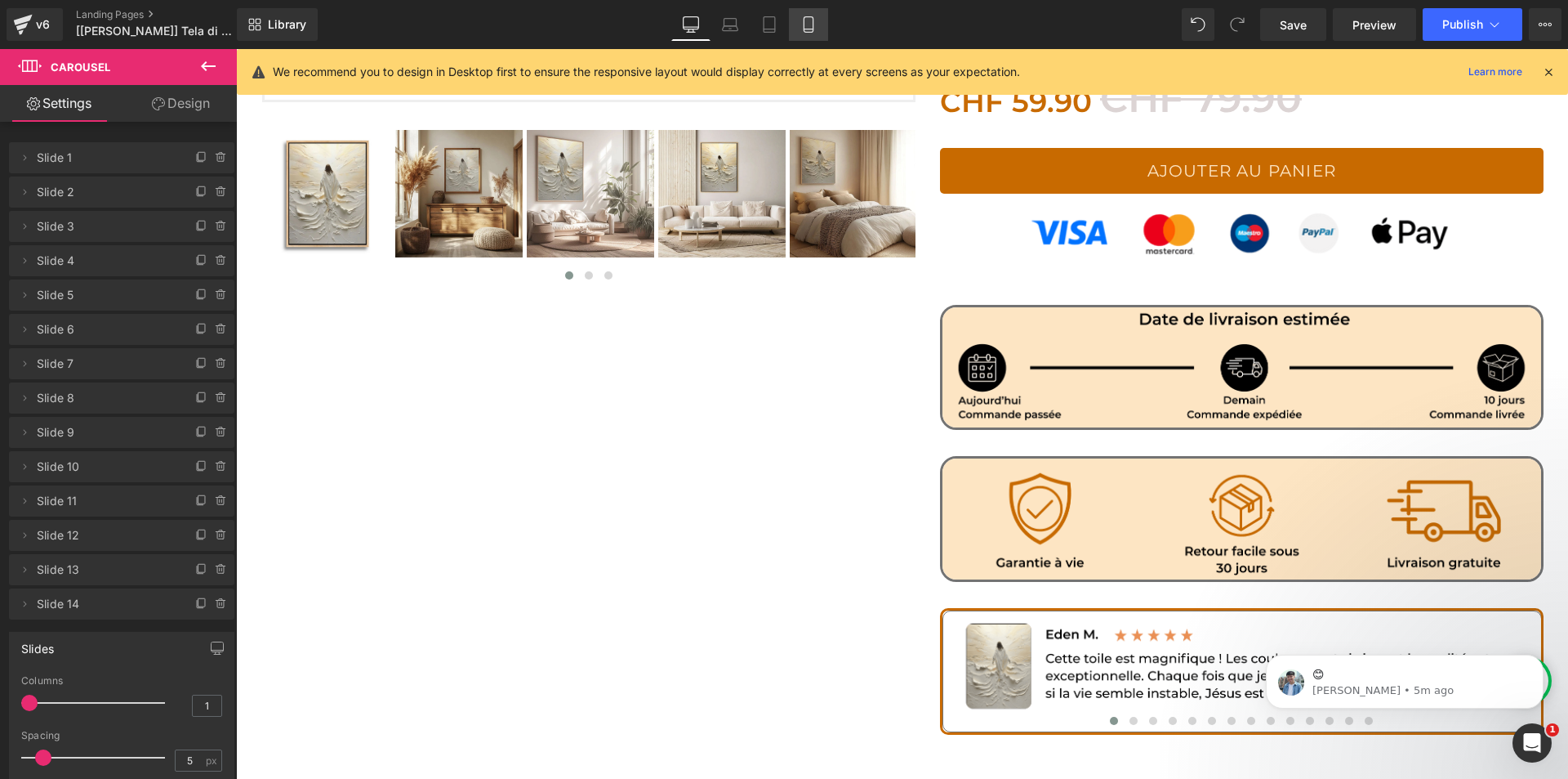
click at [803, 32] on link "Mobile" at bounding box center [808, 24] width 39 height 32
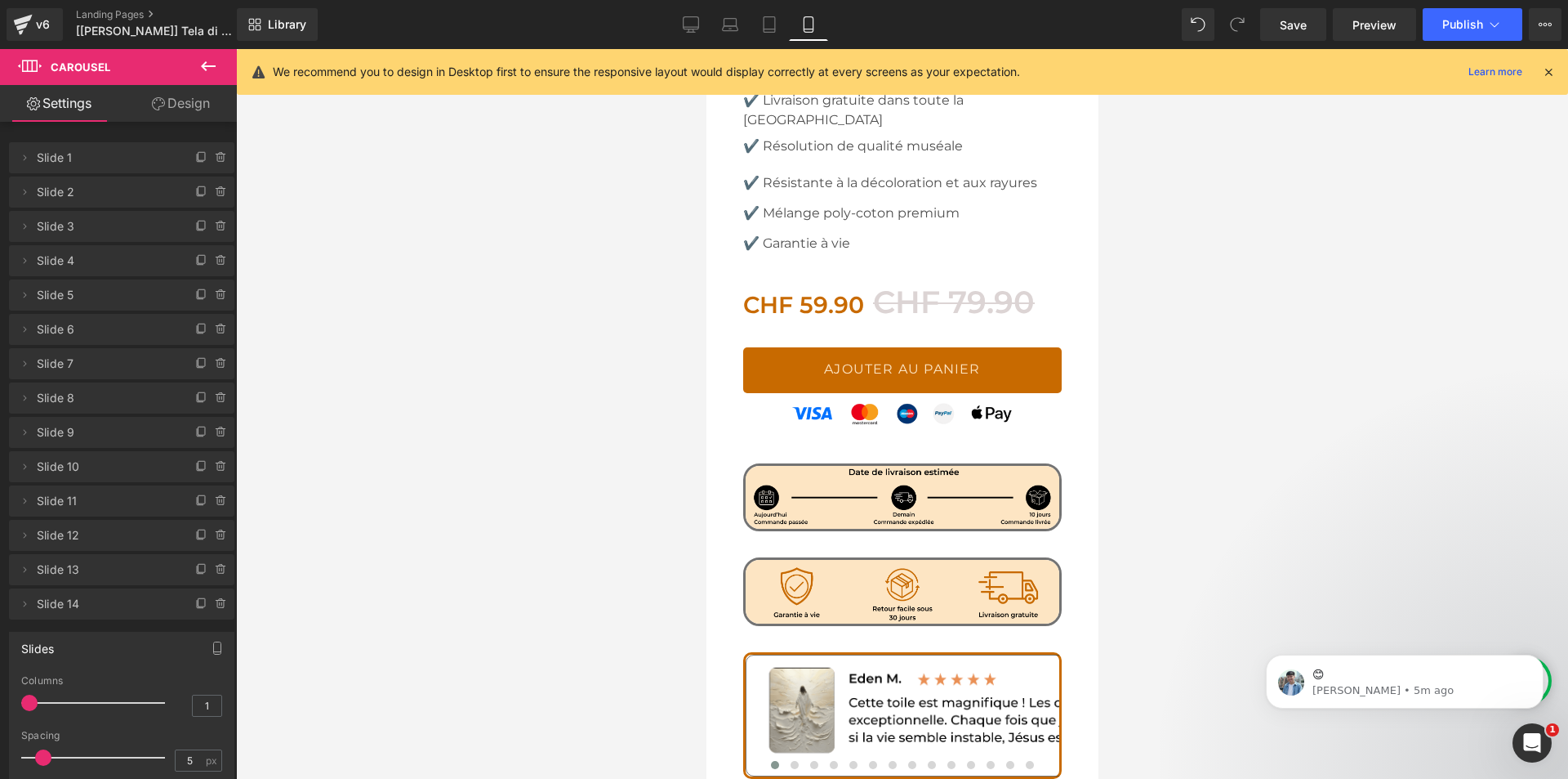
scroll to position [1136, 0]
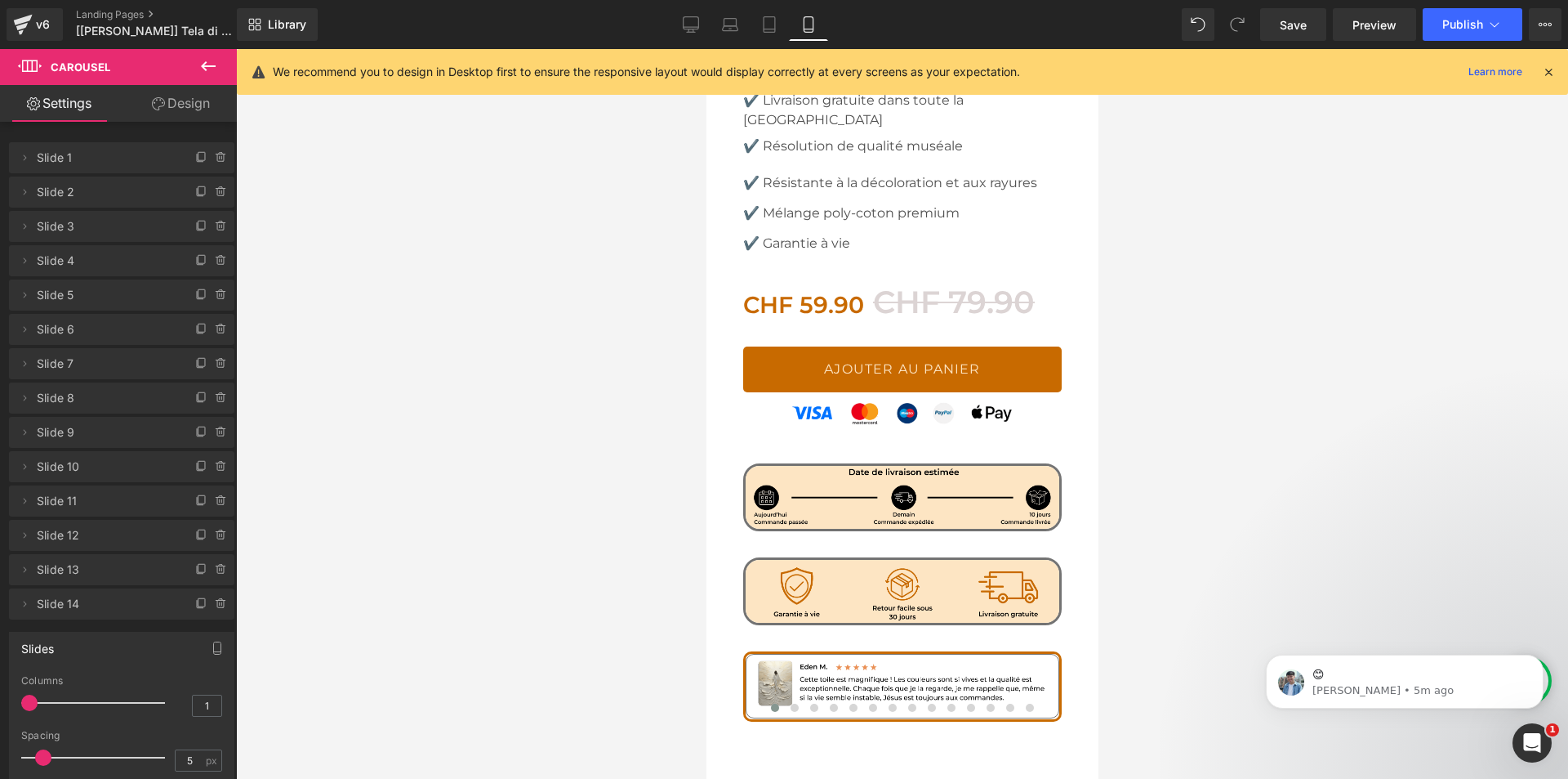
click at [1540, 63] on div "We recommend you to design in Desktop first to ensure the responsive layout wou…" at bounding box center [908, 72] width 1269 height 20
click at [1548, 66] on icon at bounding box center [1549, 72] width 15 height 15
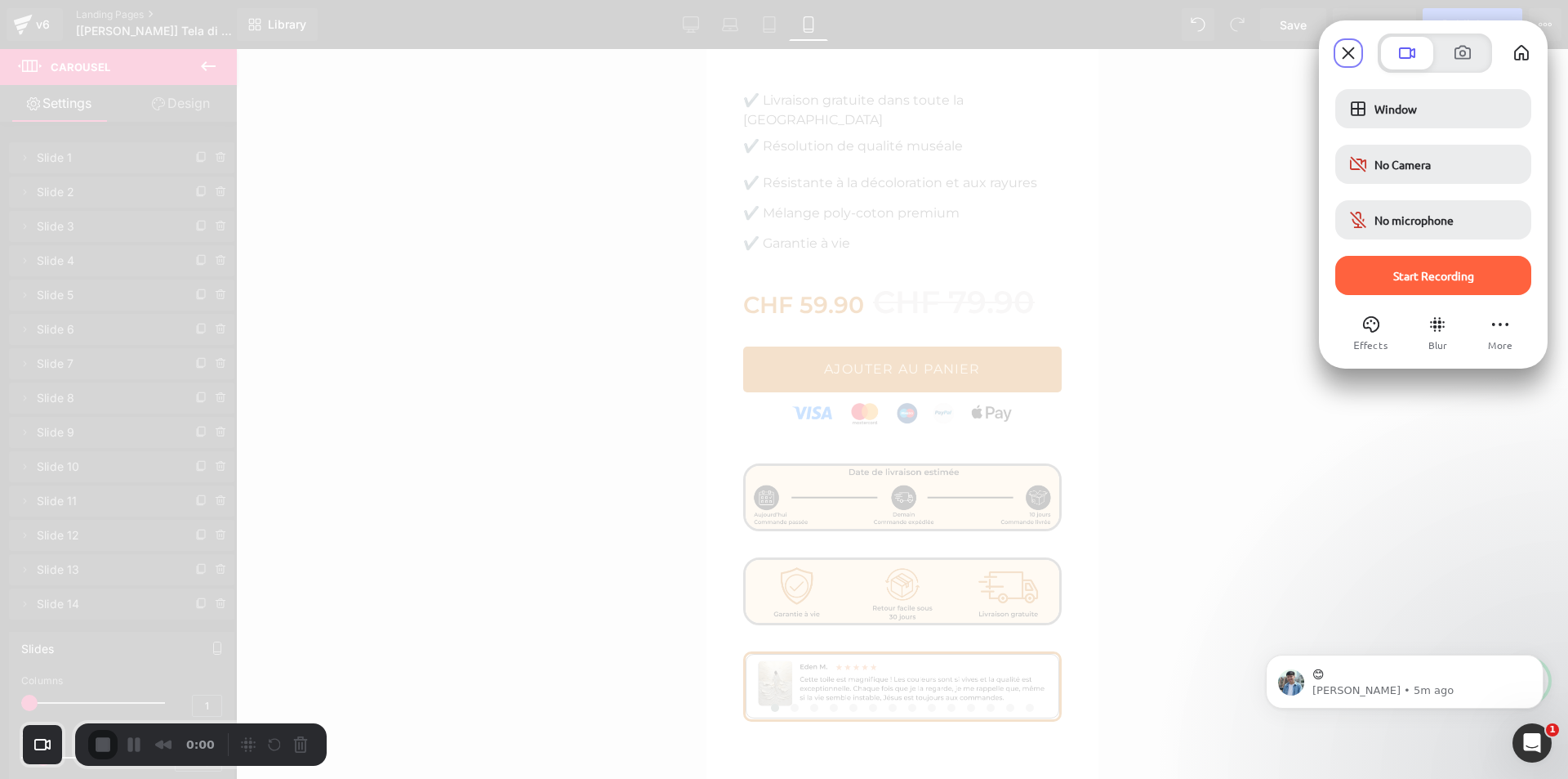
click at [1452, 287] on div "Start Recording" at bounding box center [1432, 275] width 196 height 39
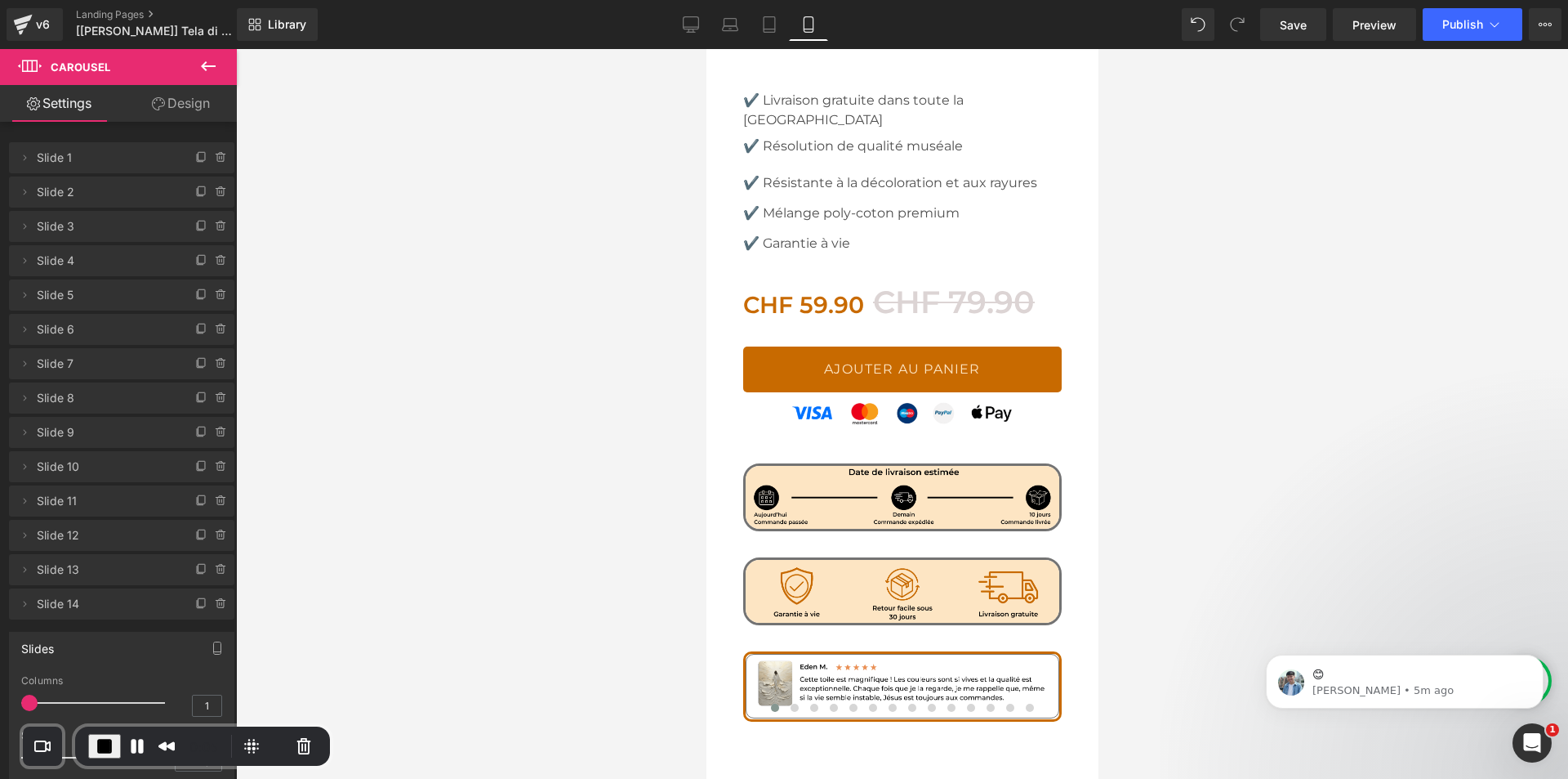
click at [297, 744] on button "Cancel Recording" at bounding box center [304, 746] width 26 height 26
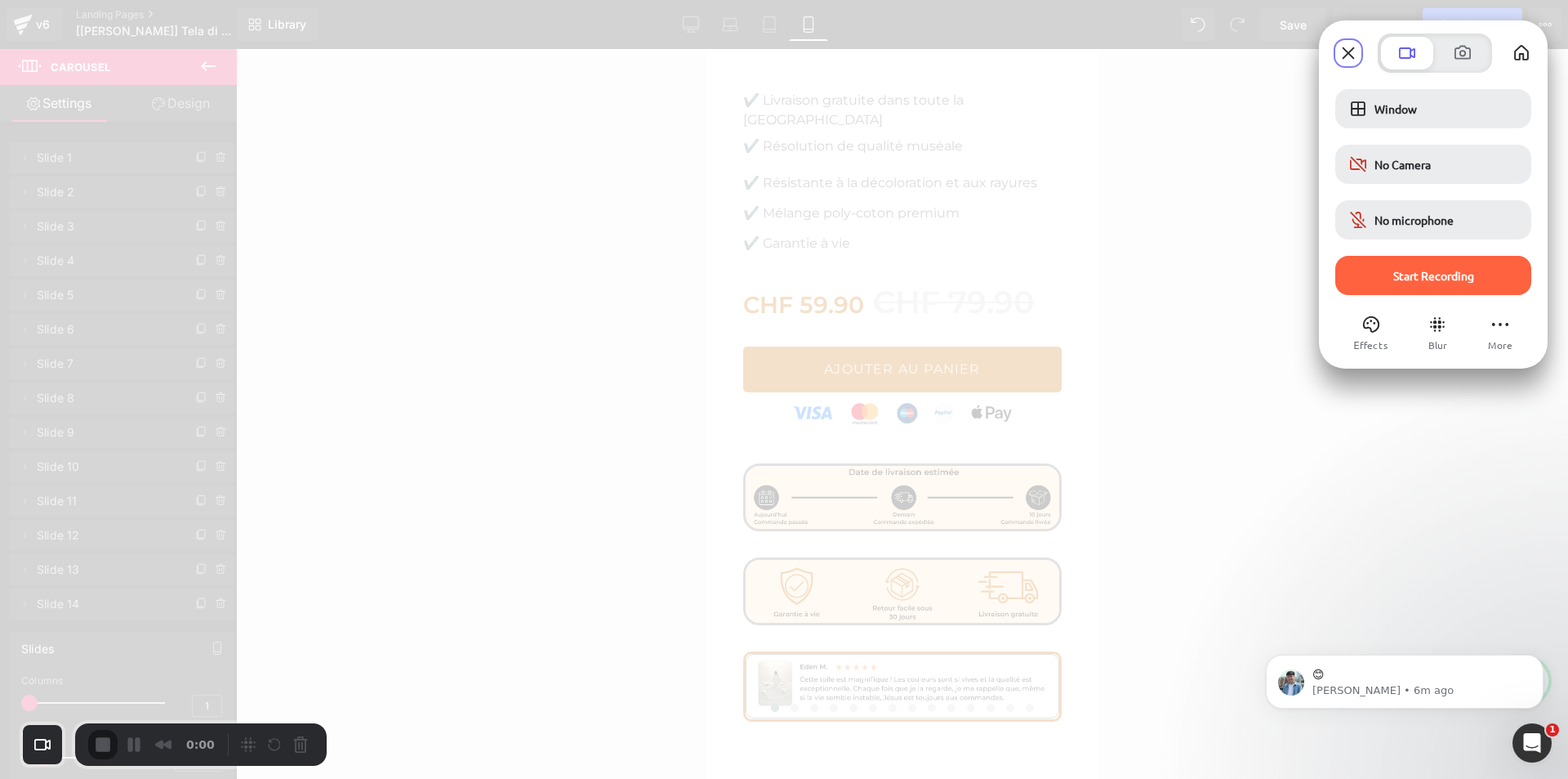
click at [1401, 284] on div "Start Recording" at bounding box center [1432, 275] width 196 height 39
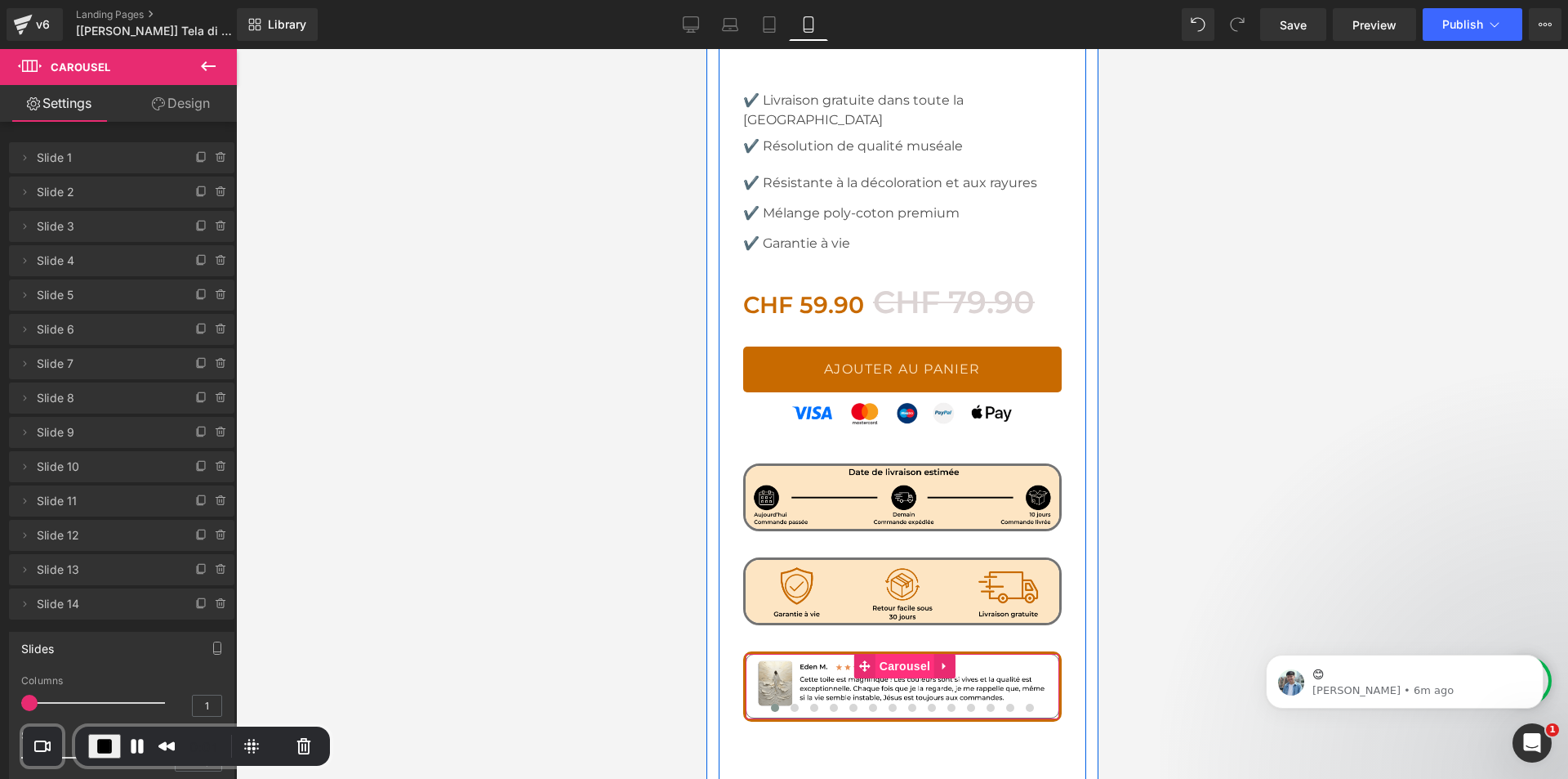
click at [890, 654] on span "Carousel" at bounding box center [903, 666] width 59 height 24
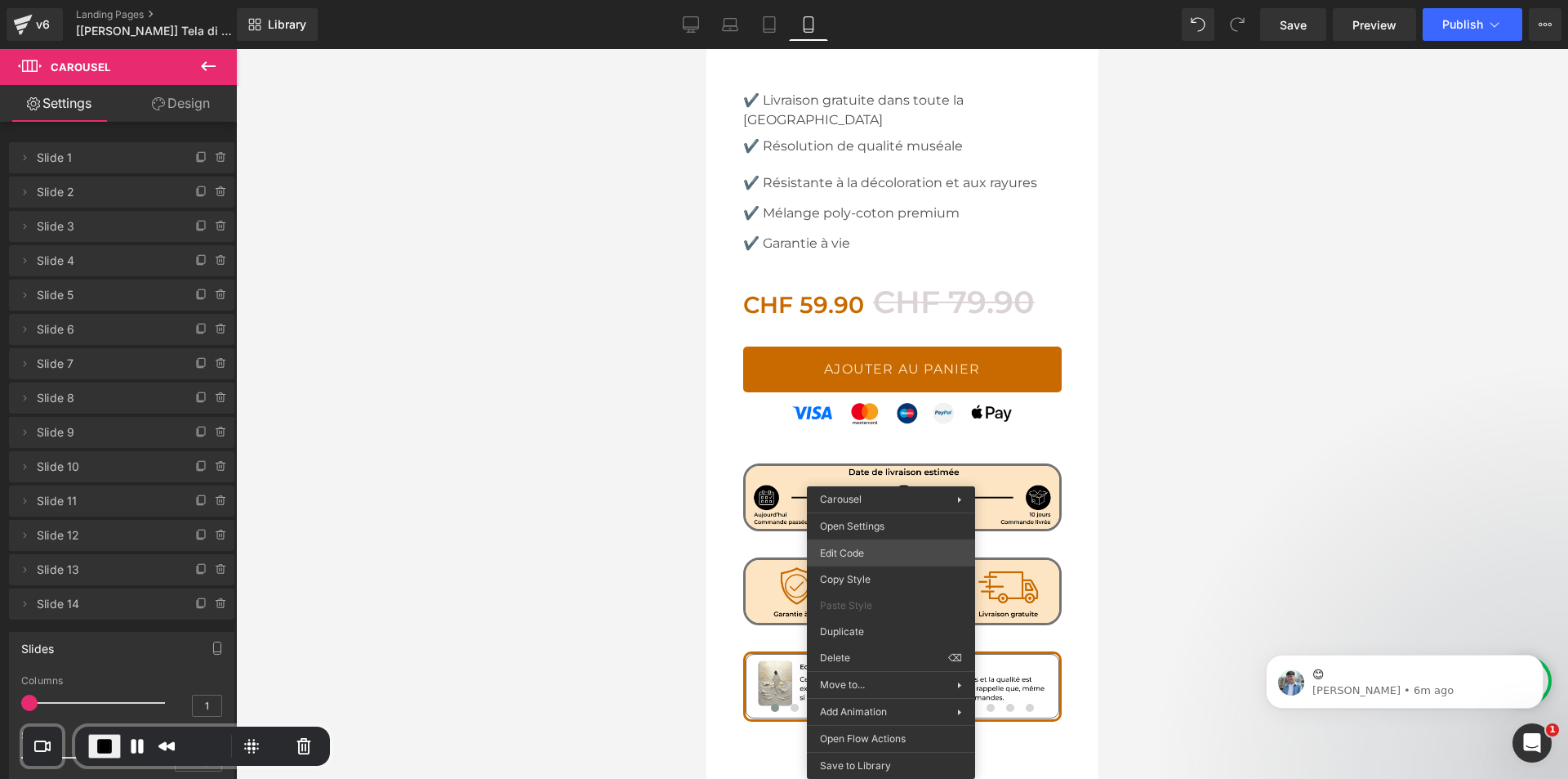
click at [867, 0] on div "Carousel You are previewing how the will restyle your page. You can not edit El…" at bounding box center [784, 0] width 1568 height 0
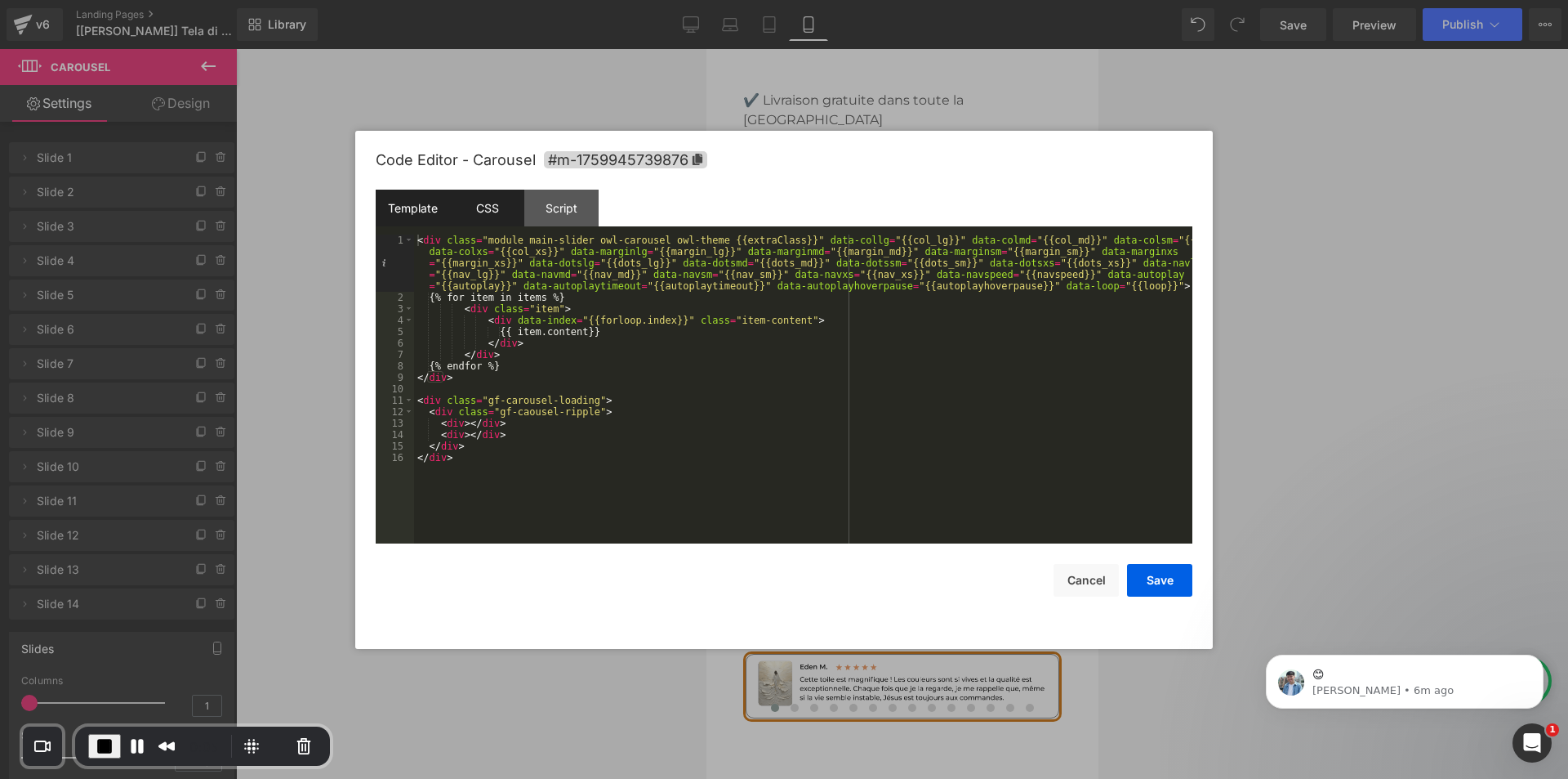
click at [507, 210] on div "CSS" at bounding box center [486, 208] width 74 height 37
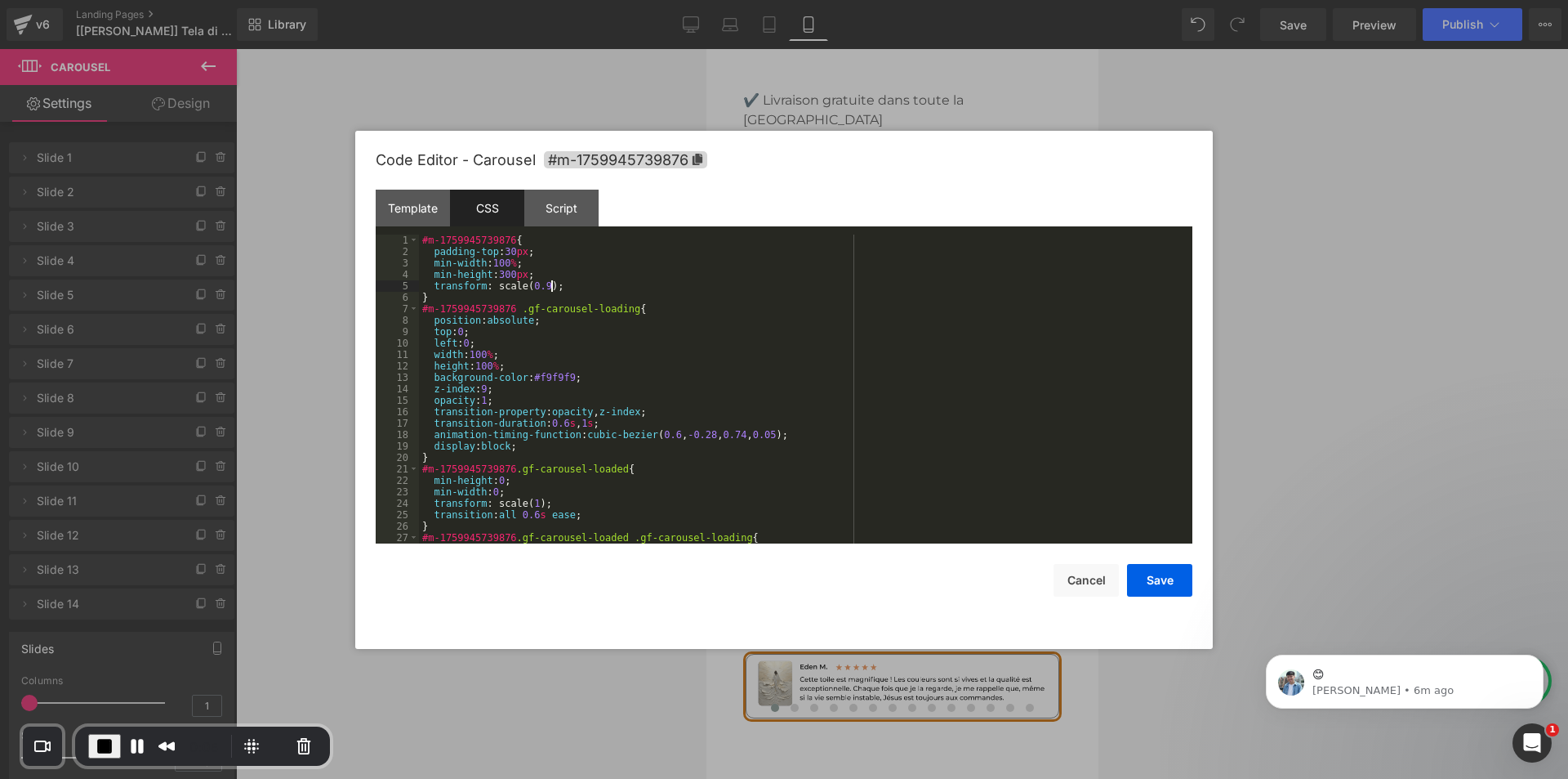
click at [658, 283] on div "#m-1759945739876 { padding-top : 30 px ; min-width : 100 % ; min-height : 300 p…" at bounding box center [802, 400] width 767 height 332
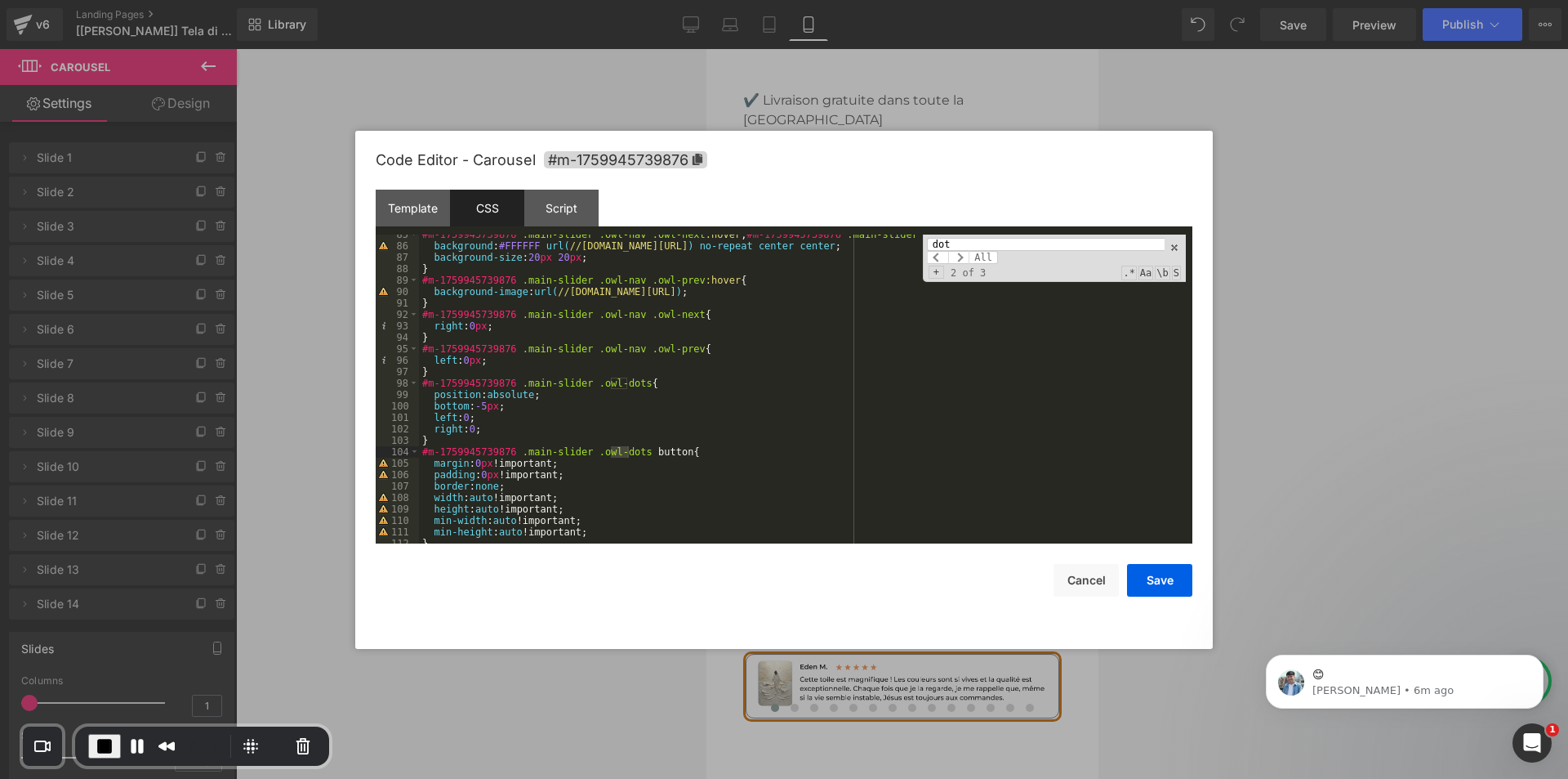
scroll to position [984, 0]
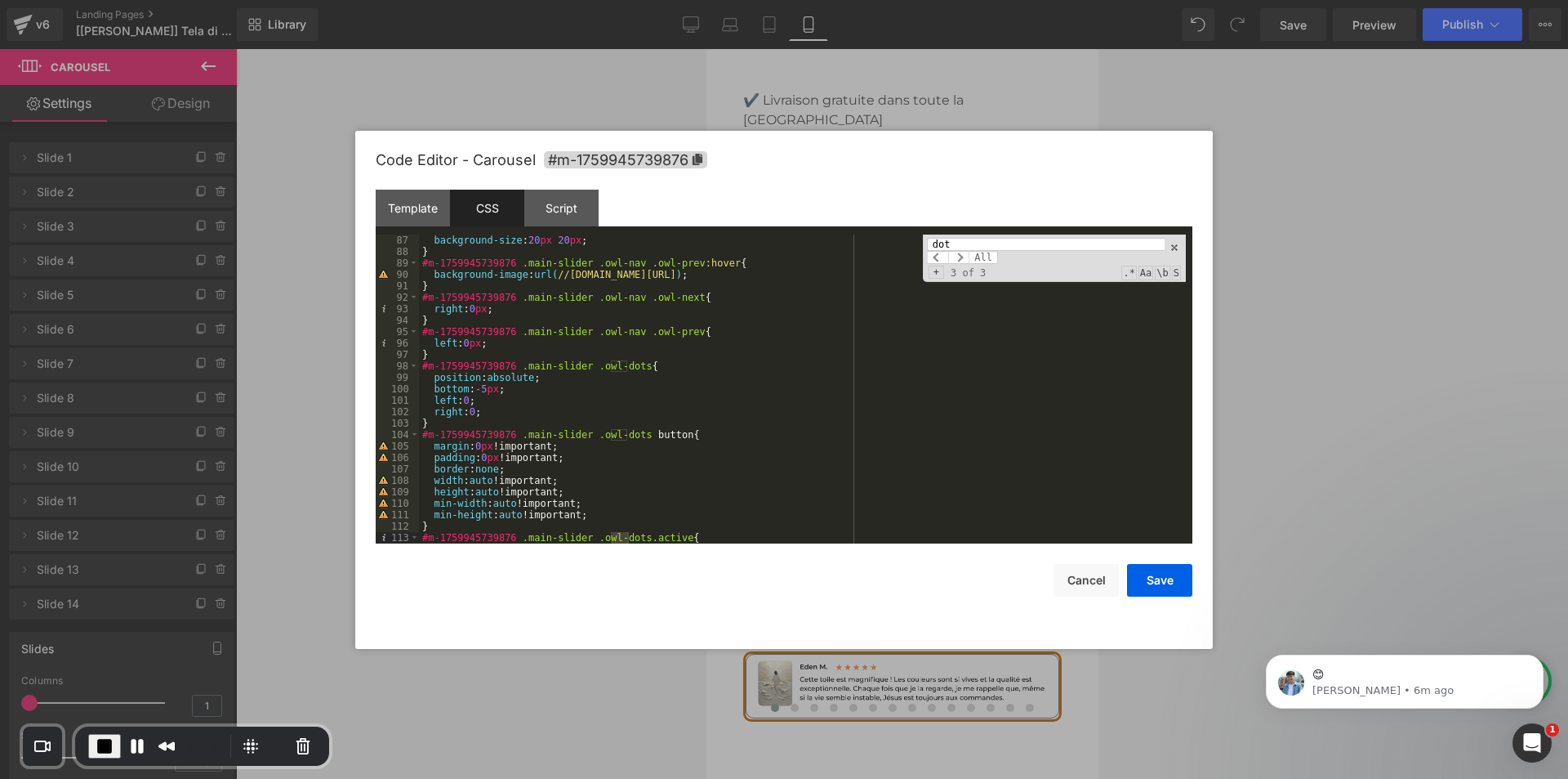
type input "dot"
click at [487, 387] on div "background-size : 20 px 20 px ; } #m-1759945739876 .main-slider .owl-nav .owl-p…" at bounding box center [802, 400] width 767 height 332
drag, startPoint x: 506, startPoint y: 389, endPoint x: 431, endPoint y: 389, distance: 75.0
click at [431, 389] on div "background-size : 20 px 20 px ; } #m-1759945739876 .main-slider .owl-nav .owl-p…" at bounding box center [802, 400] width 767 height 332
click at [1157, 576] on button "Save" at bounding box center [1159, 580] width 65 height 32
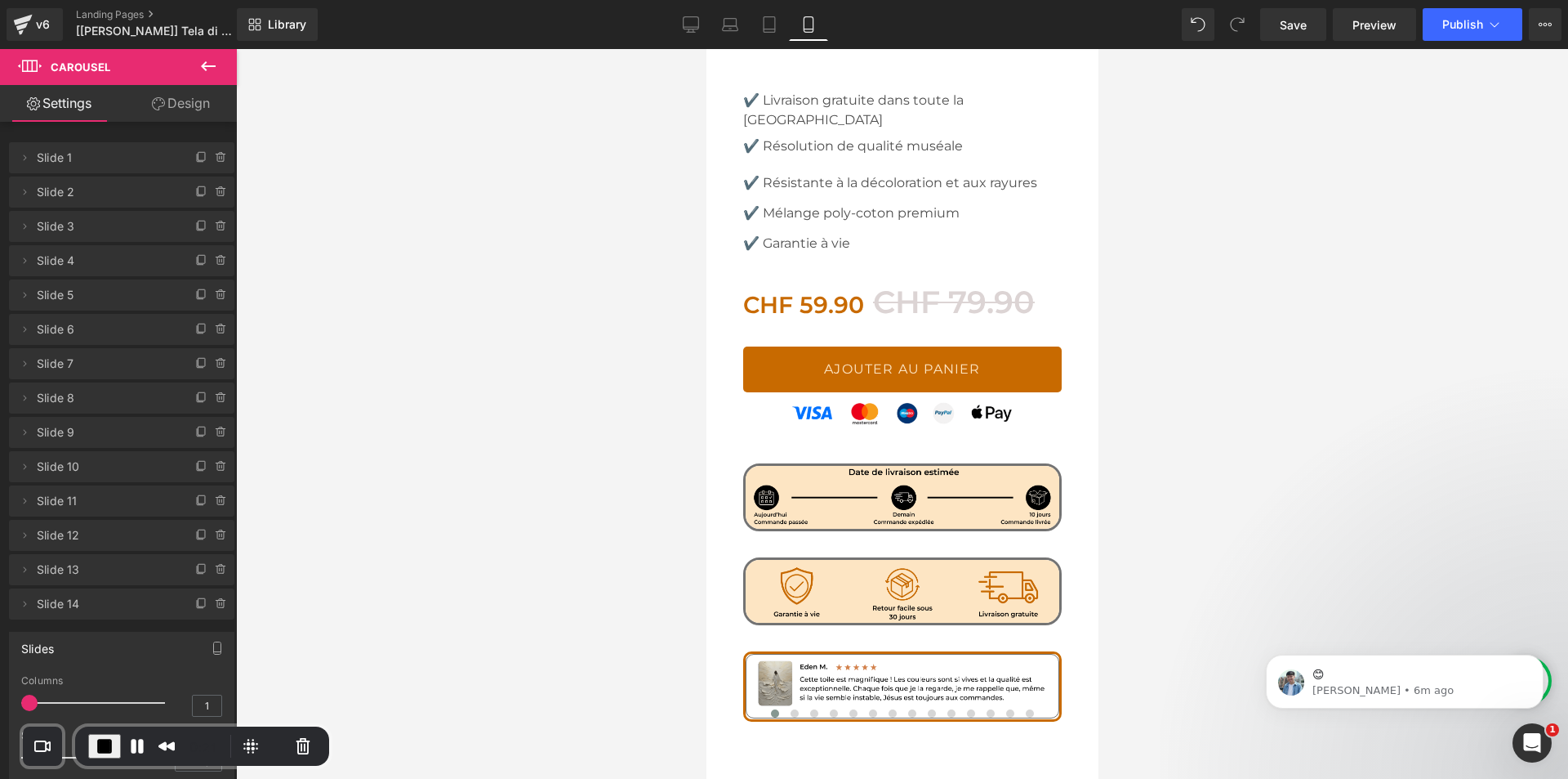
scroll to position [1217, 0]
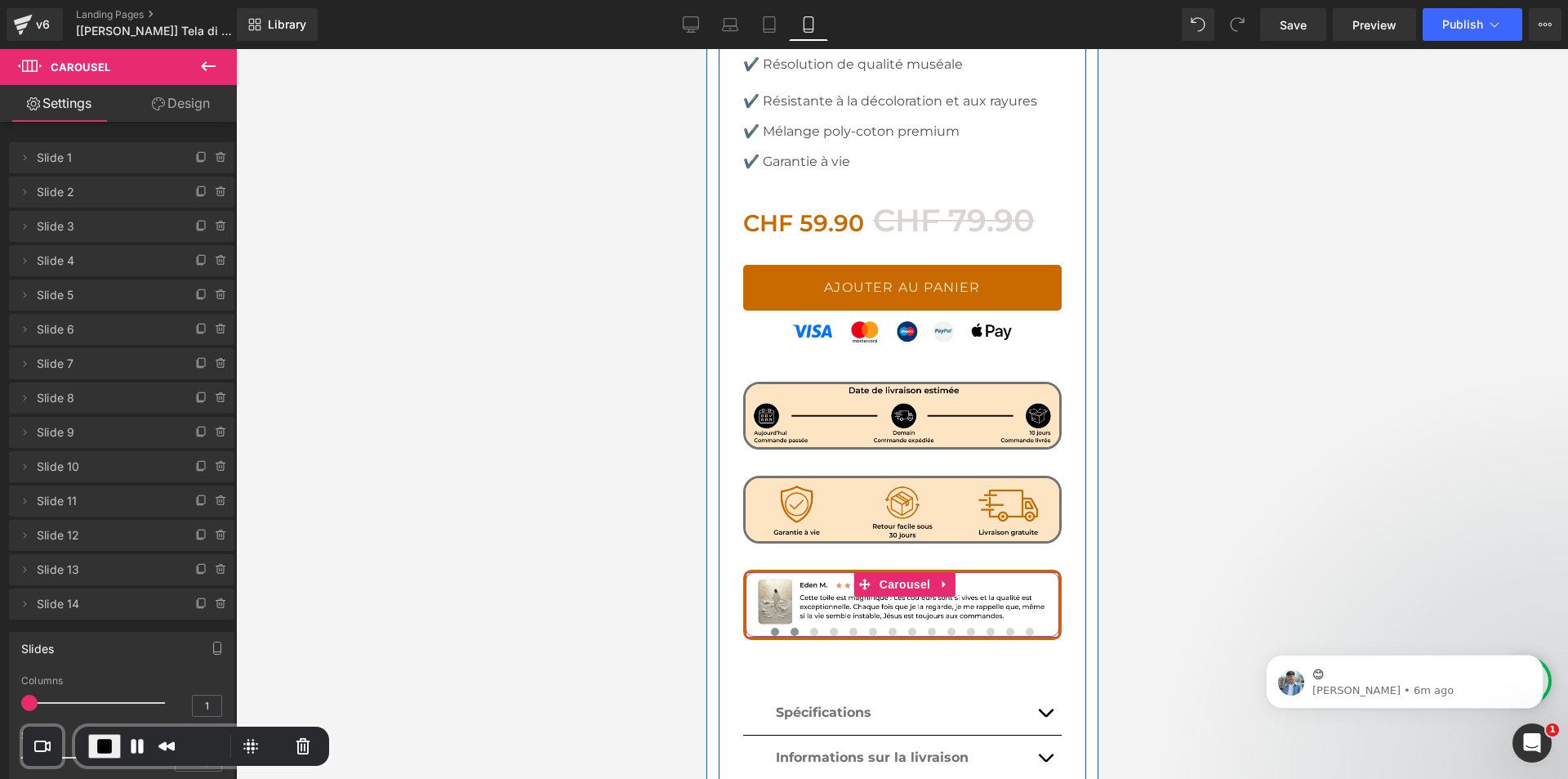
click at [789, 627] on span at bounding box center [794, 632] width 8 height 8
click at [809, 627] on span at bounding box center [814, 632] width 8 height 8
click at [829, 627] on span at bounding box center [833, 632] width 8 height 8
click at [843, 623] on button at bounding box center [853, 632] width 20 height 17
click at [869, 627] on span at bounding box center [872, 632] width 8 height 8
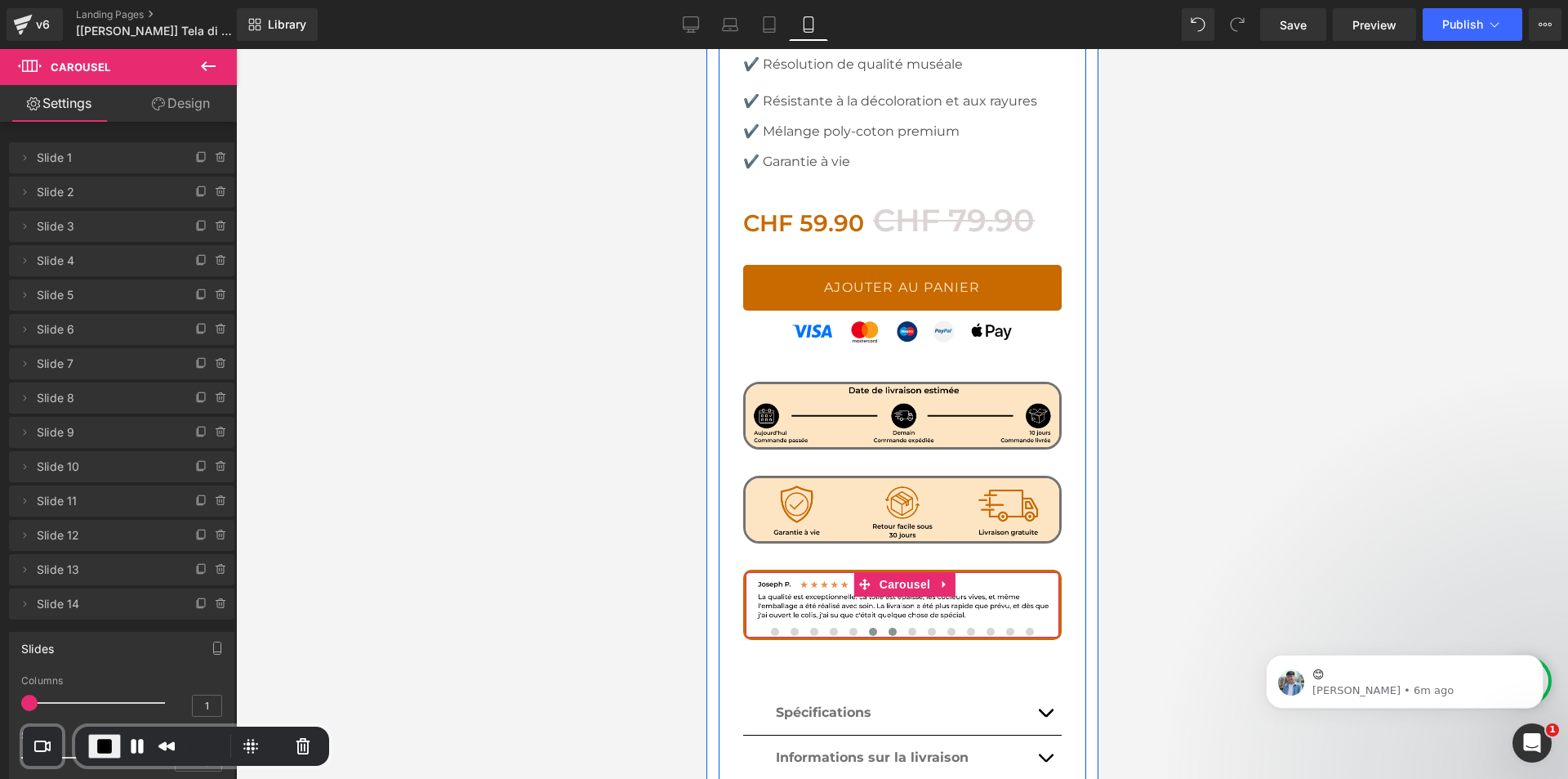
click at [888, 627] on span at bounding box center [892, 632] width 8 height 8
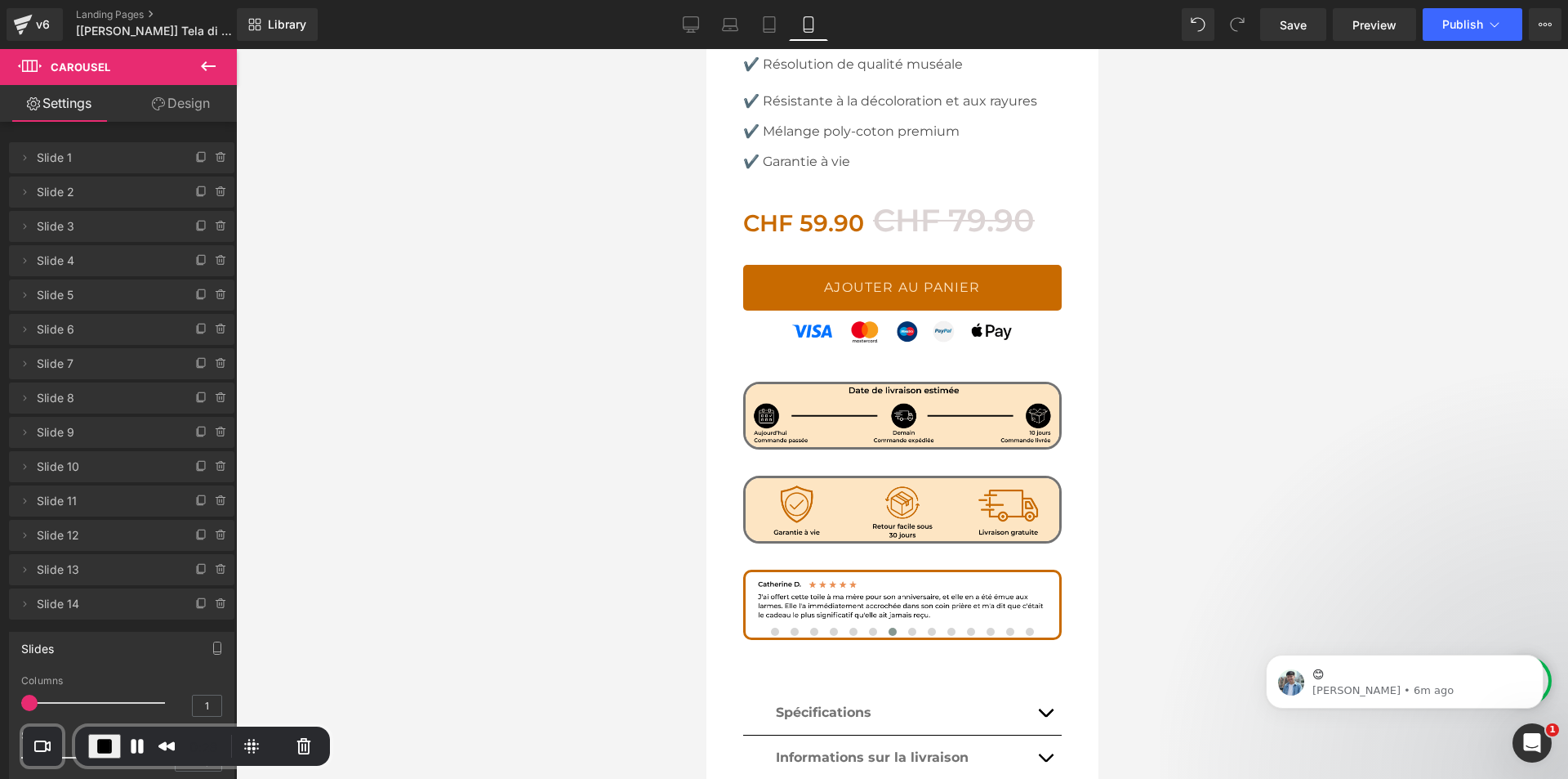
click at [102, 747] on span "End Recording" at bounding box center [105, 747] width 20 height 20
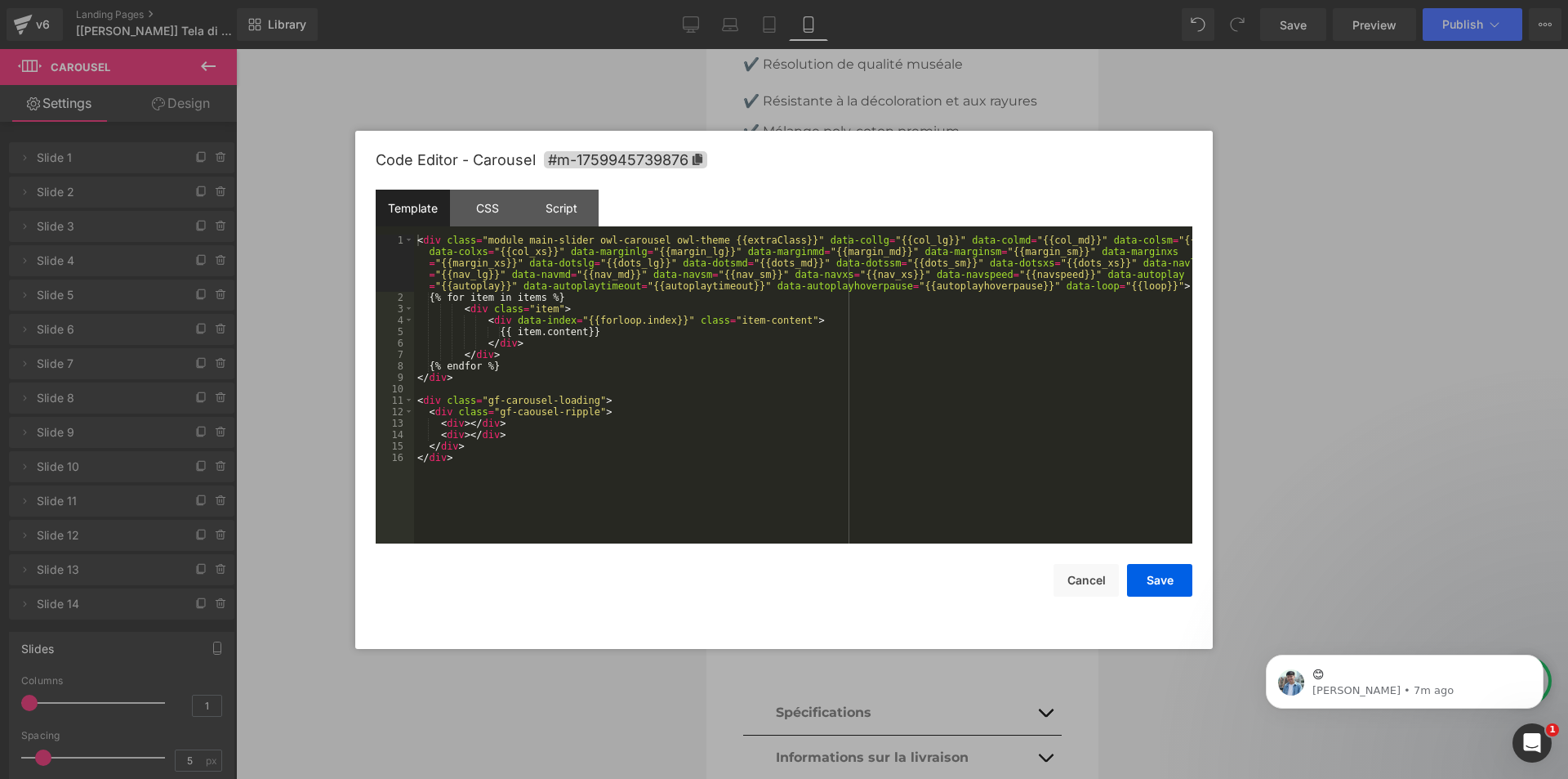
click at [859, 0] on div "Carousel You are previewing how the will restyle your page. You can not edit El…" at bounding box center [784, 0] width 1568 height 0
click at [511, 209] on div "CSS" at bounding box center [486, 208] width 74 height 37
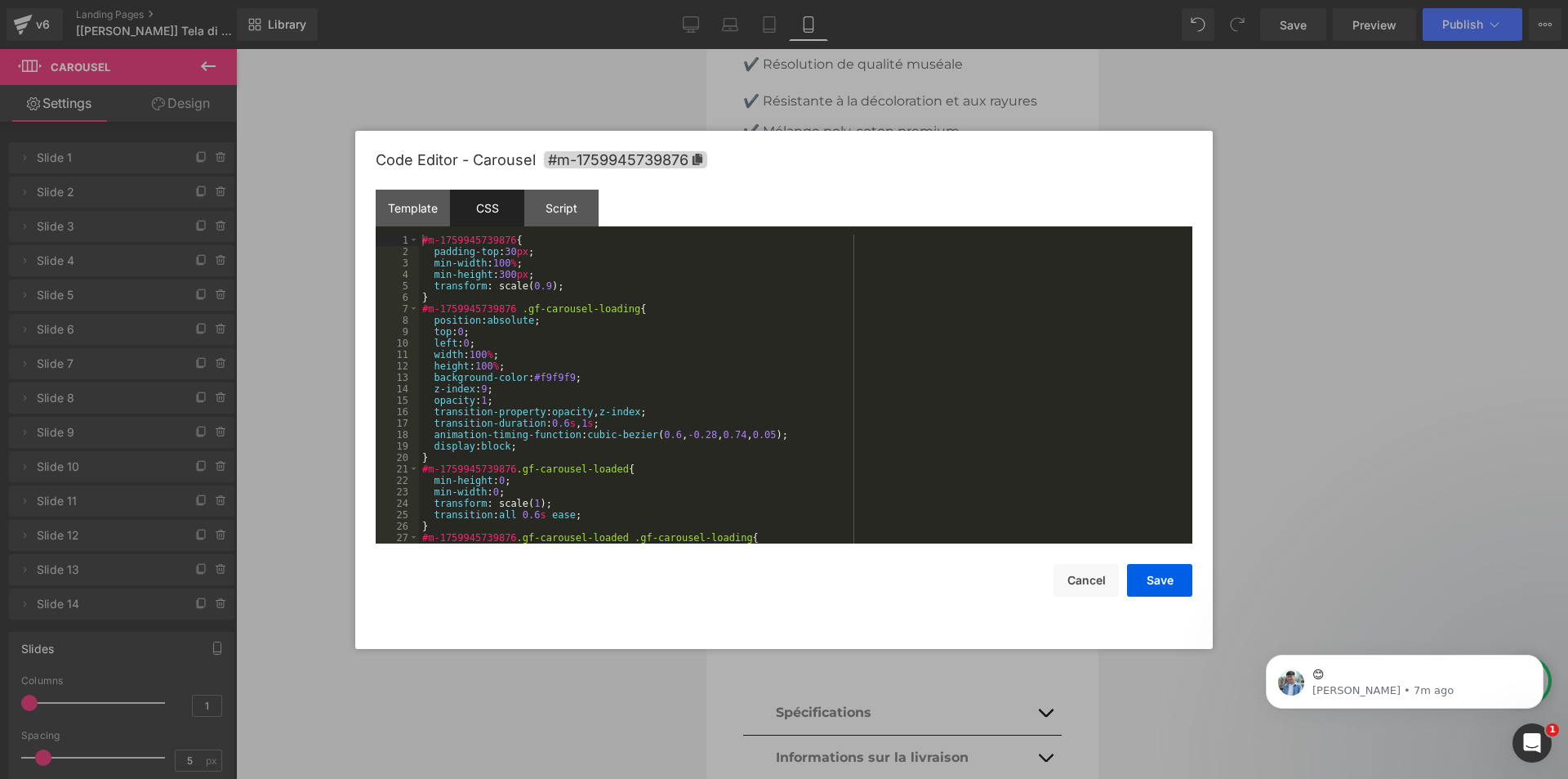
click at [570, 360] on div "#m-1759945739876 { padding-top : 30 px ; min-width : 100 % ; min-height : 300 p…" at bounding box center [802, 400] width 767 height 332
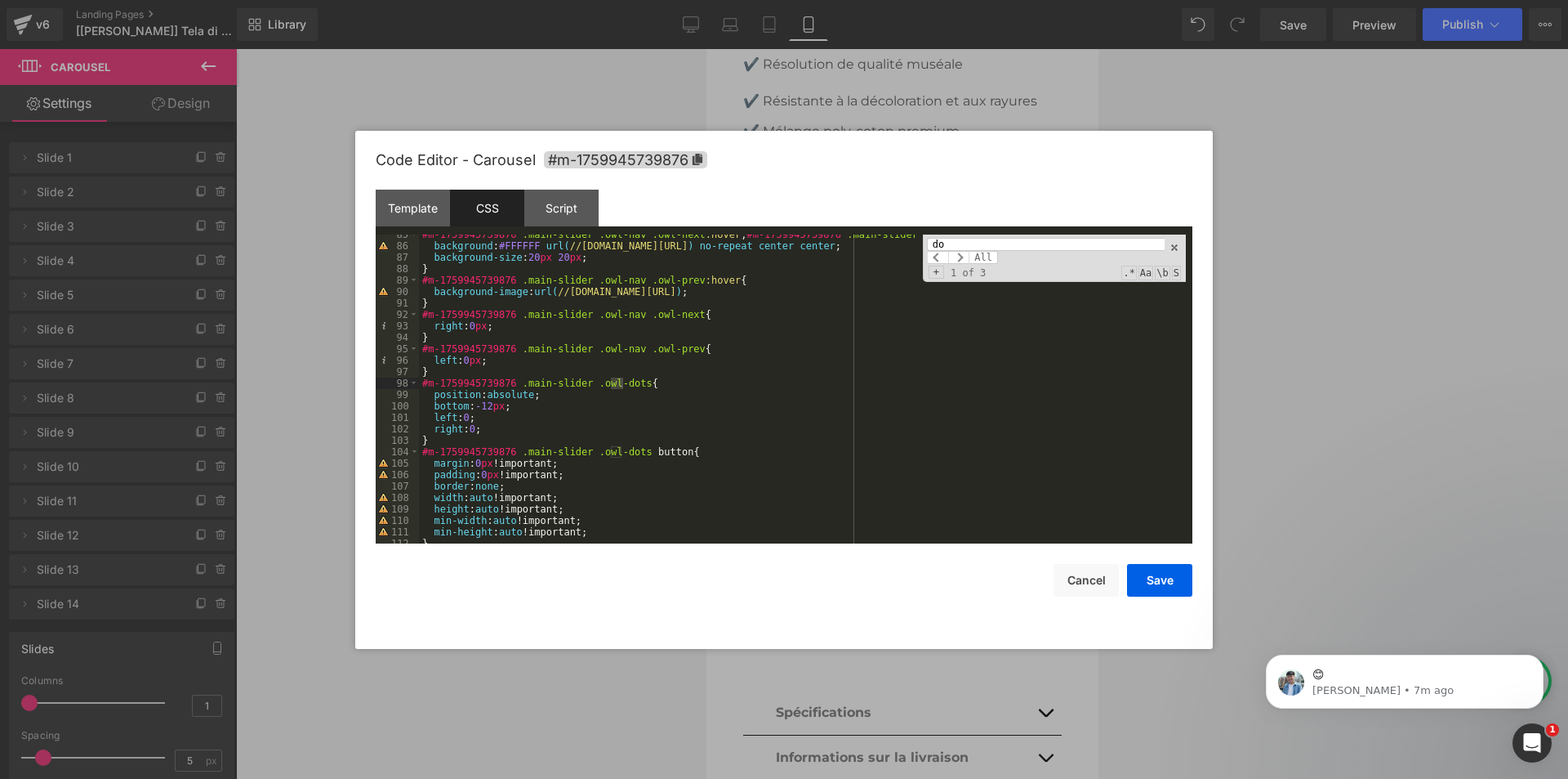
scroll to position [966, 0]
type input "dot"
drag, startPoint x: 520, startPoint y: 408, endPoint x: 433, endPoint y: 410, distance: 87.0
click at [433, 410] on div "#m-1759945739876 .main-slider .owl-nav .owl-next :hover , #m-1759945739876 .mai…" at bounding box center [802, 395] width 767 height 332
click at [742, 397] on div "#m-1759945739876 .main-slider .owl-nav .owl-next :hover , #m-1759945739876 .mai…" at bounding box center [802, 395] width 767 height 332
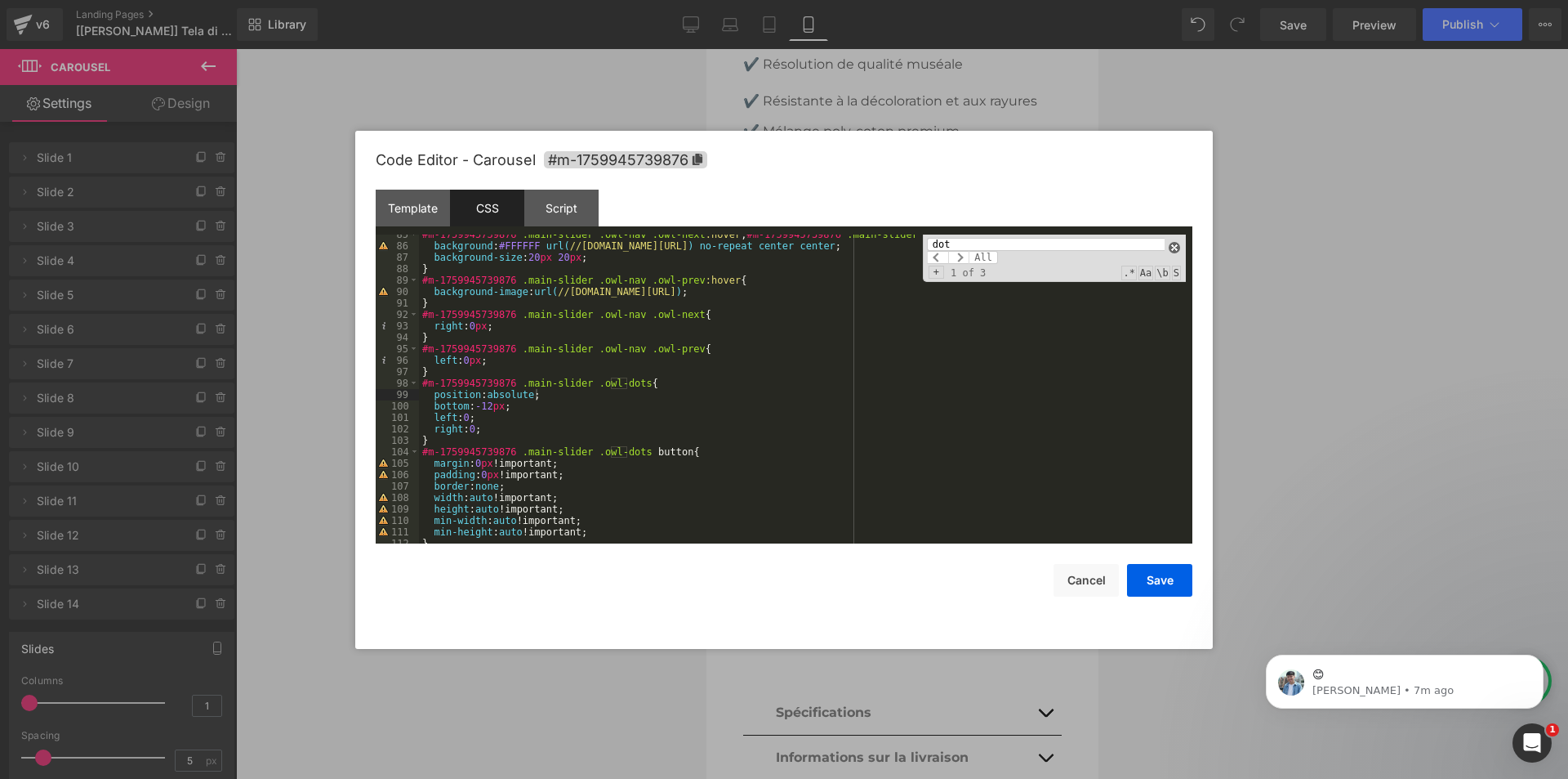
click at [1172, 252] on span at bounding box center [1174, 247] width 12 height 12
click at [666, 413] on div "#m-1759945739876 .main-slider .owl-nav .owl-next :hover , #m-1759945739876 .mai…" at bounding box center [802, 395] width 767 height 332
click at [570, 477] on div "#m-1759945739876 .main-slider .owl-nav .owl-next :hover , #m-1759945739876 .mai…" at bounding box center [802, 395] width 767 height 332
click at [529, 406] on div "#m-1759945739876 .main-slider .owl-nav .owl-next :hover , #m-1759945739876 .mai…" at bounding box center [802, 395] width 767 height 332
click at [1080, 574] on button "Cancel" at bounding box center [1086, 580] width 65 height 32
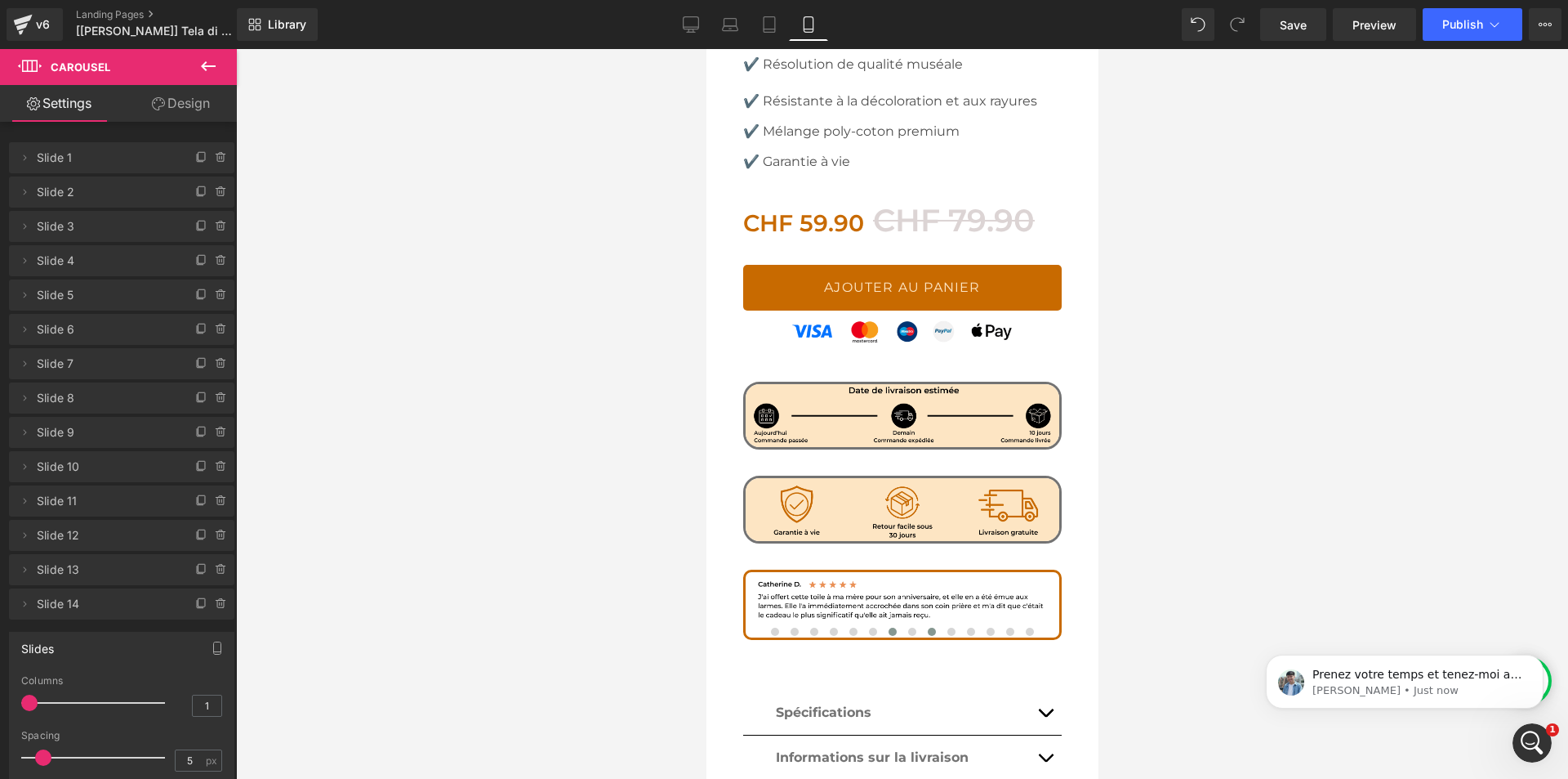
scroll to position [0, 0]
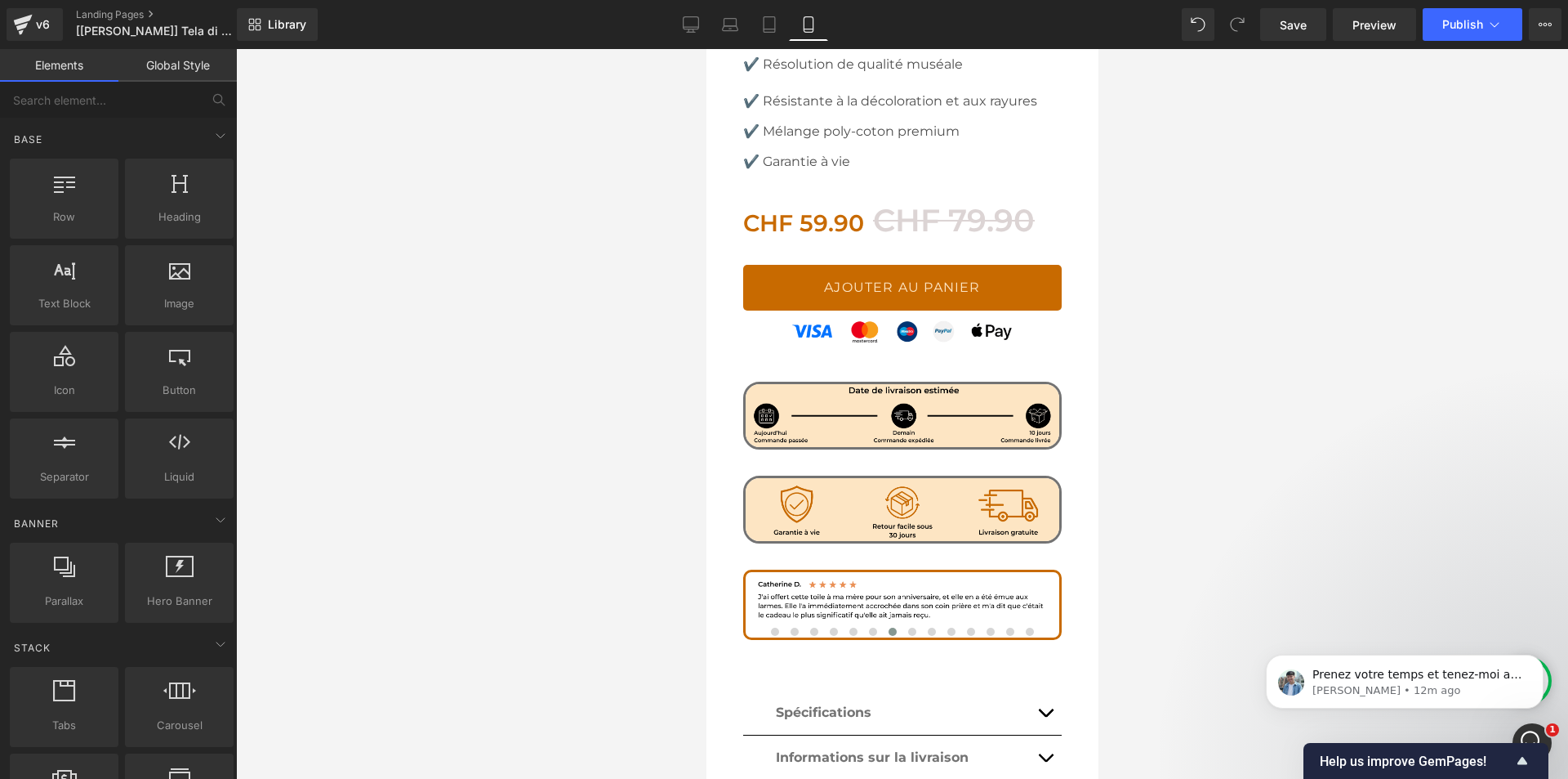
click at [442, 444] on div at bounding box center [901, 414] width 1332 height 730
